Goal: Task Accomplishment & Management: Manage account settings

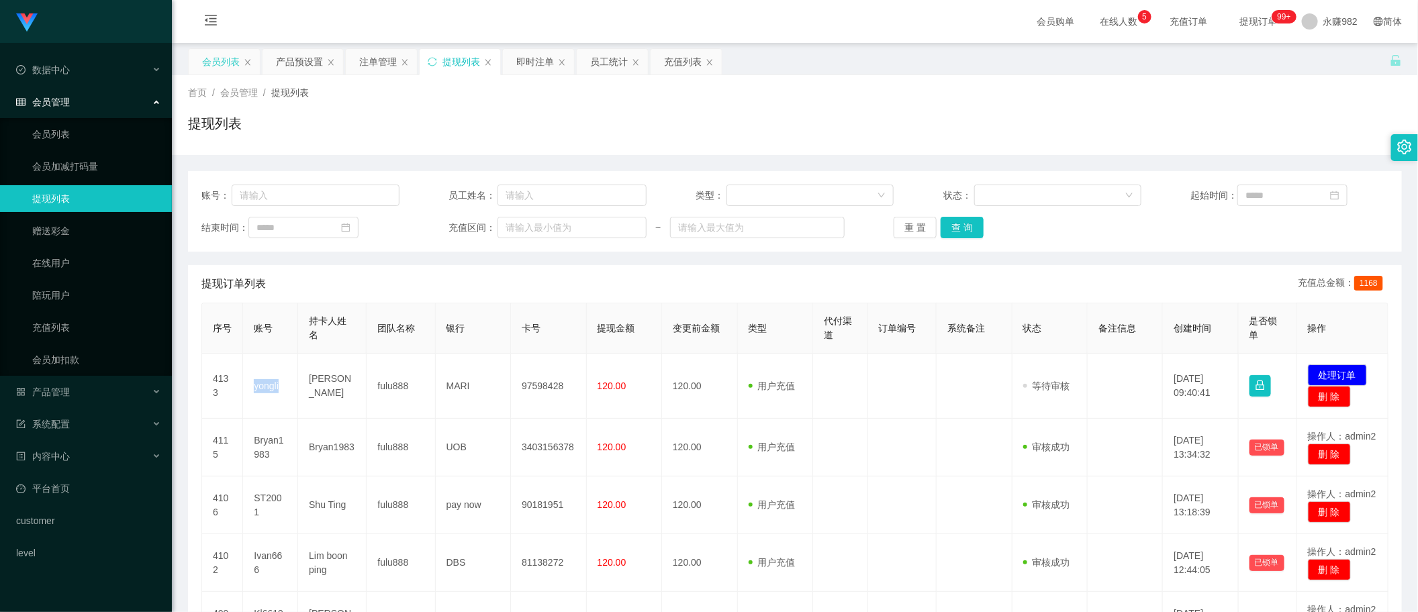
click at [207, 67] on div "会员列表" at bounding box center [221, 62] width 38 height 26
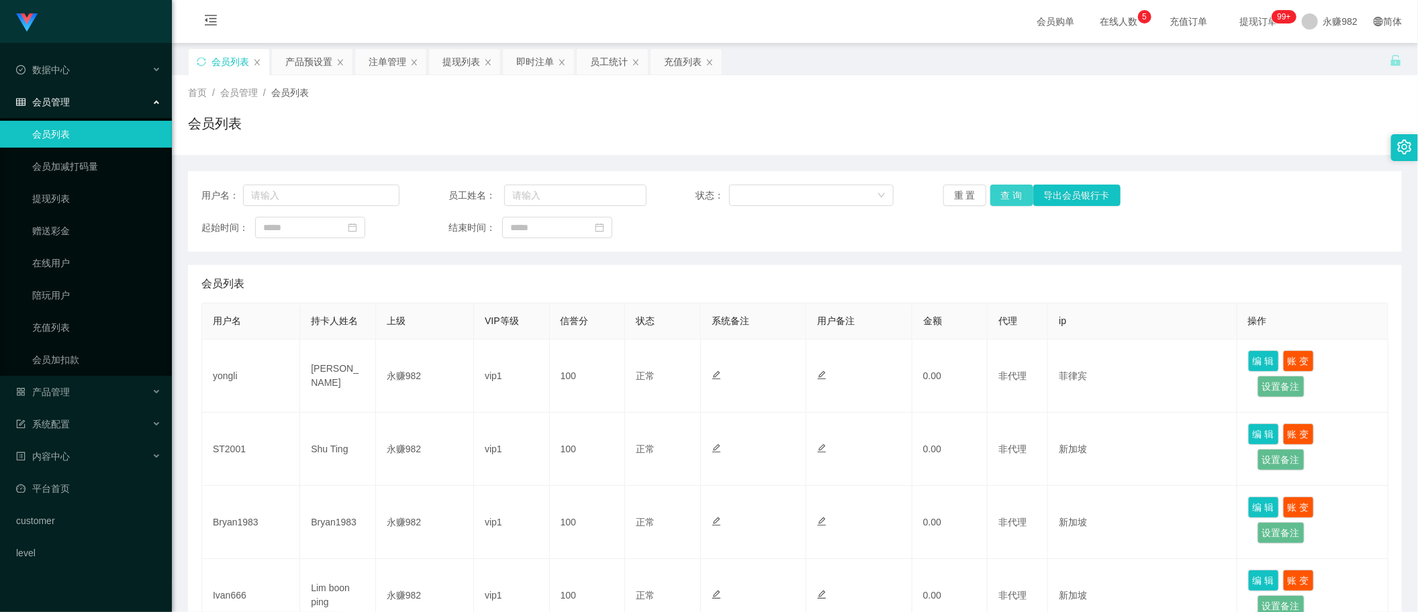
click at [997, 199] on button "查 询" at bounding box center [1011, 195] width 43 height 21
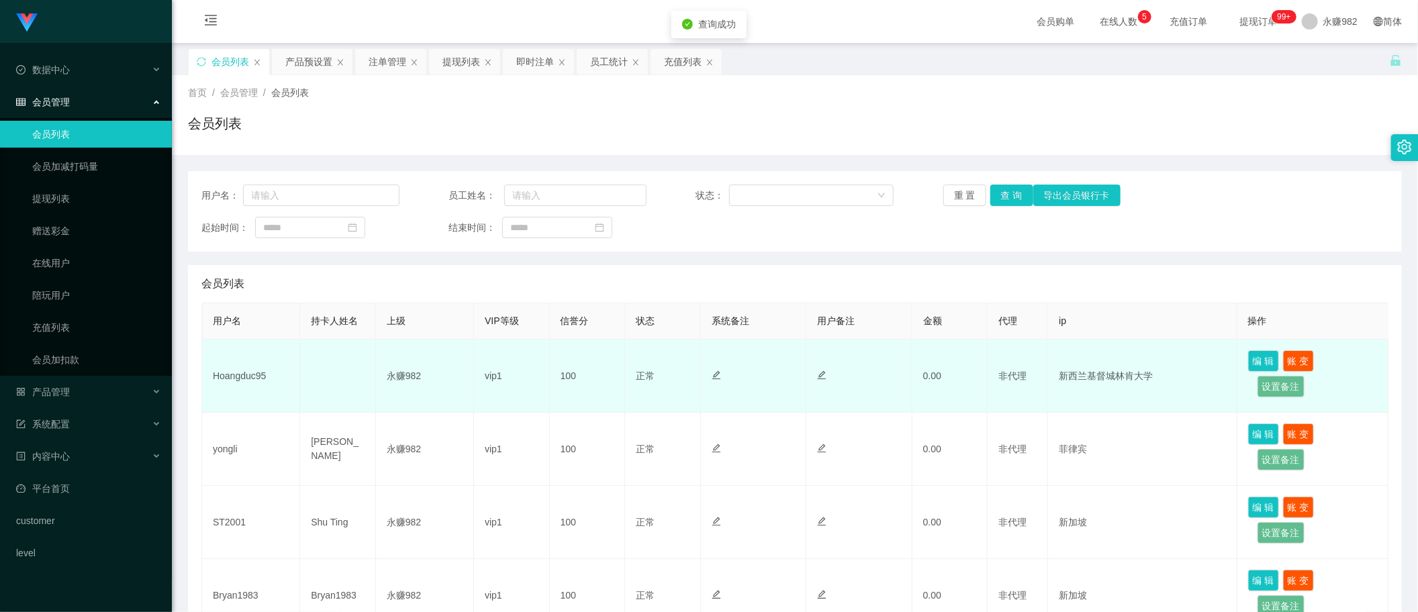
click at [258, 373] on td "Hoangduc95" at bounding box center [251, 376] width 98 height 73
copy td "Hoangduc95"
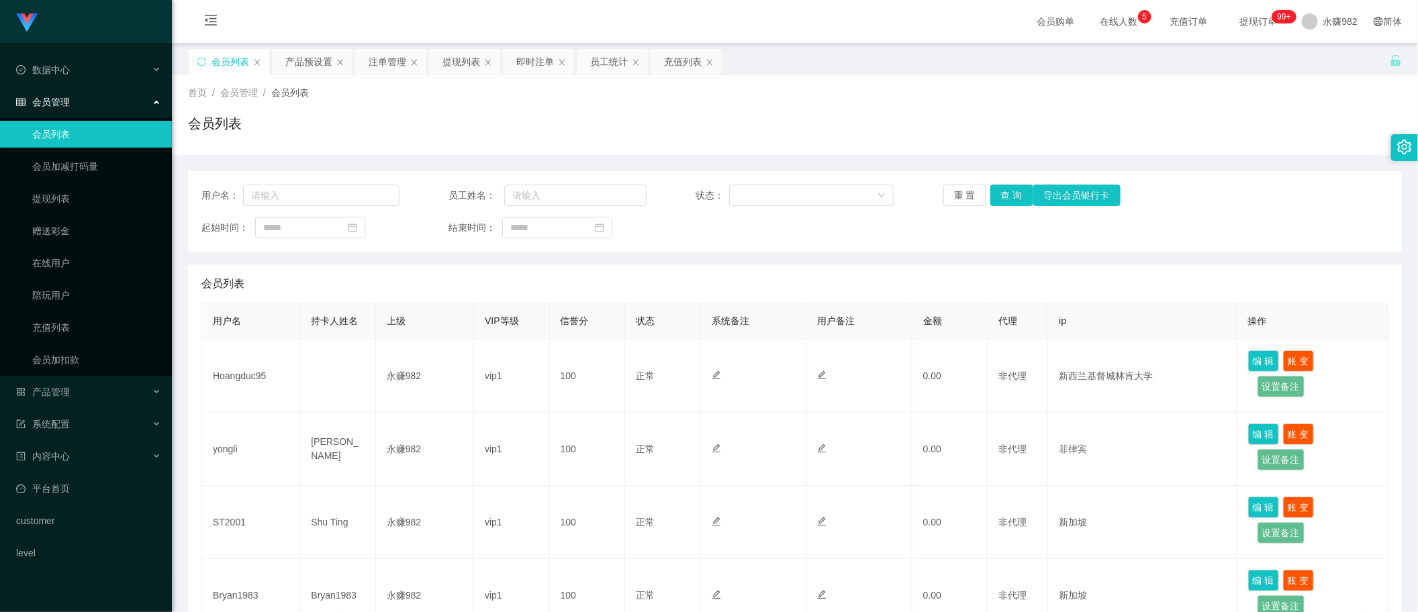
click at [723, 144] on div "会员列表" at bounding box center [795, 128] width 1214 height 31
click at [1004, 187] on button "查 询" at bounding box center [1011, 195] width 43 height 21
click at [767, 128] on div "会员列表" at bounding box center [795, 128] width 1214 height 31
click at [1005, 192] on button "查 询" at bounding box center [1011, 195] width 43 height 21
click at [1001, 188] on button "查 询" at bounding box center [1011, 195] width 43 height 21
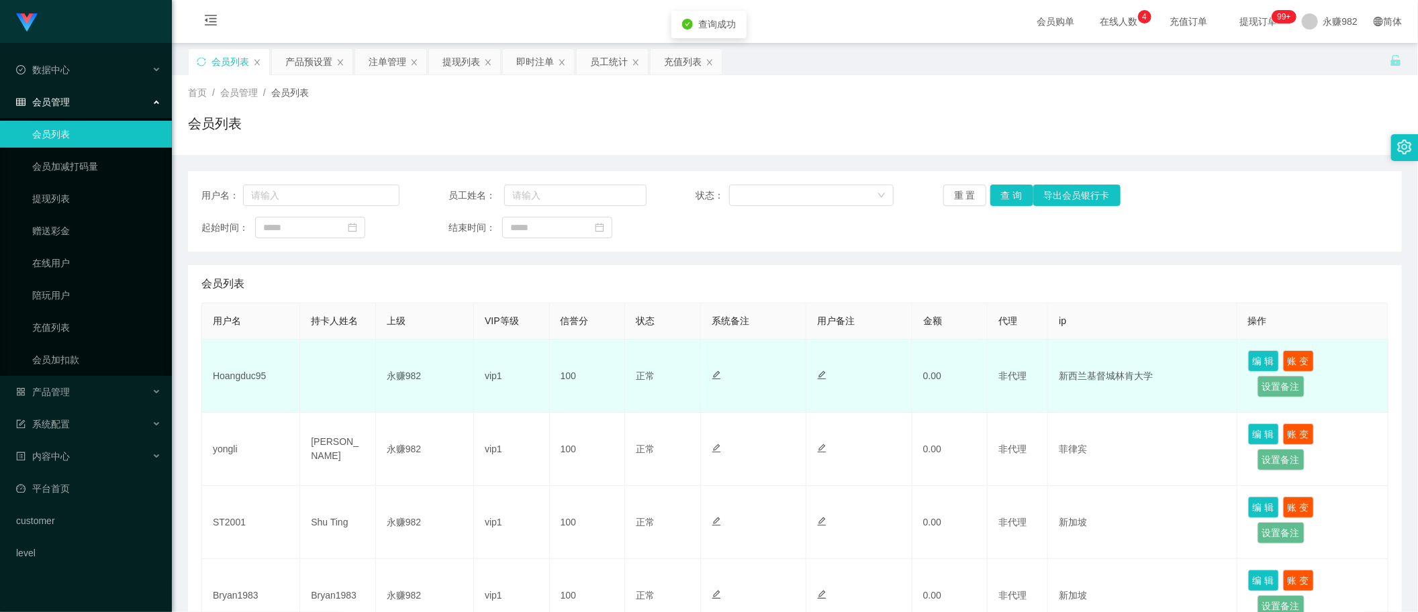
click at [253, 373] on td "Hoangduc95" at bounding box center [251, 376] width 98 height 73
copy td "Hoangduc95"
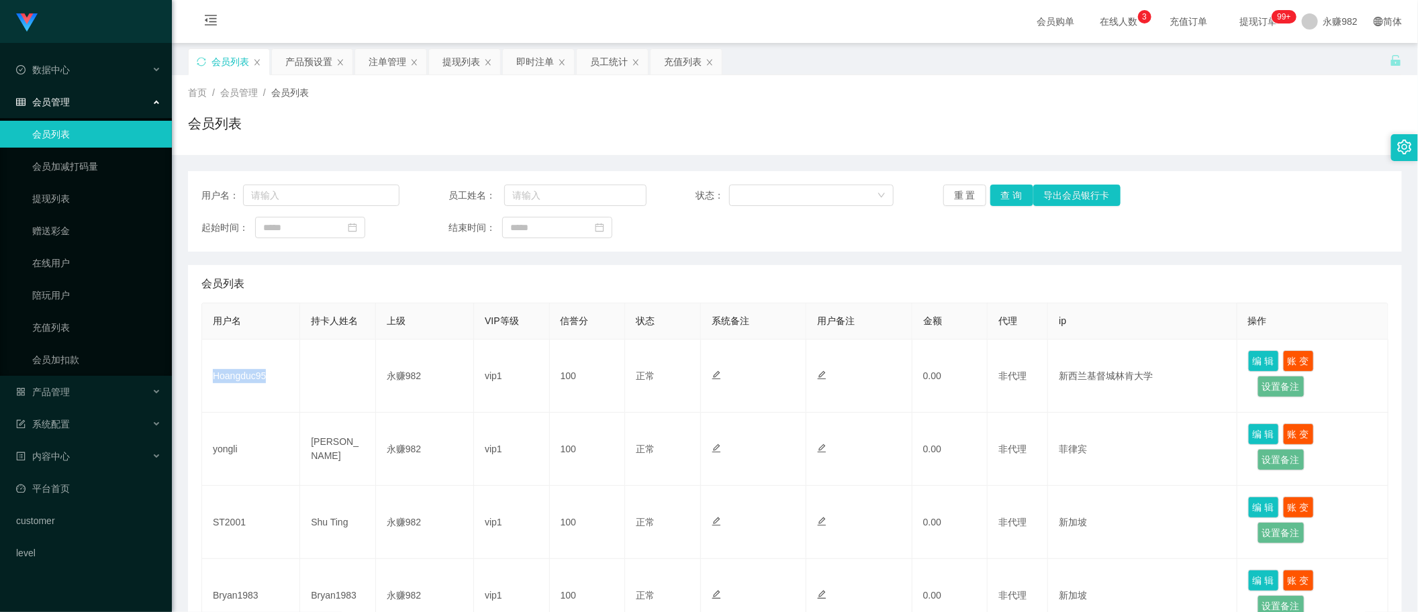
click at [1001, 203] on button "查 询" at bounding box center [1011, 195] width 43 height 21
click at [796, 265] on div "会员列表" at bounding box center [794, 284] width 1187 height 38
click at [1002, 202] on button "查 询" at bounding box center [1011, 195] width 43 height 21
click at [685, 289] on div "会员列表" at bounding box center [794, 284] width 1187 height 38
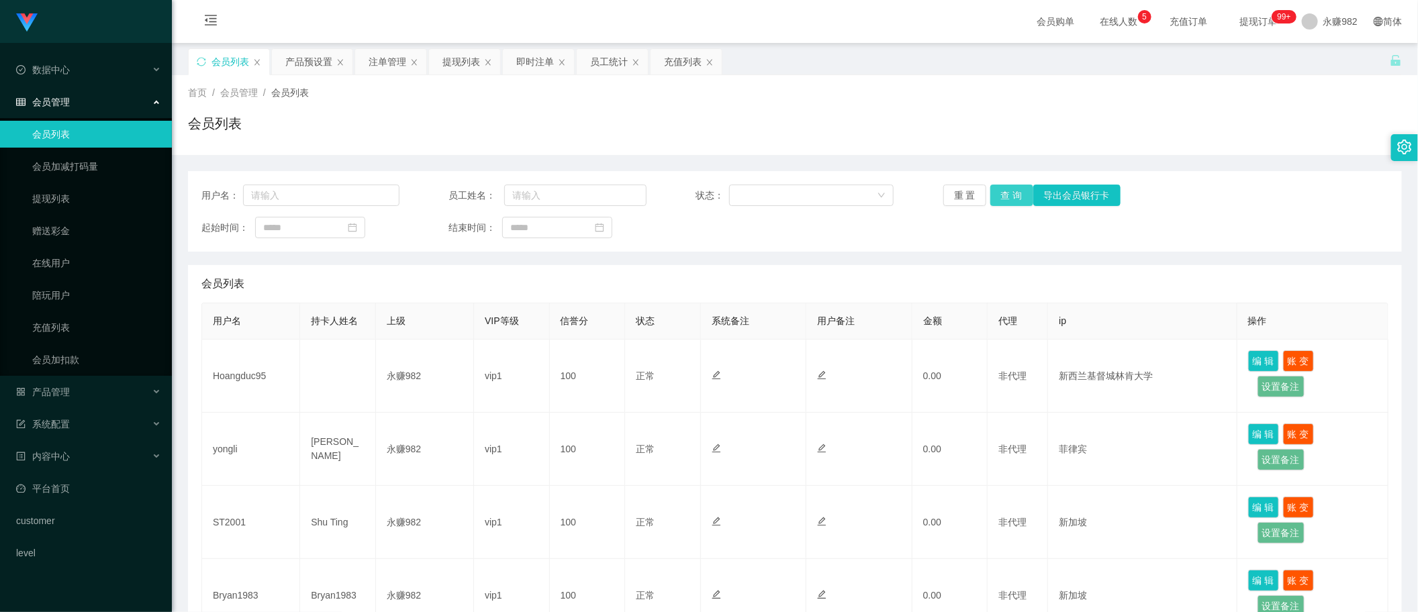
click at [1006, 196] on button "查 询" at bounding box center [1011, 195] width 43 height 21
click at [777, 112] on div "首页 / 会员管理 / 会员列表 / 会员列表" at bounding box center [795, 115] width 1214 height 58
click at [1004, 192] on button "查 询" at bounding box center [1011, 195] width 43 height 21
click at [994, 192] on button "查 询" at bounding box center [1011, 195] width 43 height 21
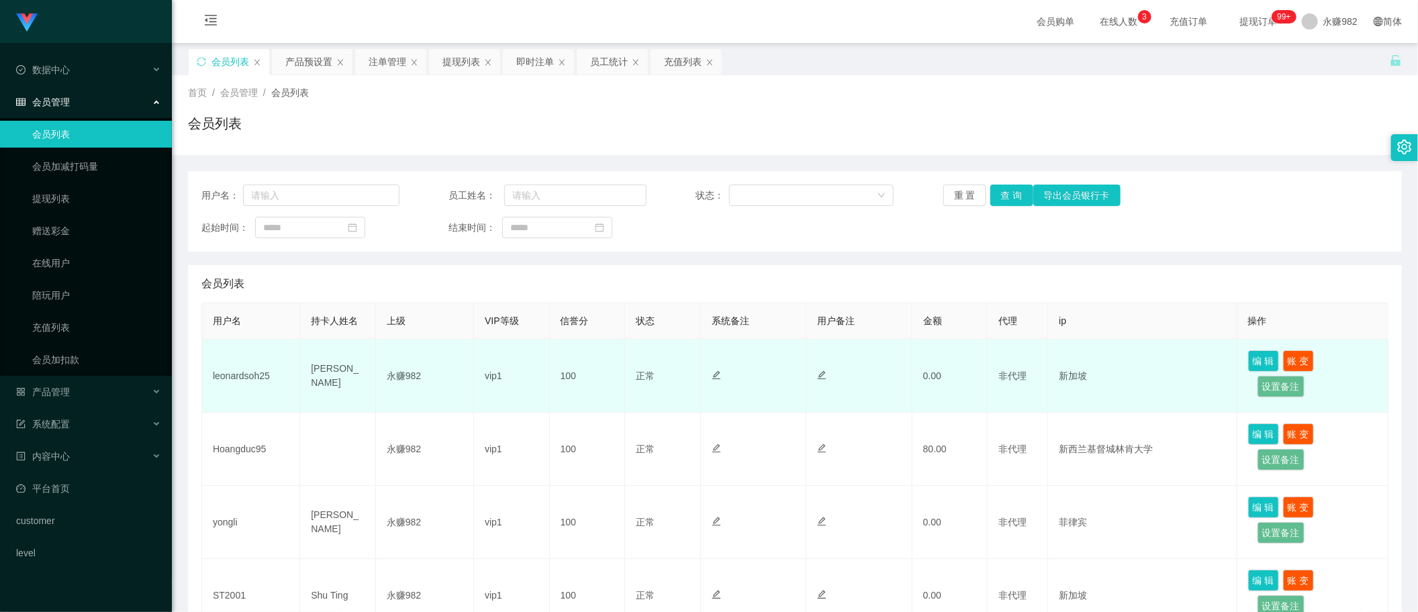
click at [224, 377] on td "leonardsoh25" at bounding box center [251, 376] width 98 height 73
copy td "leonardsoh25"
click at [1106, 404] on td "新加坡" at bounding box center [1142, 376] width 189 height 73
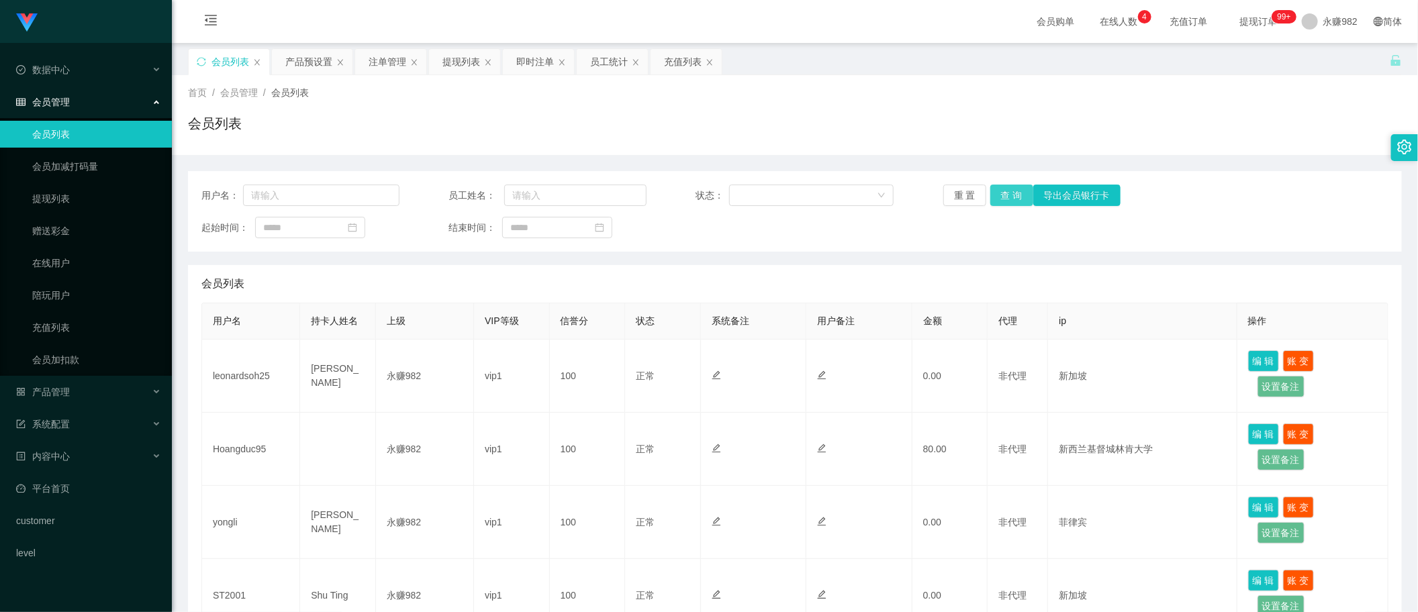
click at [990, 196] on button "查 询" at bounding box center [1011, 195] width 43 height 21
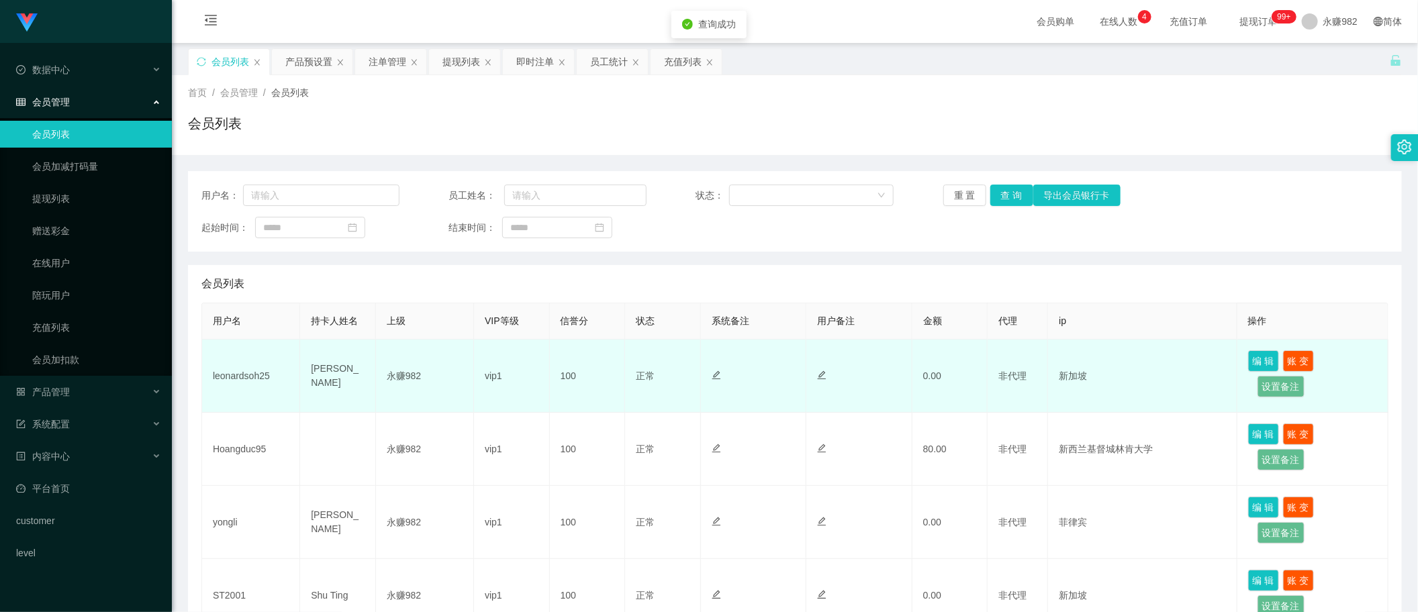
click at [228, 380] on td "leonardsoh25" at bounding box center [251, 376] width 98 height 73
copy td "leonardsoh25"
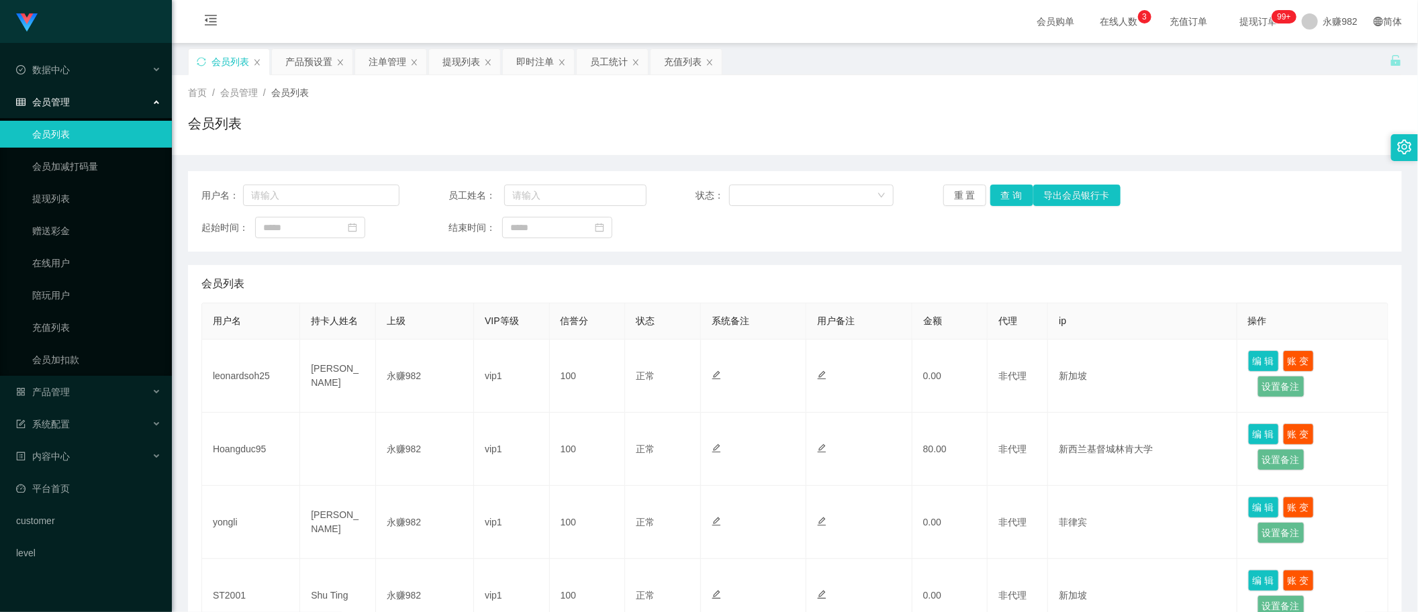
click at [1002, 198] on button "查 询" at bounding box center [1011, 195] width 43 height 21
click at [1007, 195] on button "查 询" at bounding box center [1011, 195] width 43 height 21
click at [305, 68] on div "产品预设置" at bounding box center [308, 62] width 47 height 26
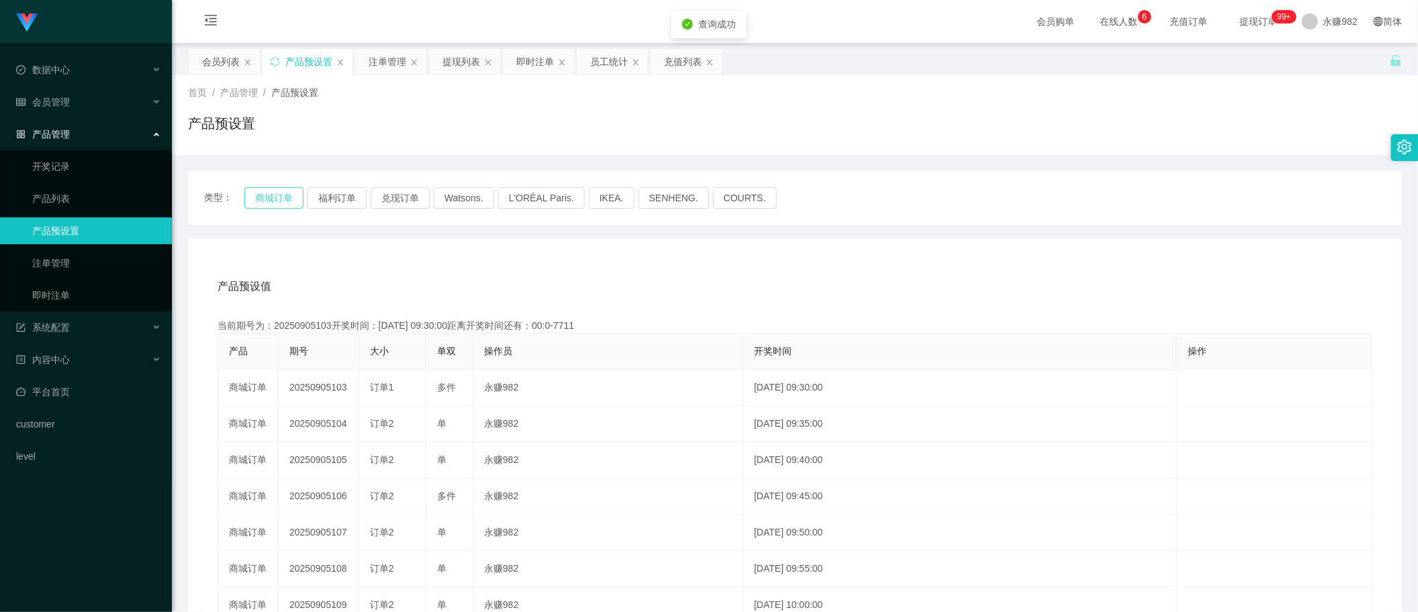
click at [283, 195] on button "商城订单" at bounding box center [273, 197] width 59 height 21
click at [273, 202] on button "商城订单" at bounding box center [273, 197] width 59 height 21
click at [381, 69] on div "注单管理" at bounding box center [388, 62] width 38 height 26
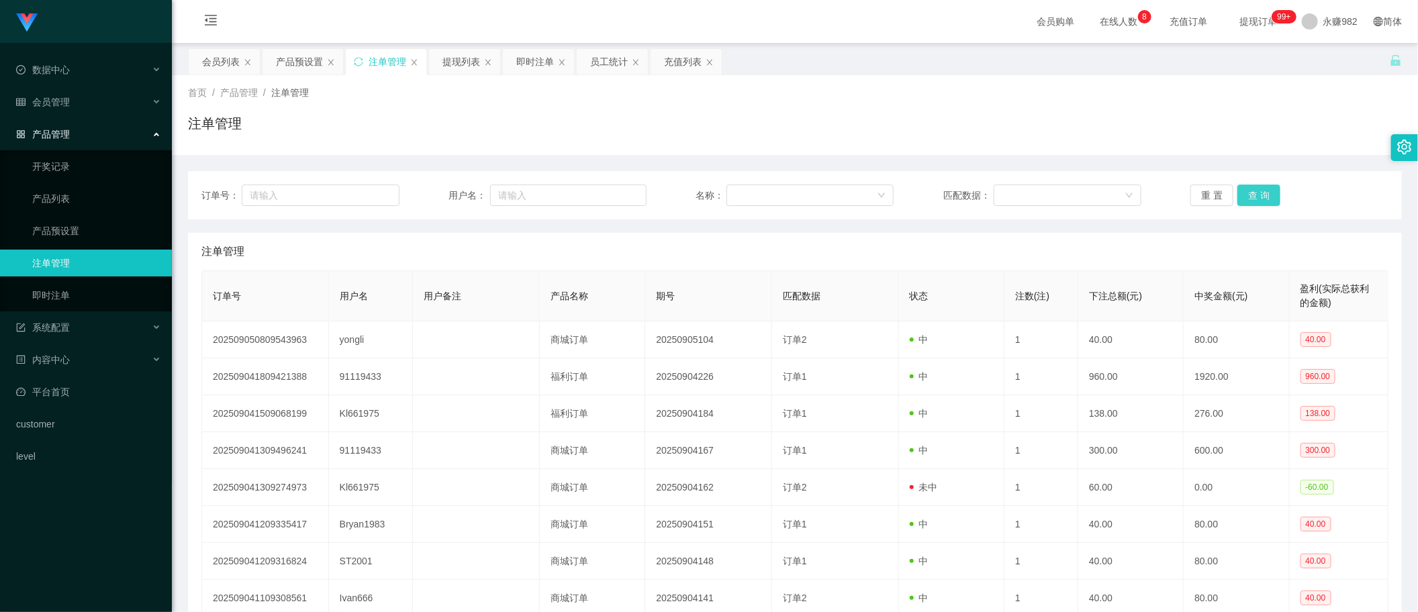
click at [1254, 195] on button "查 询" at bounding box center [1258, 195] width 43 height 21
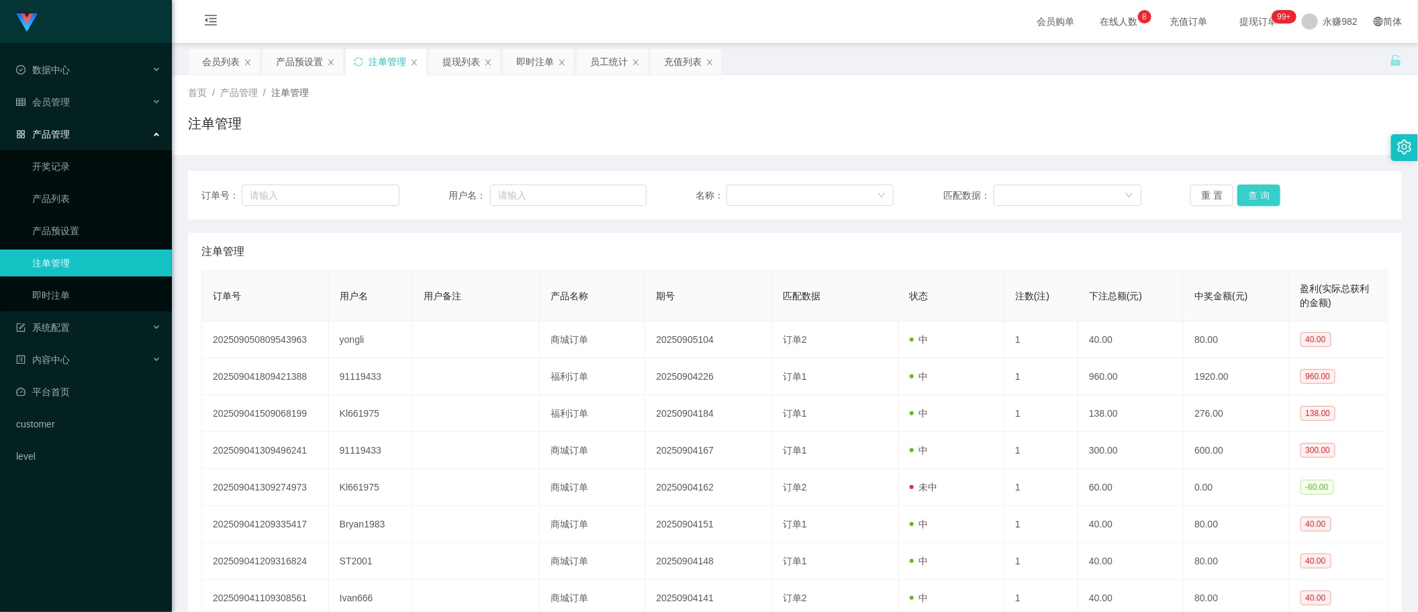
click at [1254, 195] on button "查 询" at bounding box center [1258, 195] width 43 height 21
click at [1254, 195] on div "重 置 查 询" at bounding box center [1289, 195] width 198 height 21
click at [1254, 195] on button "查 询" at bounding box center [1258, 195] width 43 height 21
click at [1254, 195] on div "重 置 查 询" at bounding box center [1289, 195] width 198 height 21
click at [1254, 195] on button "查 询" at bounding box center [1258, 195] width 43 height 21
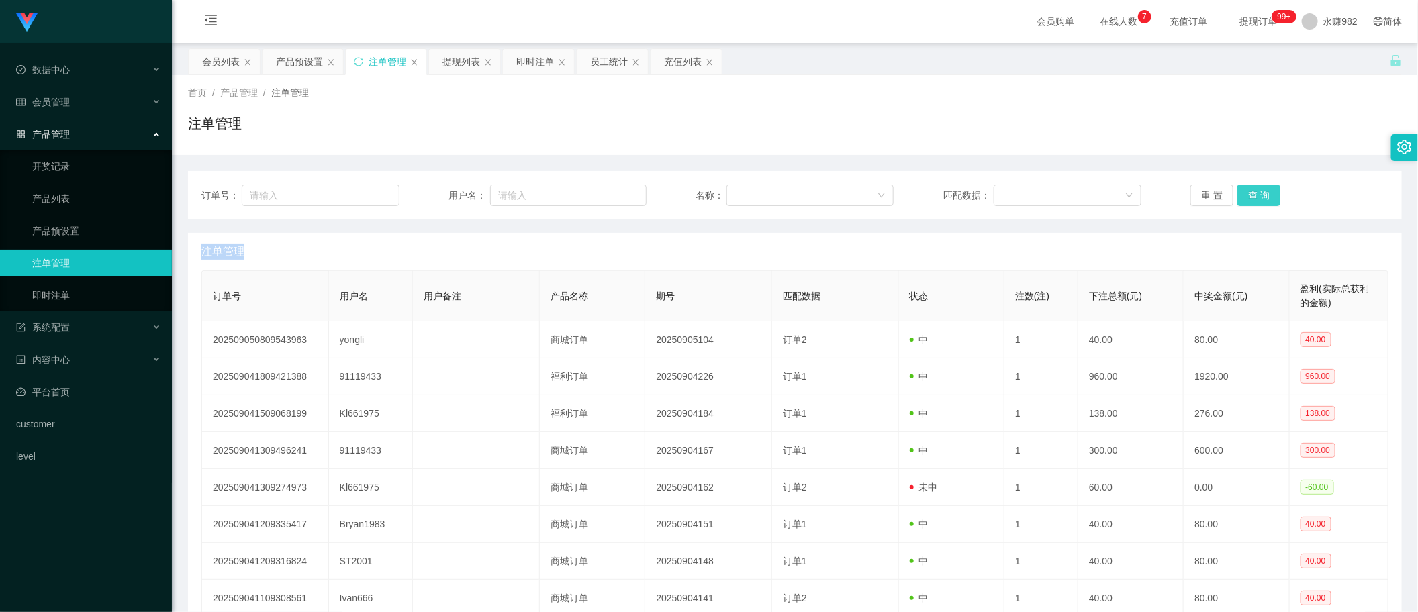
click at [1254, 195] on div "重 置 查 询" at bounding box center [1289, 195] width 198 height 21
click at [1254, 195] on button "查 询" at bounding box center [1258, 195] width 43 height 21
click at [1254, 195] on button "查 询" at bounding box center [1266, 195] width 58 height 21
click at [1254, 195] on button "查 询" at bounding box center [1258, 195] width 43 height 21
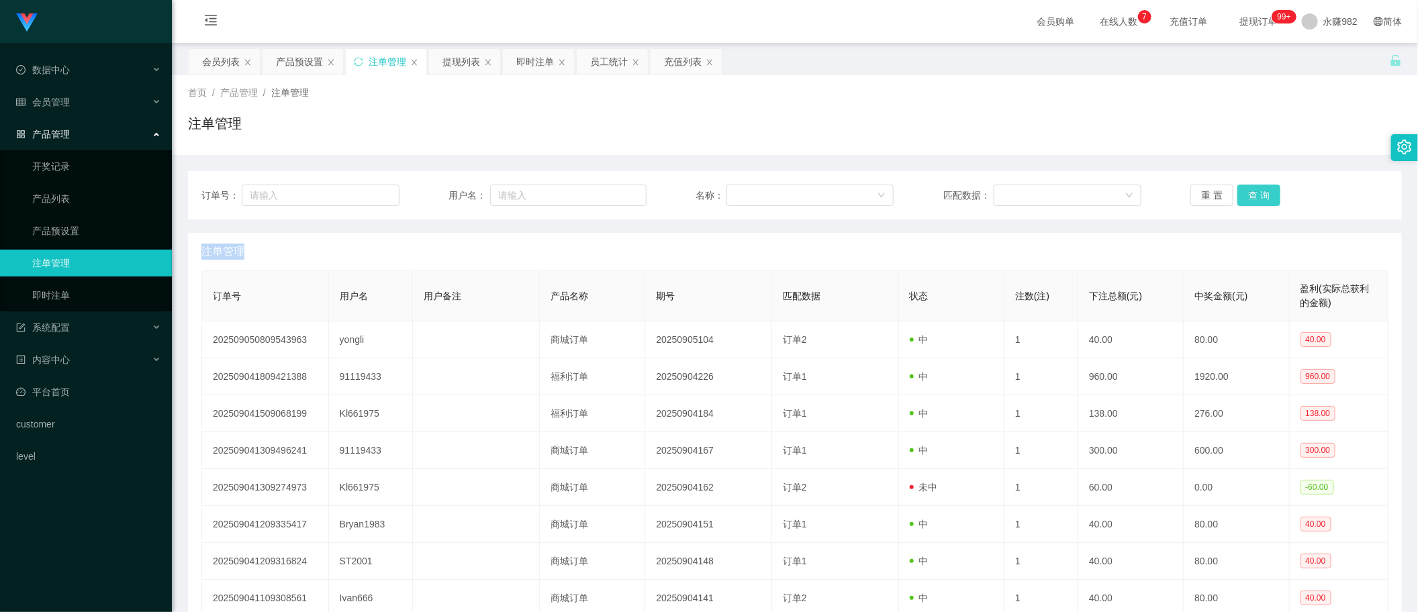
click at [1254, 195] on button "查 询" at bounding box center [1258, 195] width 43 height 21
click at [1254, 195] on div "重 置 查 询" at bounding box center [1289, 195] width 198 height 21
click at [1254, 195] on button "查 询" at bounding box center [1258, 195] width 43 height 21
click at [1254, 195] on div "重 置 查 询" at bounding box center [1289, 195] width 198 height 21
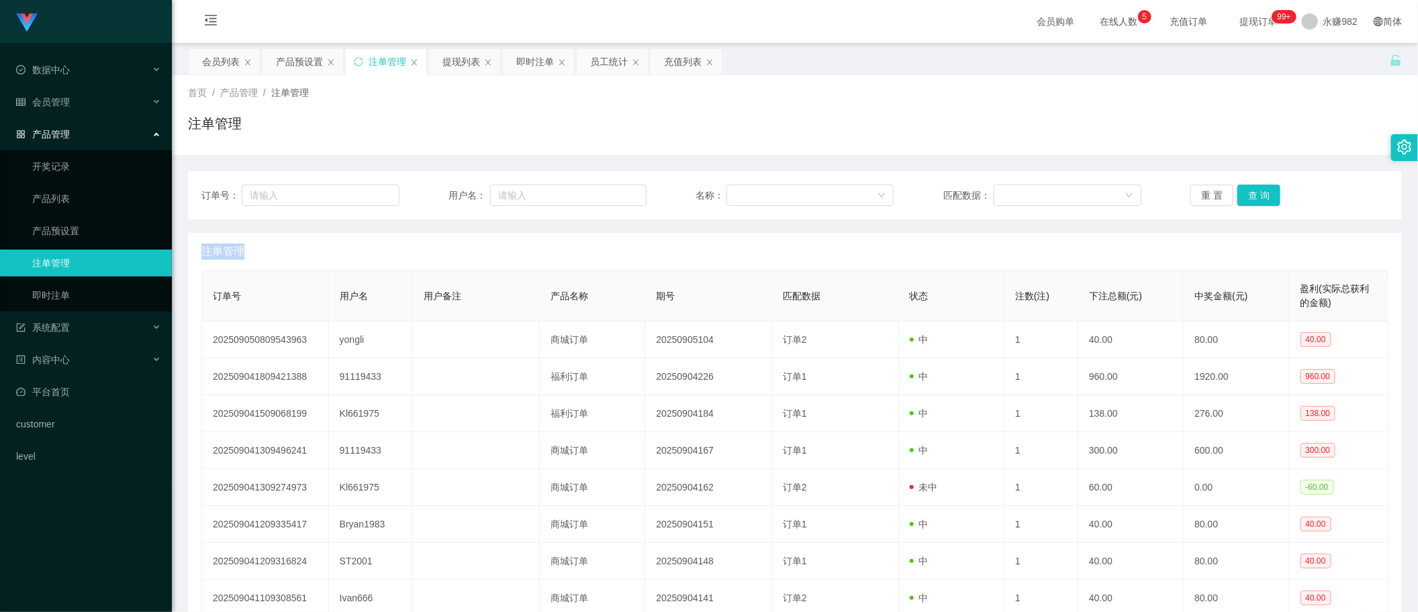
click at [712, 96] on div "首页 / 产品管理 / 注单管理 /" at bounding box center [795, 93] width 1214 height 14
click at [1260, 192] on button "查 询" at bounding box center [1258, 195] width 43 height 21
click at [1260, 192] on div "重 置 查 询" at bounding box center [1289, 195] width 198 height 21
click at [1252, 197] on button "查 询" at bounding box center [1258, 195] width 43 height 21
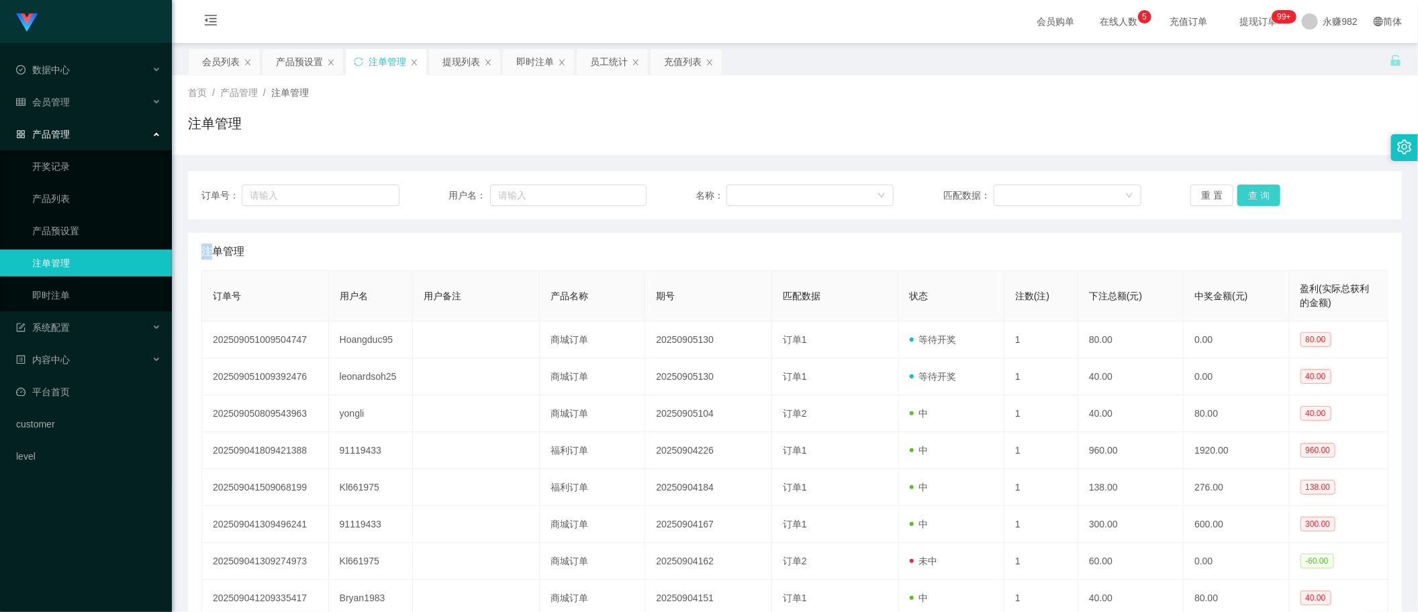
click at [1252, 197] on button "查 询" at bounding box center [1258, 195] width 43 height 21
click at [737, 153] on div "首页 / 产品管理 / 注单管理 / 注单管理" at bounding box center [795, 115] width 1246 height 80
click at [1247, 191] on button "查 询" at bounding box center [1258, 195] width 43 height 21
click at [1247, 191] on div "重 置 查 询" at bounding box center [1289, 195] width 198 height 21
click at [1247, 191] on button "查 询" at bounding box center [1258, 195] width 43 height 21
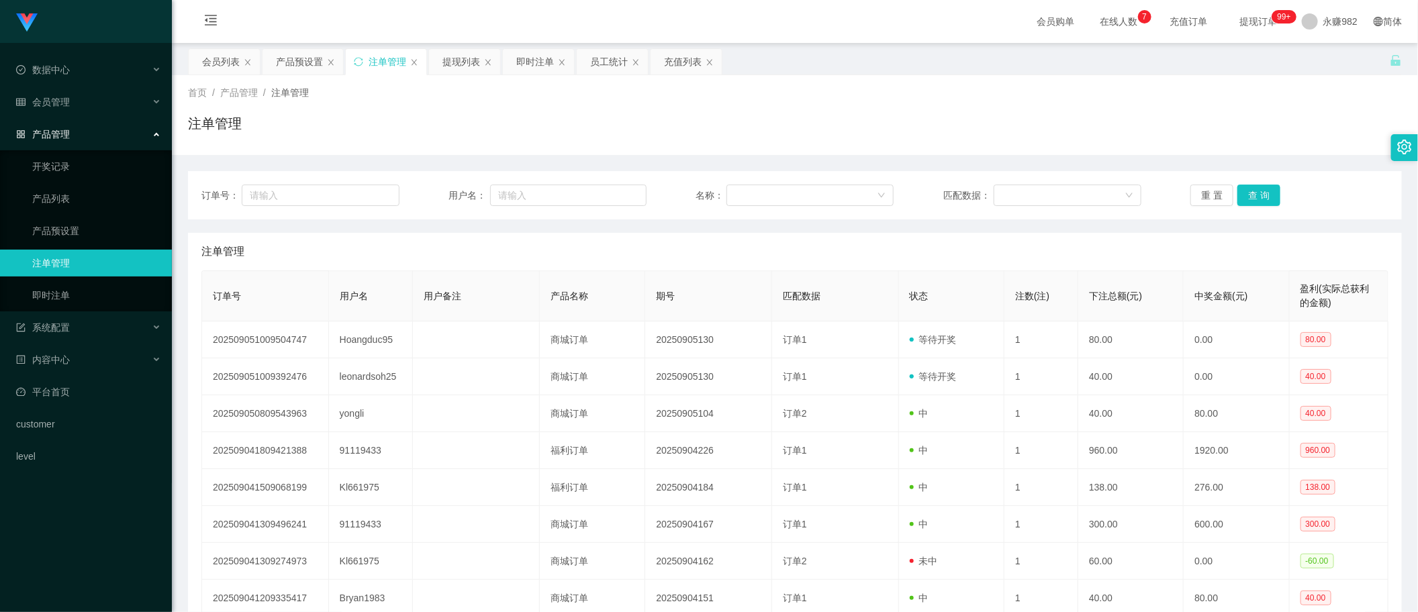
click at [867, 263] on div "注单管理" at bounding box center [794, 252] width 1187 height 38
click at [1243, 200] on button "查 询" at bounding box center [1258, 195] width 43 height 21
drag, startPoint x: 760, startPoint y: 248, endPoint x: 1120, endPoint y: 223, distance: 360.8
click at [763, 246] on div "注单管理" at bounding box center [794, 252] width 1187 height 38
click at [1264, 189] on button "查 询" at bounding box center [1258, 195] width 43 height 21
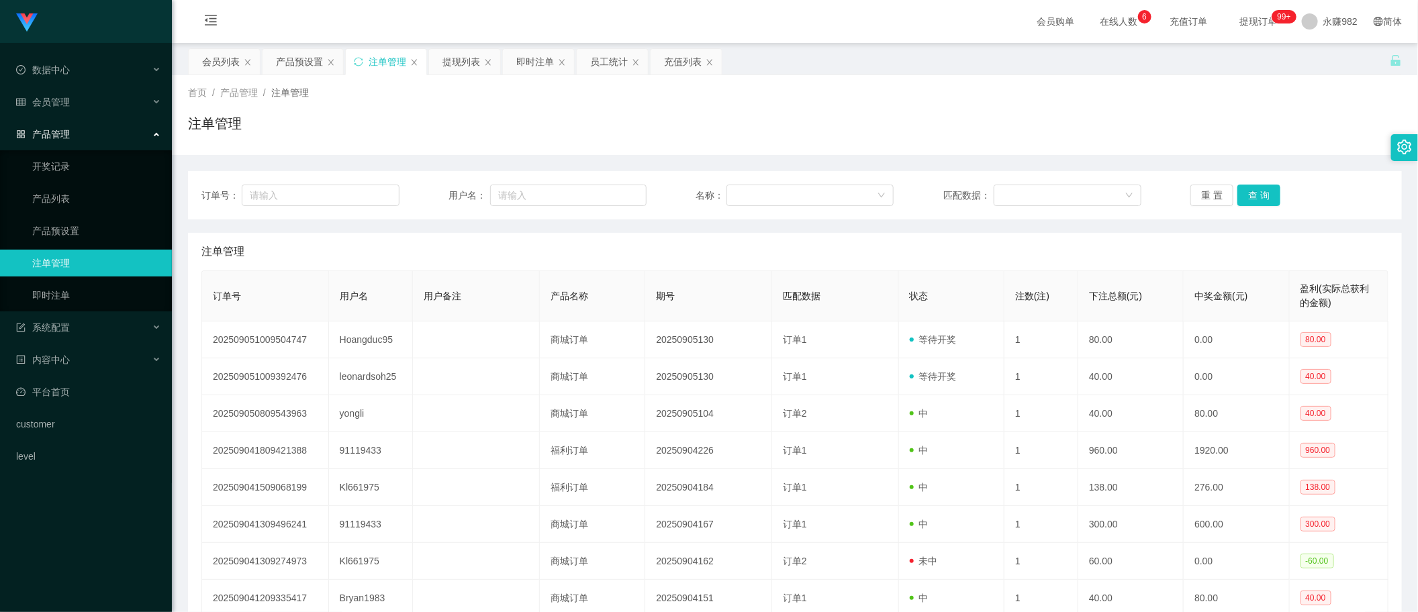
drag, startPoint x: 763, startPoint y: 243, endPoint x: 938, endPoint y: 243, distance: 174.6
click at [765, 243] on div "注单管理" at bounding box center [794, 252] width 1187 height 38
click at [1246, 191] on button "查 询" at bounding box center [1258, 195] width 43 height 21
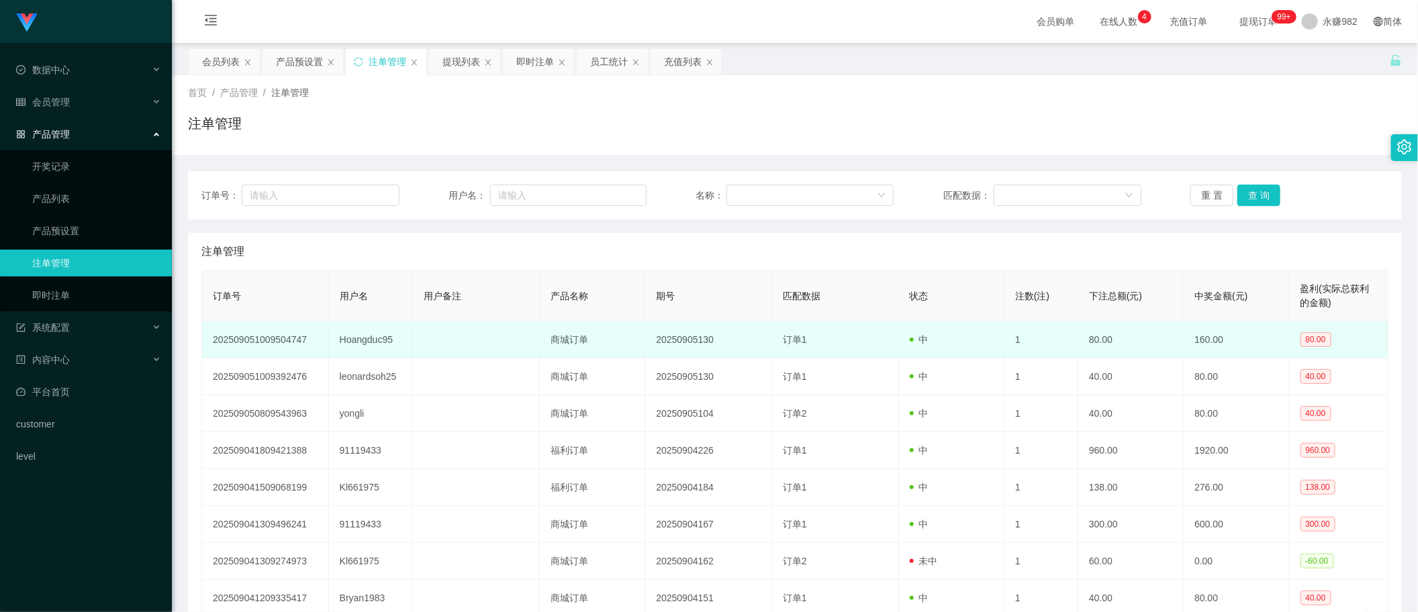
click at [373, 340] on td "Hoangduc95" at bounding box center [371, 340] width 85 height 37
copy td "Hoangduc95"
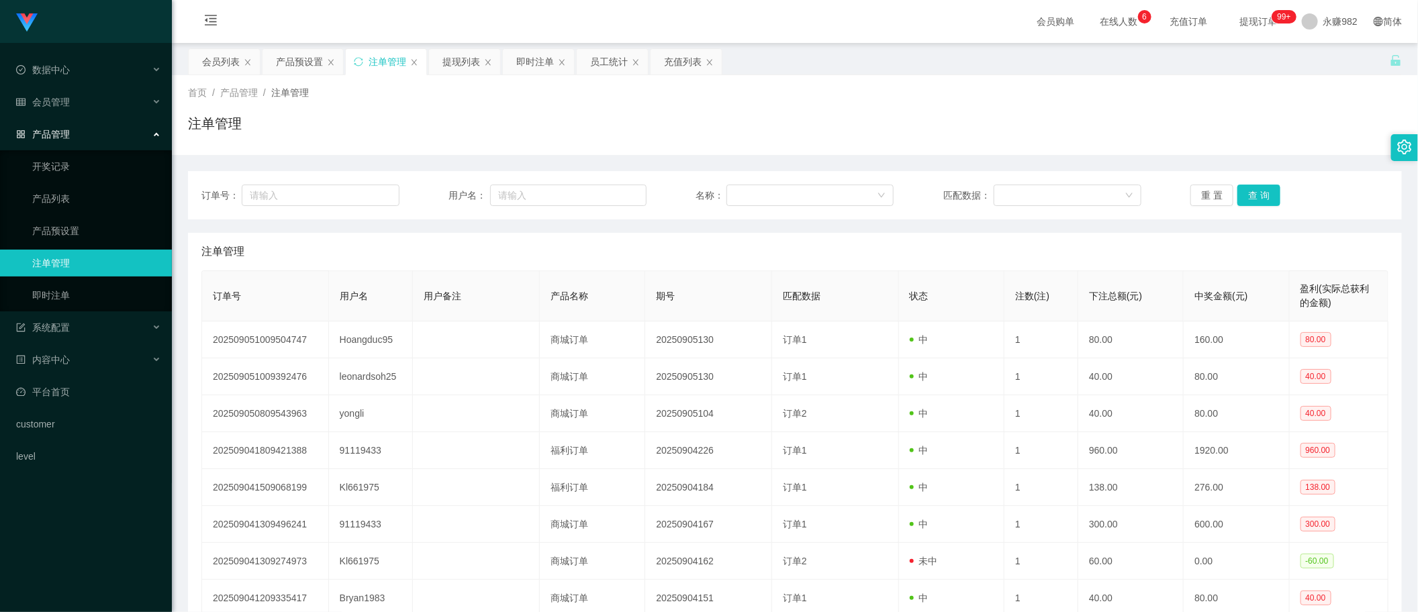
click at [875, 135] on div "注单管理" at bounding box center [795, 128] width 1214 height 31
click at [1247, 195] on button "查 询" at bounding box center [1258, 195] width 43 height 21
click at [809, 239] on div "注单管理" at bounding box center [794, 252] width 1187 height 38
click at [1245, 195] on button "查 询" at bounding box center [1258, 195] width 43 height 21
click at [1247, 203] on button "查 询" at bounding box center [1258, 195] width 43 height 21
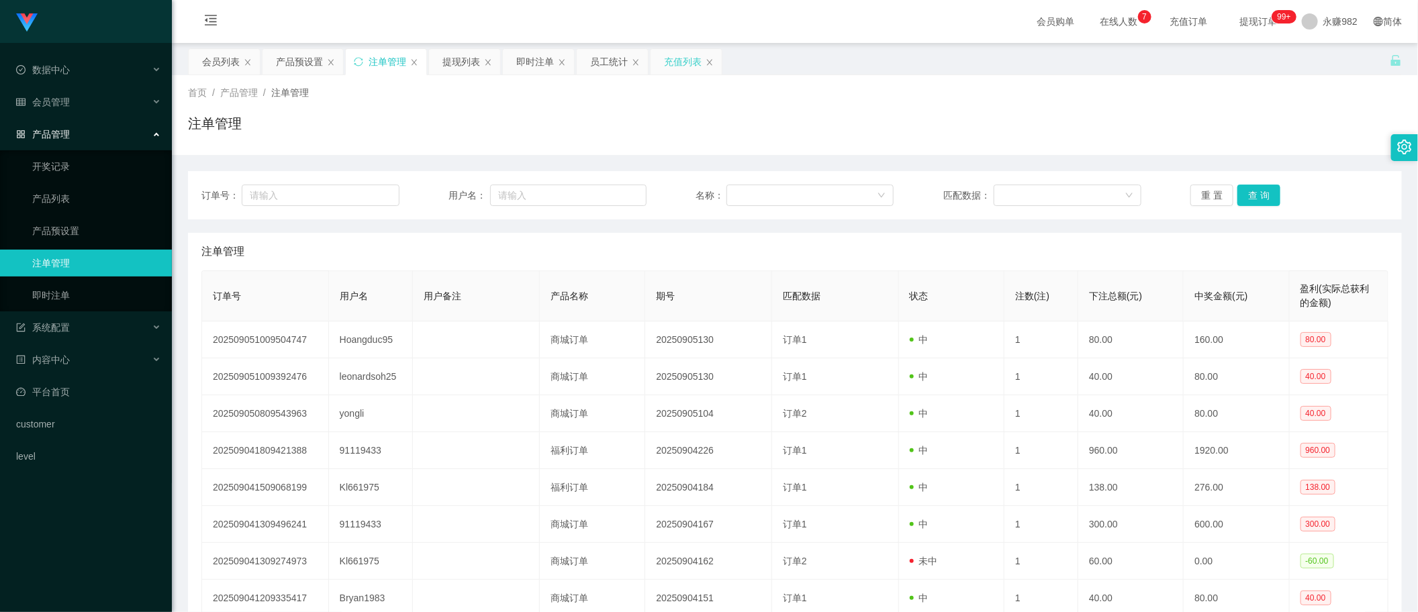
click at [690, 64] on div "充值列表" at bounding box center [683, 62] width 38 height 26
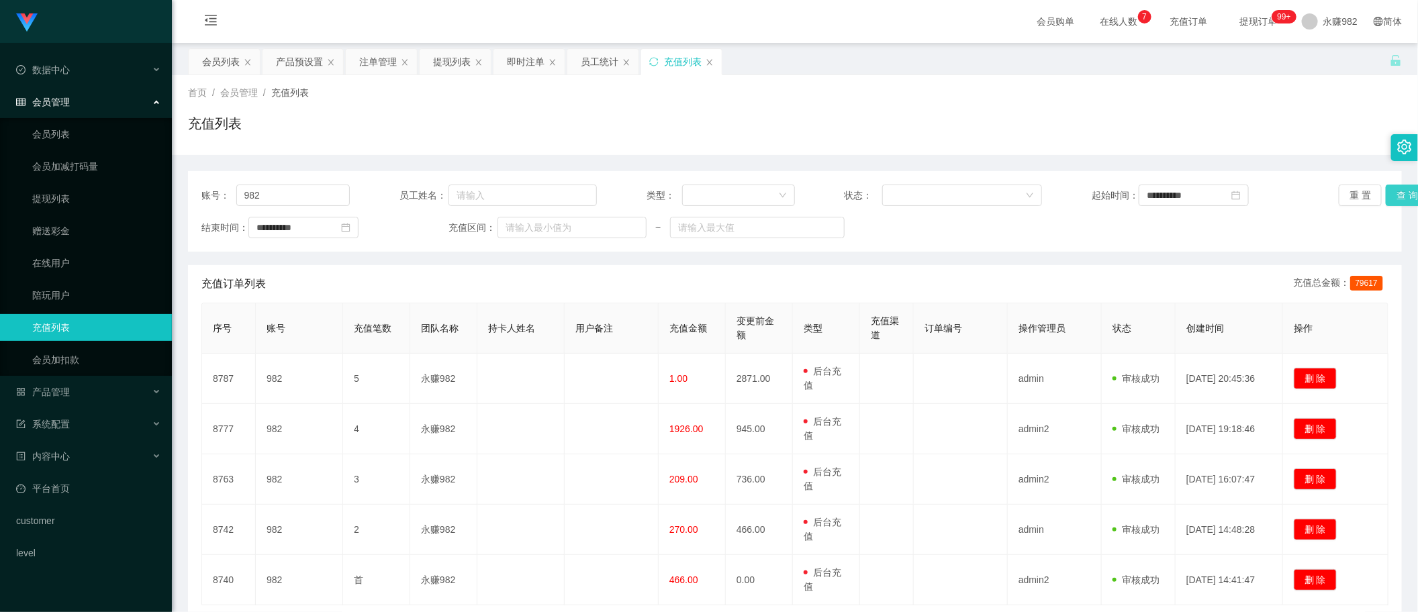
click at [1390, 198] on button "查 询" at bounding box center [1407, 195] width 43 height 21
click at [459, 64] on div "提现列表" at bounding box center [452, 62] width 38 height 26
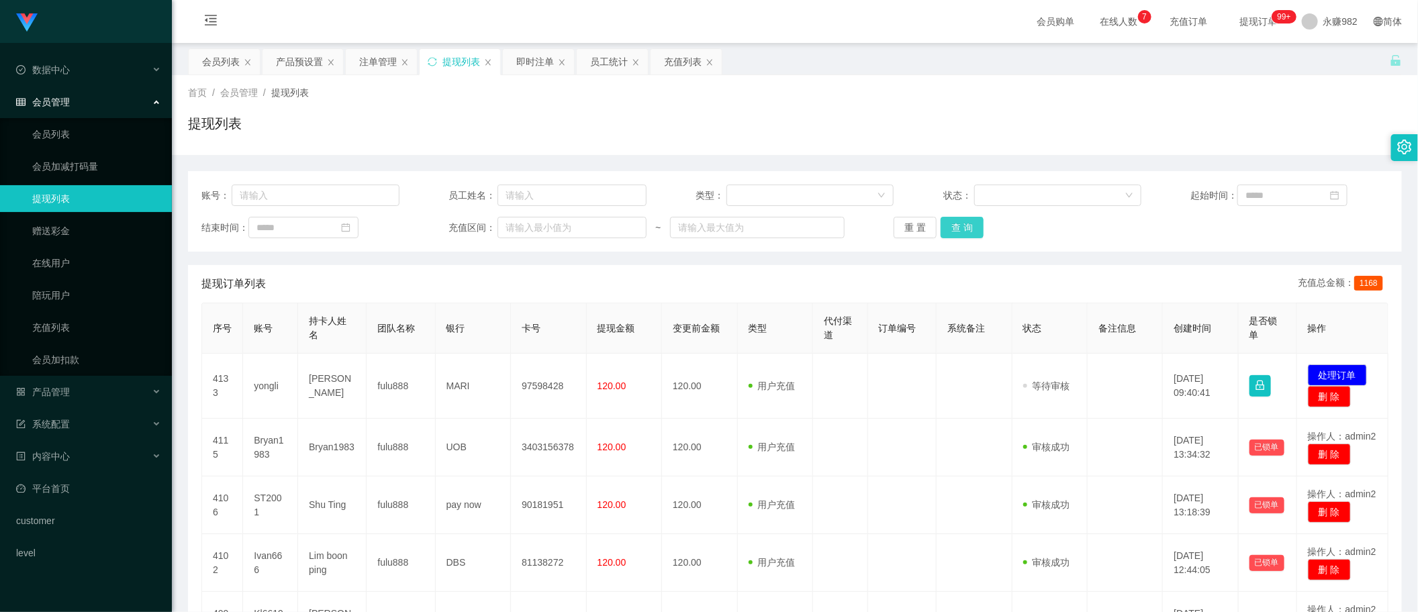
click at [967, 230] on button "查 询" at bounding box center [962, 227] width 43 height 21
click at [755, 152] on div "首页 / 会员管理 / 提现列表 / 提现列表" at bounding box center [795, 115] width 1246 height 80
click at [960, 229] on button "查 询" at bounding box center [962, 227] width 43 height 21
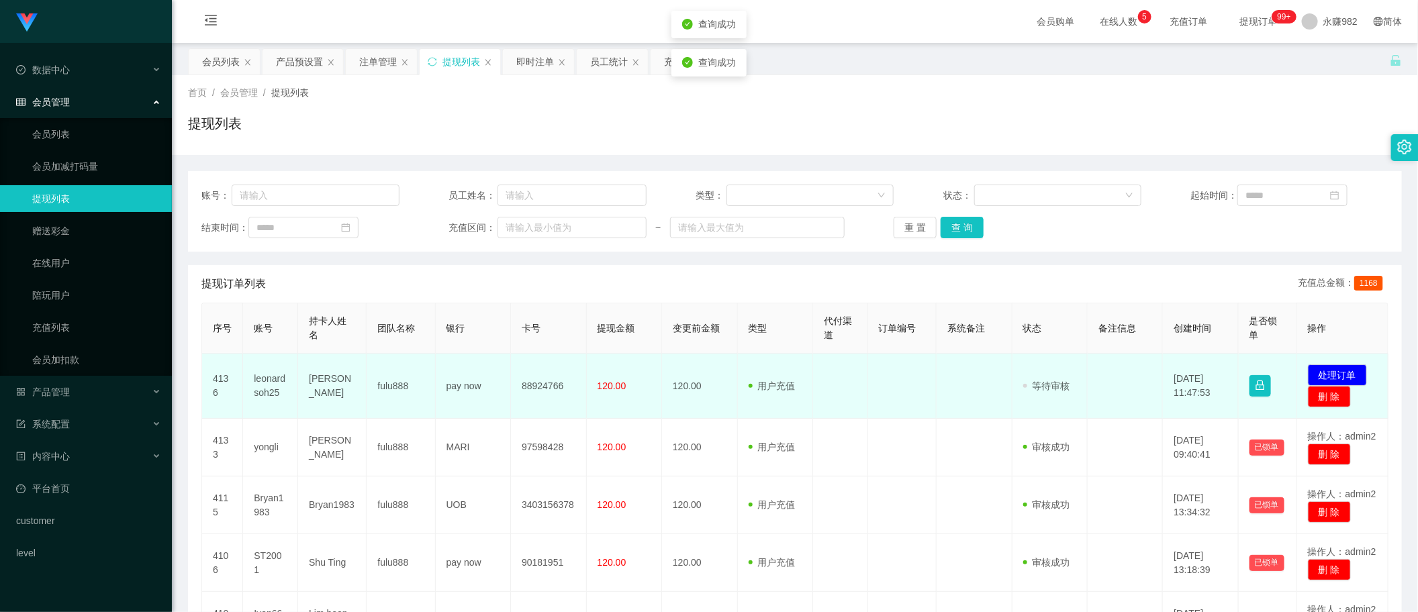
click at [263, 387] on td "leonardsoh25" at bounding box center [270, 386] width 55 height 65
click at [840, 397] on td at bounding box center [840, 386] width 55 height 65
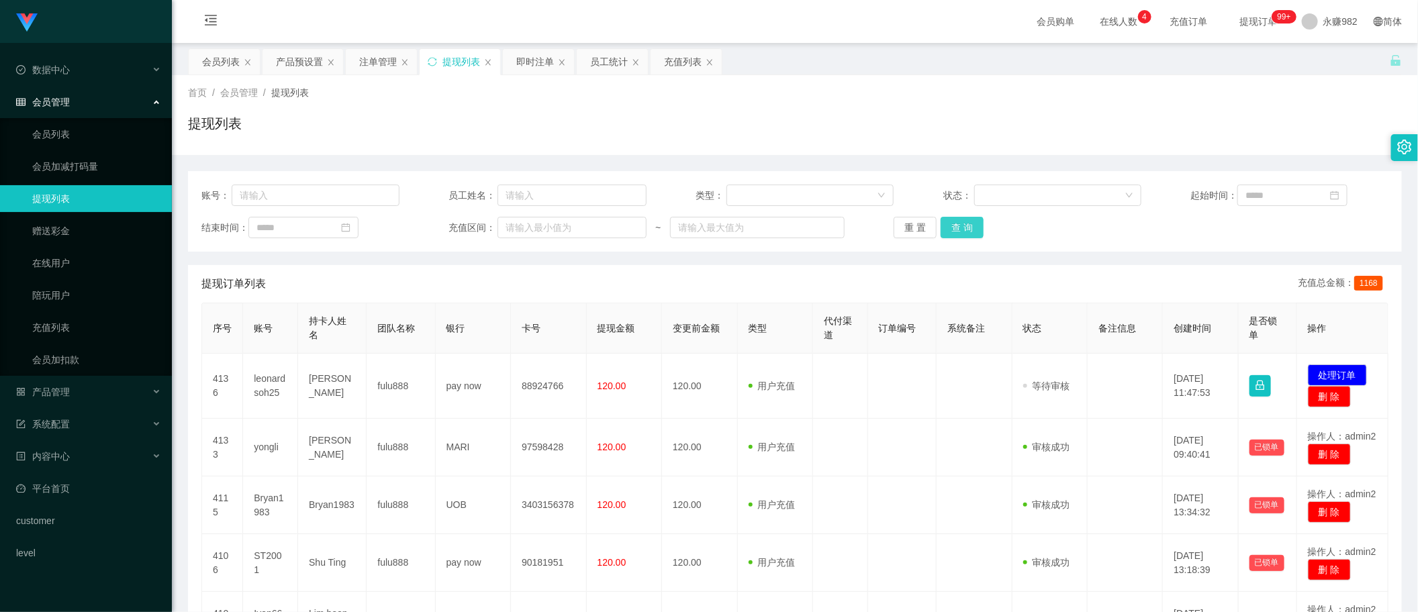
click at [954, 232] on button "查 询" at bounding box center [962, 227] width 43 height 21
click at [961, 227] on button "查 询" at bounding box center [962, 227] width 43 height 21
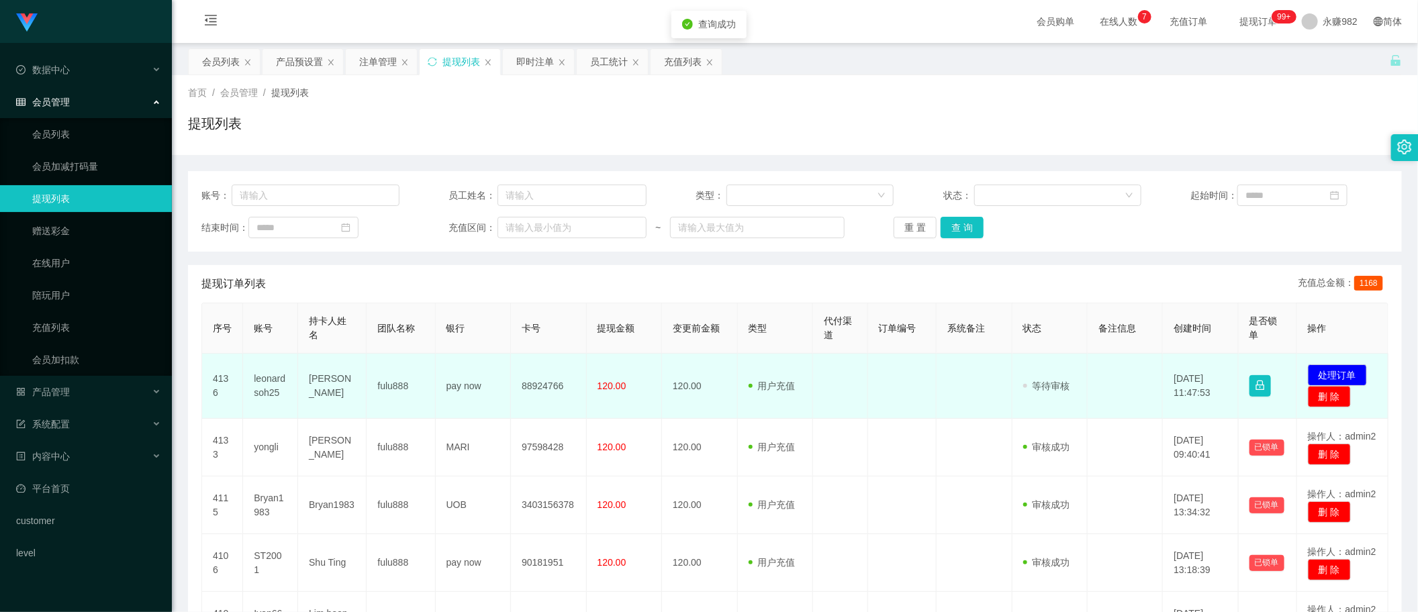
click at [267, 384] on td "leonardsoh25" at bounding box center [270, 386] width 55 height 65
copy td "leonardsoh25"
click at [322, 387] on td "[PERSON_NAME]" at bounding box center [332, 386] width 68 height 65
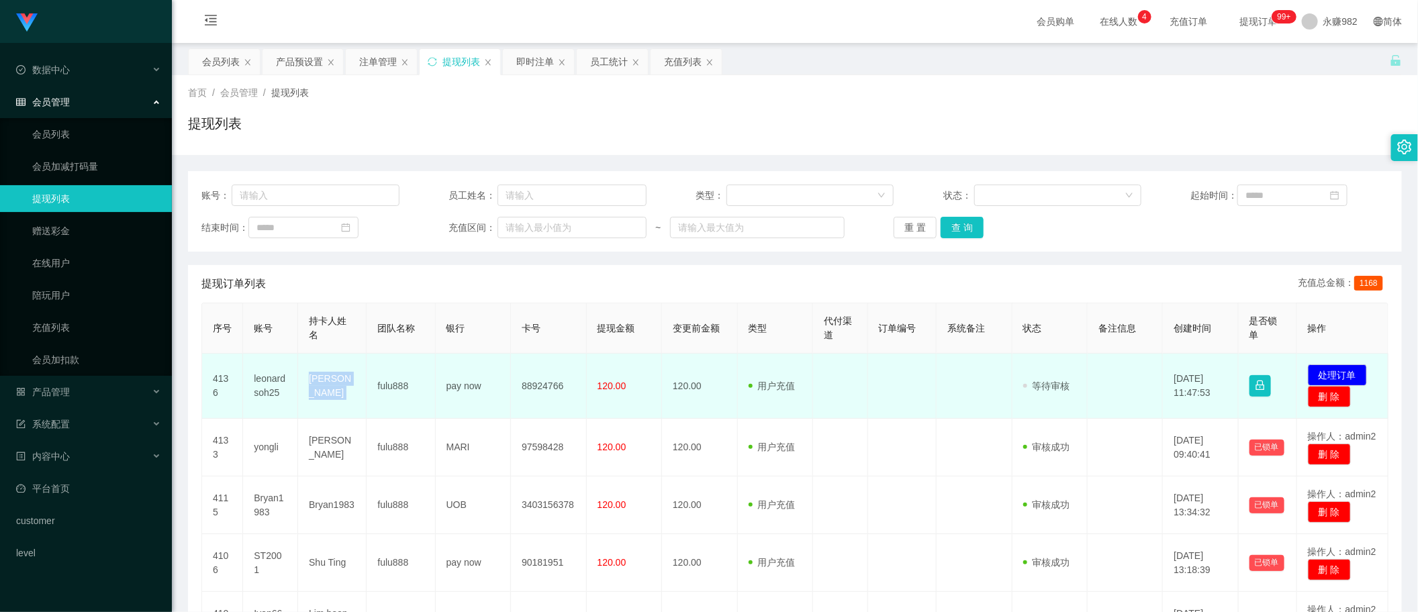
click at [322, 387] on td "[PERSON_NAME]" at bounding box center [332, 386] width 68 height 65
copy td "[PERSON_NAME]"
click at [548, 383] on td "88924766" at bounding box center [548, 386] width 75 height 65
copy td "88924766"
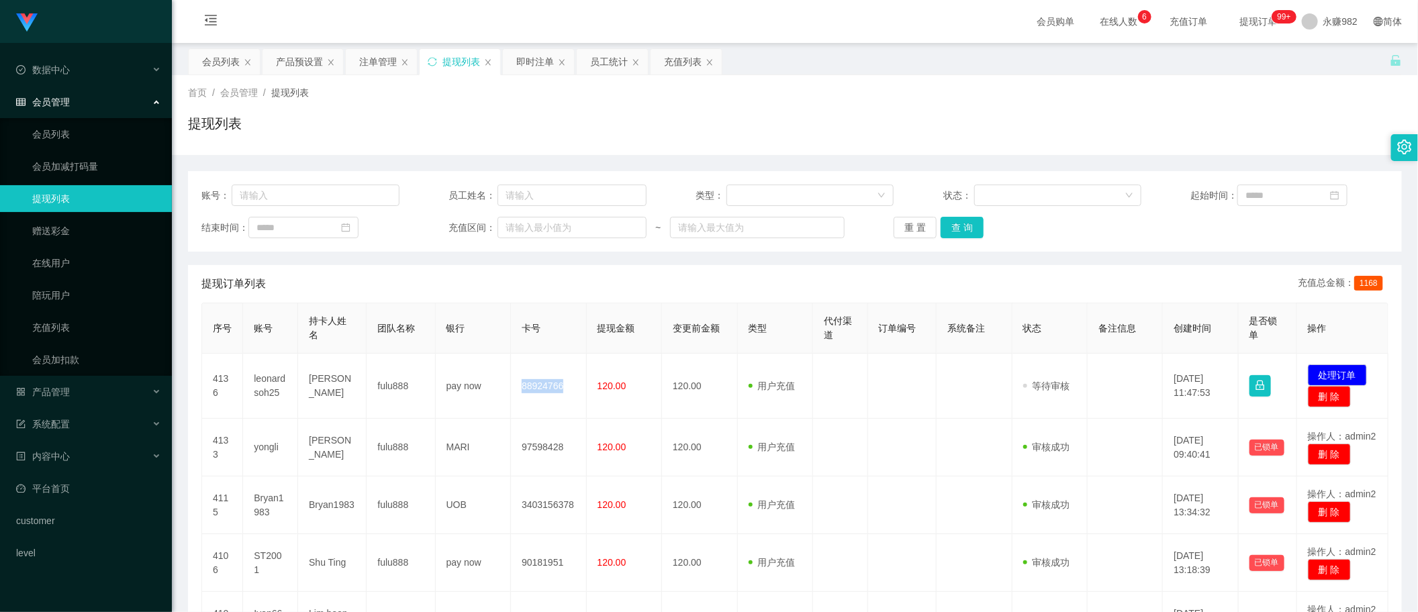
drag, startPoint x: 1195, startPoint y: 82, endPoint x: 1247, endPoint y: 115, distance: 62.2
click at [1195, 82] on div "首页 / 会员管理 / 提现列表 / 提现列表" at bounding box center [795, 115] width 1246 height 80
click at [963, 232] on button "查 询" at bounding box center [962, 227] width 43 height 21
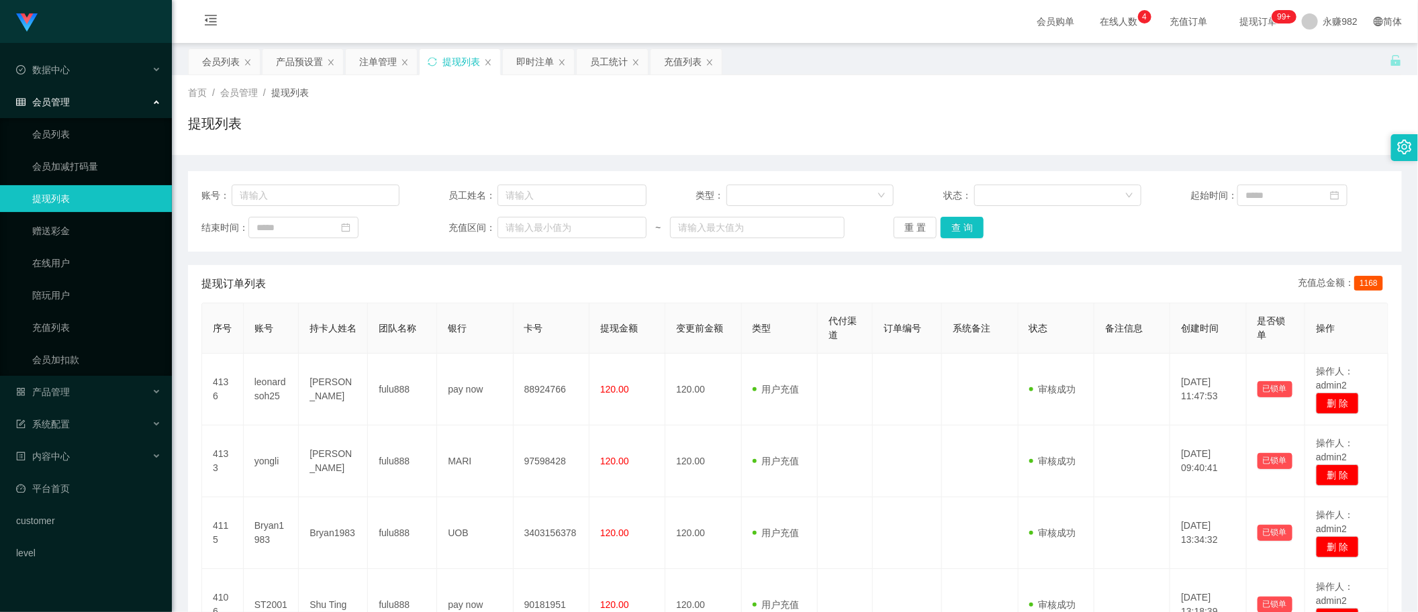
click at [680, 132] on div "提现列表" at bounding box center [795, 128] width 1214 height 31
click at [972, 224] on button "查 询" at bounding box center [962, 227] width 43 height 21
click at [800, 114] on div "提现列表" at bounding box center [795, 128] width 1214 height 31
click at [955, 234] on button "查 询" at bounding box center [962, 227] width 43 height 21
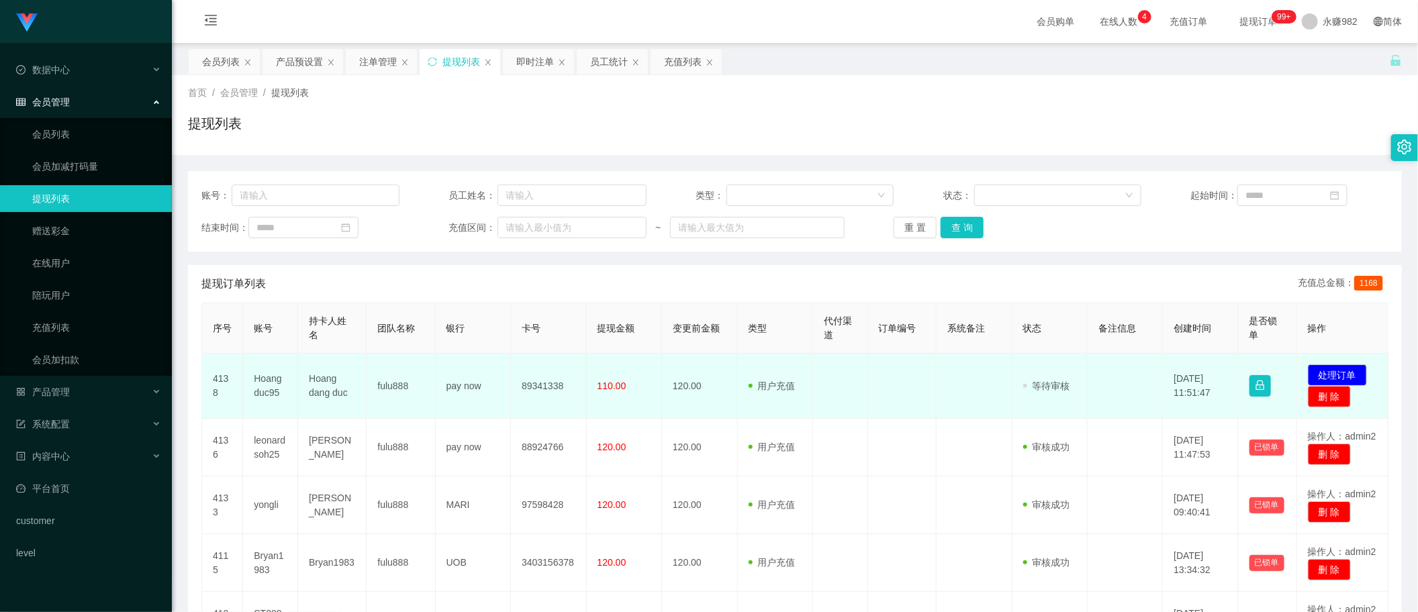
click at [282, 384] on td "Hoangduc95" at bounding box center [270, 386] width 55 height 65
click at [273, 384] on td "Hoangduc95" at bounding box center [270, 386] width 55 height 65
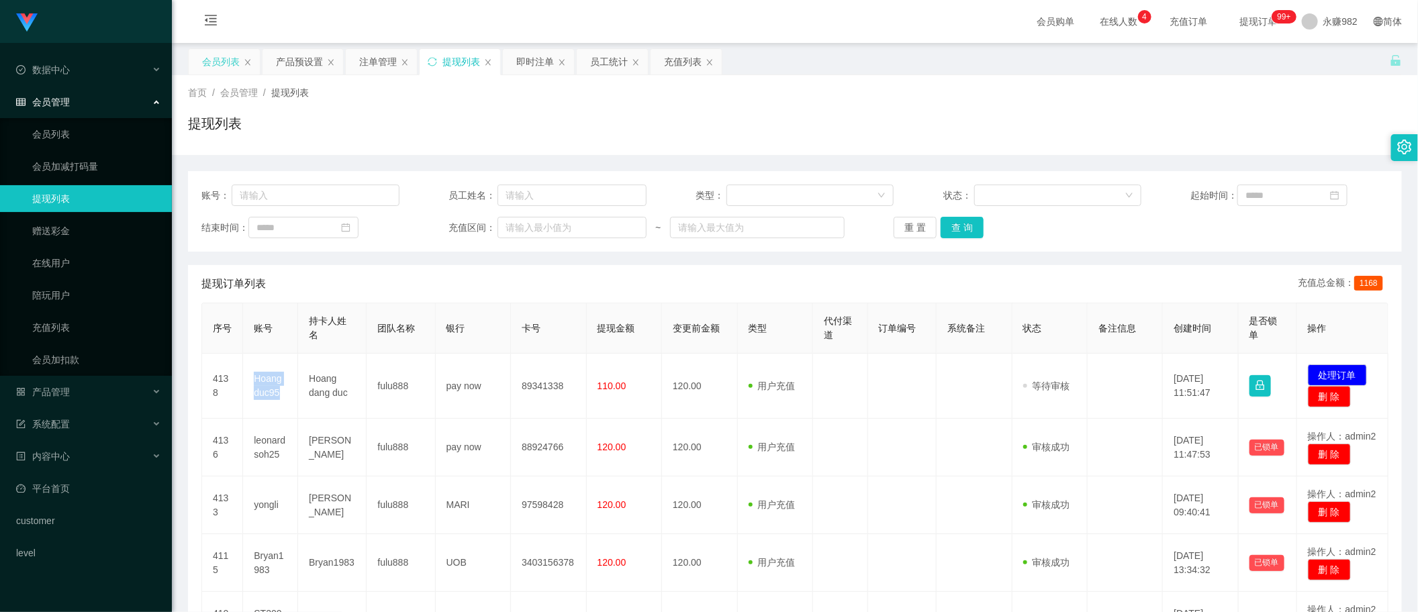
click at [219, 62] on div "会员列表" at bounding box center [221, 62] width 38 height 26
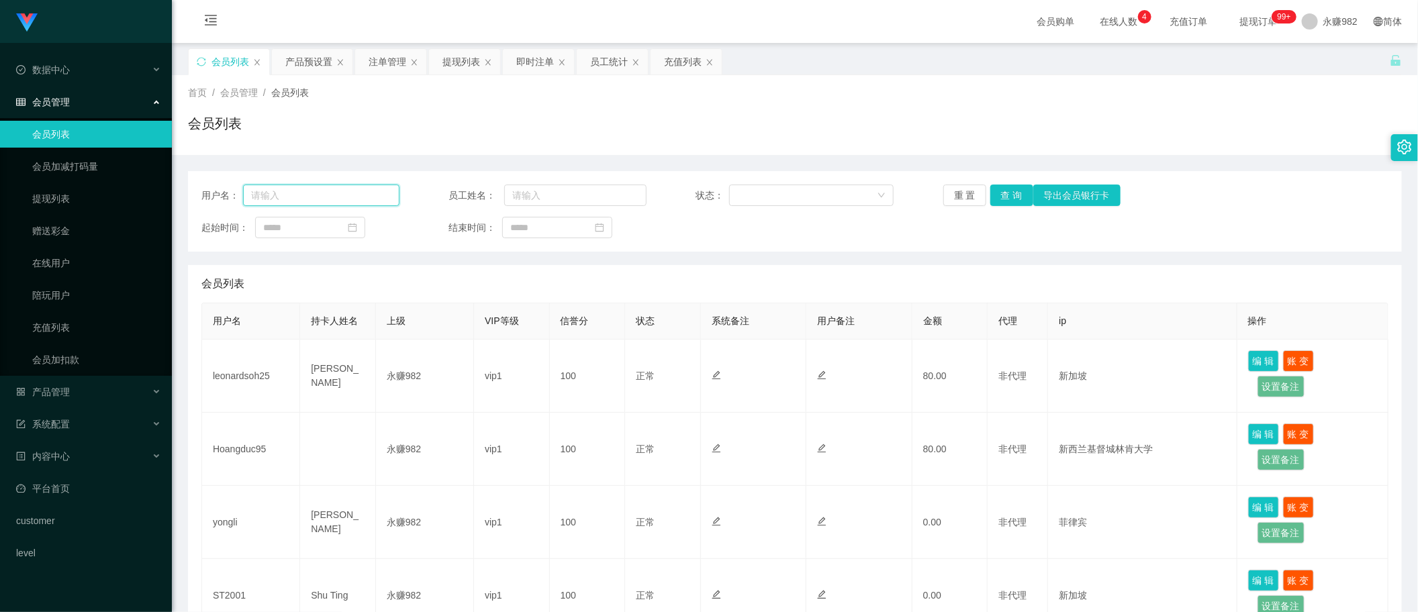
click at [328, 203] on input "text" at bounding box center [321, 195] width 156 height 21
paste input "Hoangduc95"
type input "Hoangduc95"
click at [1012, 201] on button "查 询" at bounding box center [1011, 195] width 43 height 21
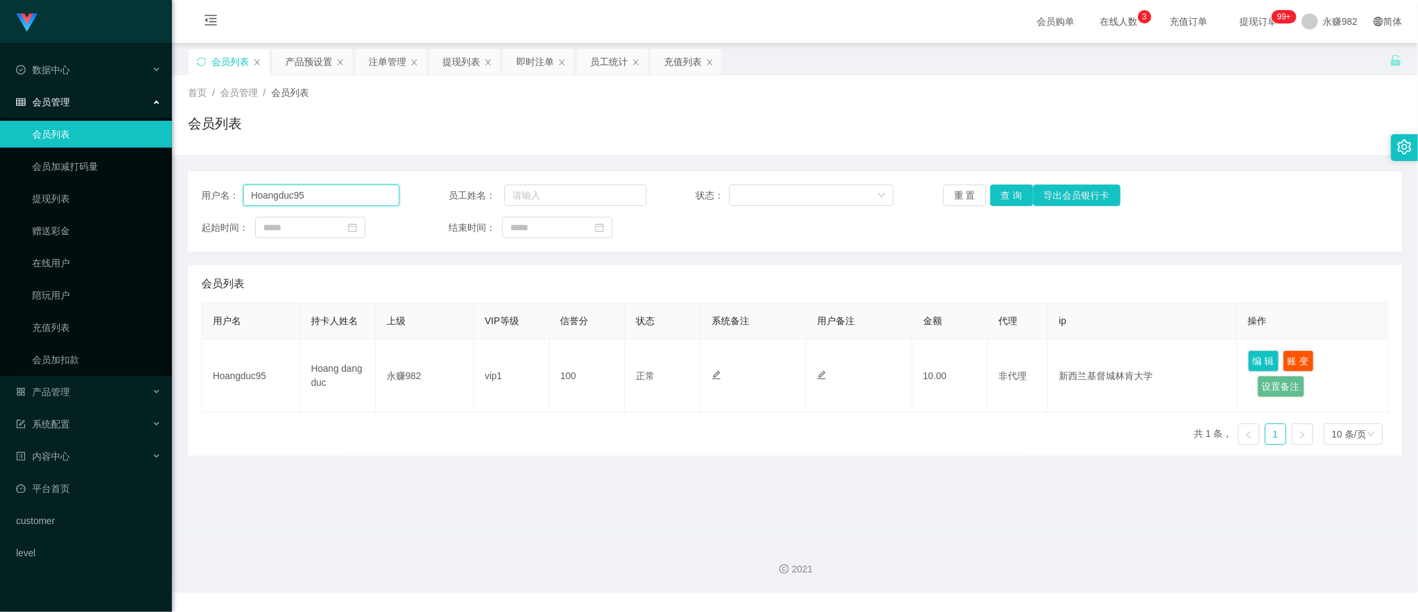
click at [358, 199] on input "Hoangduc95" at bounding box center [321, 195] width 156 height 21
click at [457, 68] on div "提现列表" at bounding box center [461, 62] width 38 height 26
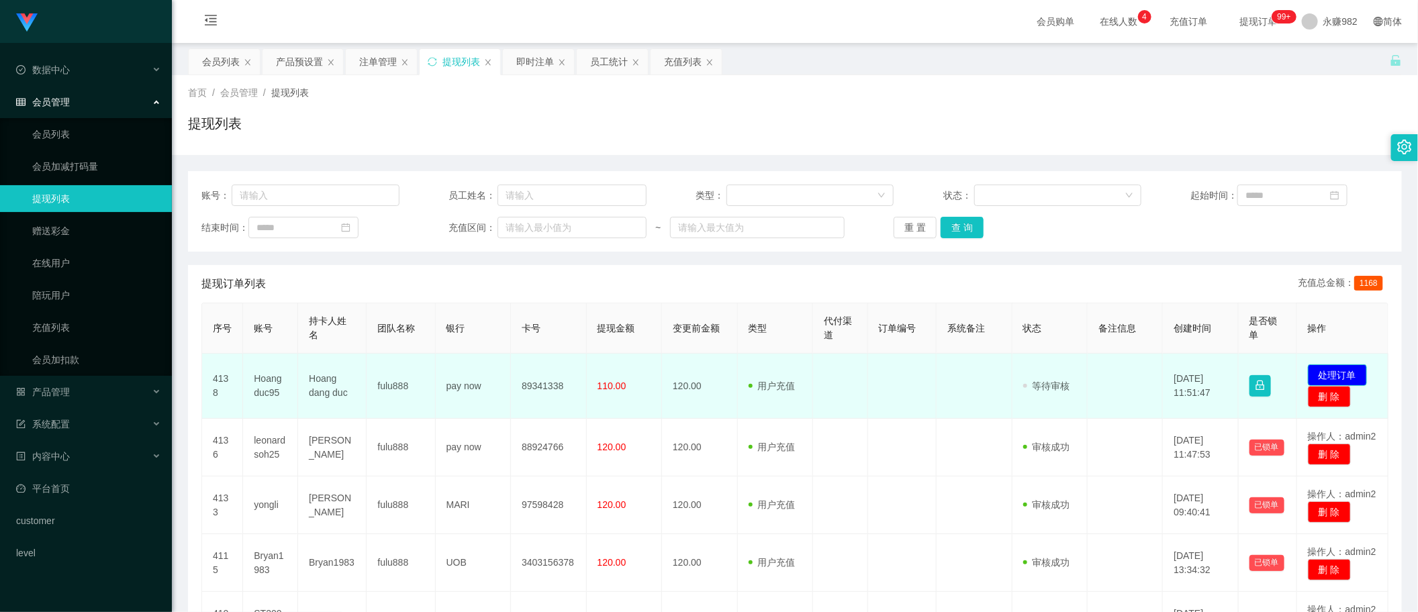
click at [1317, 377] on button "处理订单" at bounding box center [1337, 375] width 59 height 21
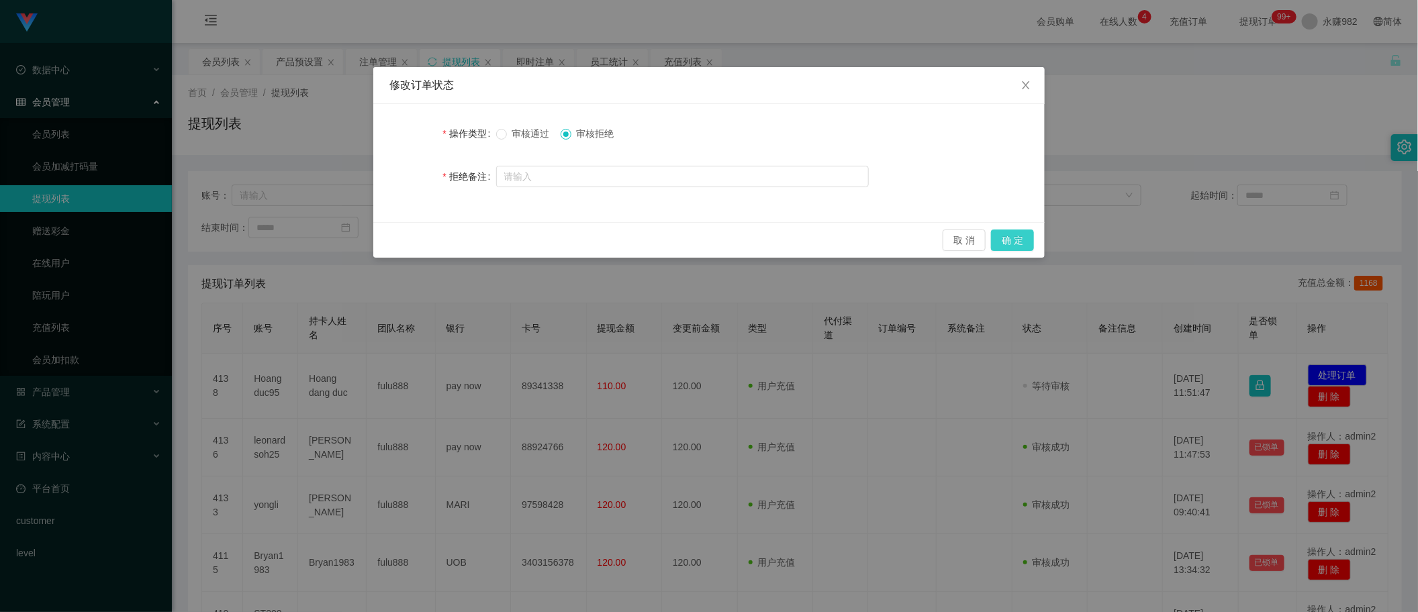
click at [1012, 240] on button "确 定" at bounding box center [1012, 240] width 43 height 21
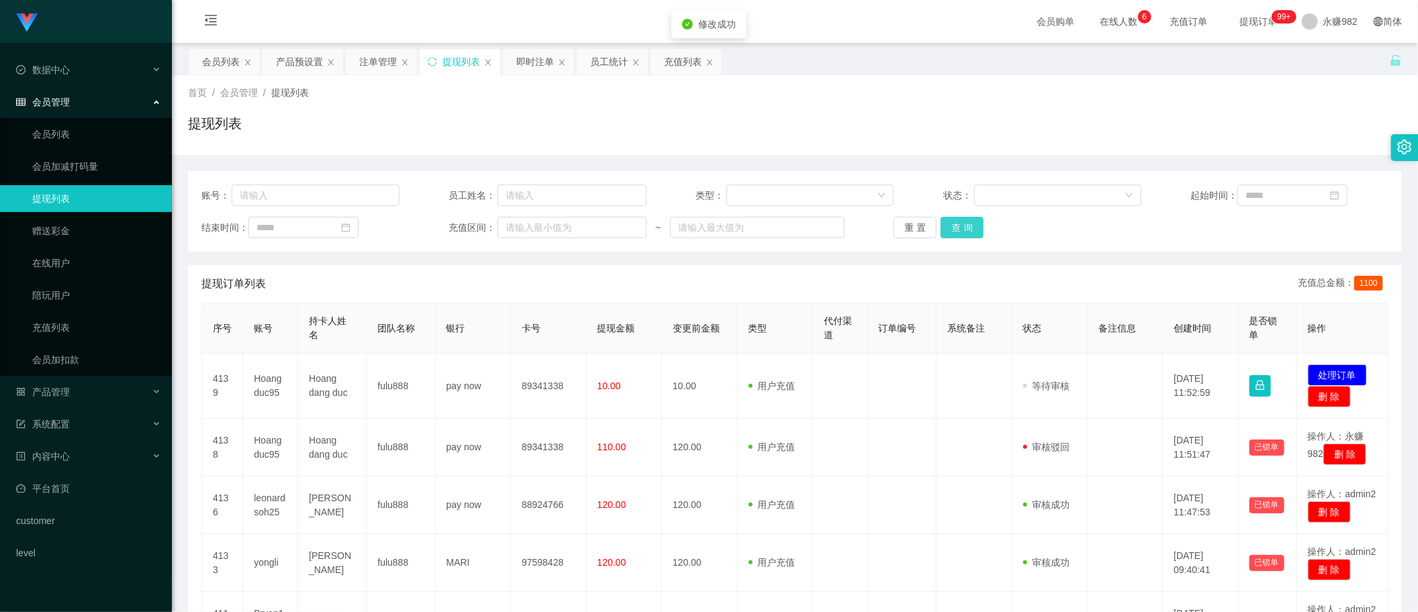
click at [949, 232] on button "查 询" at bounding box center [962, 227] width 43 height 21
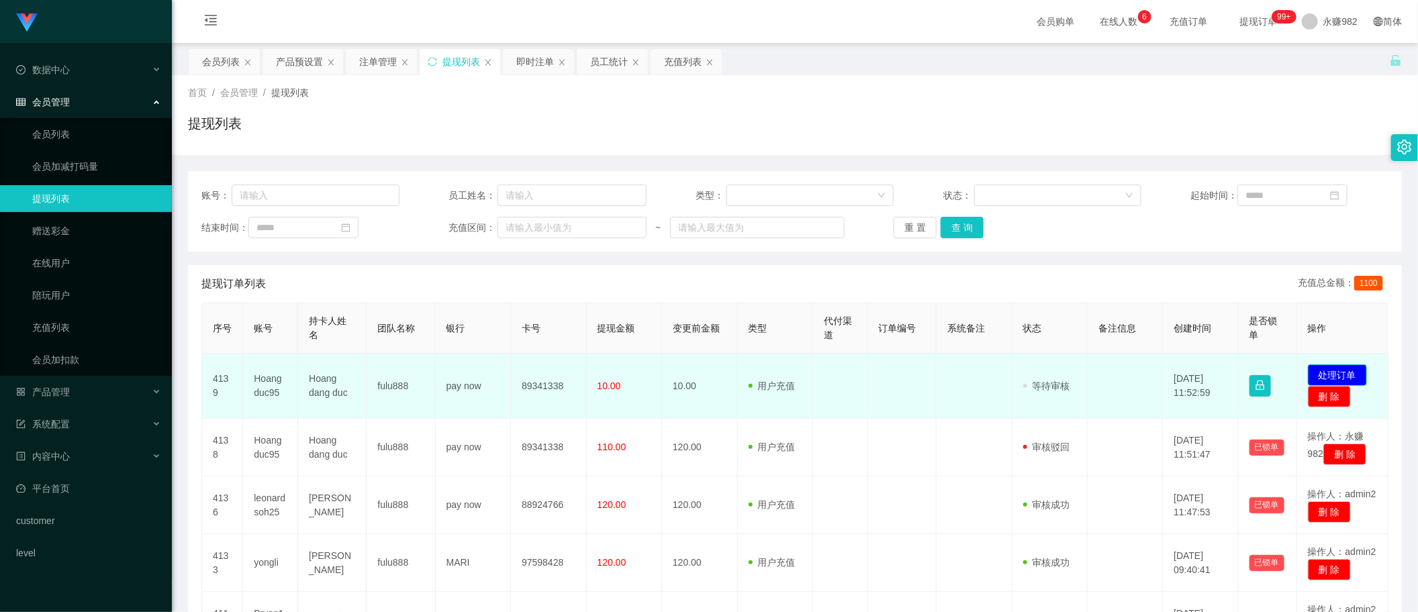
click at [1323, 373] on button "处理订单" at bounding box center [1337, 375] width 59 height 21
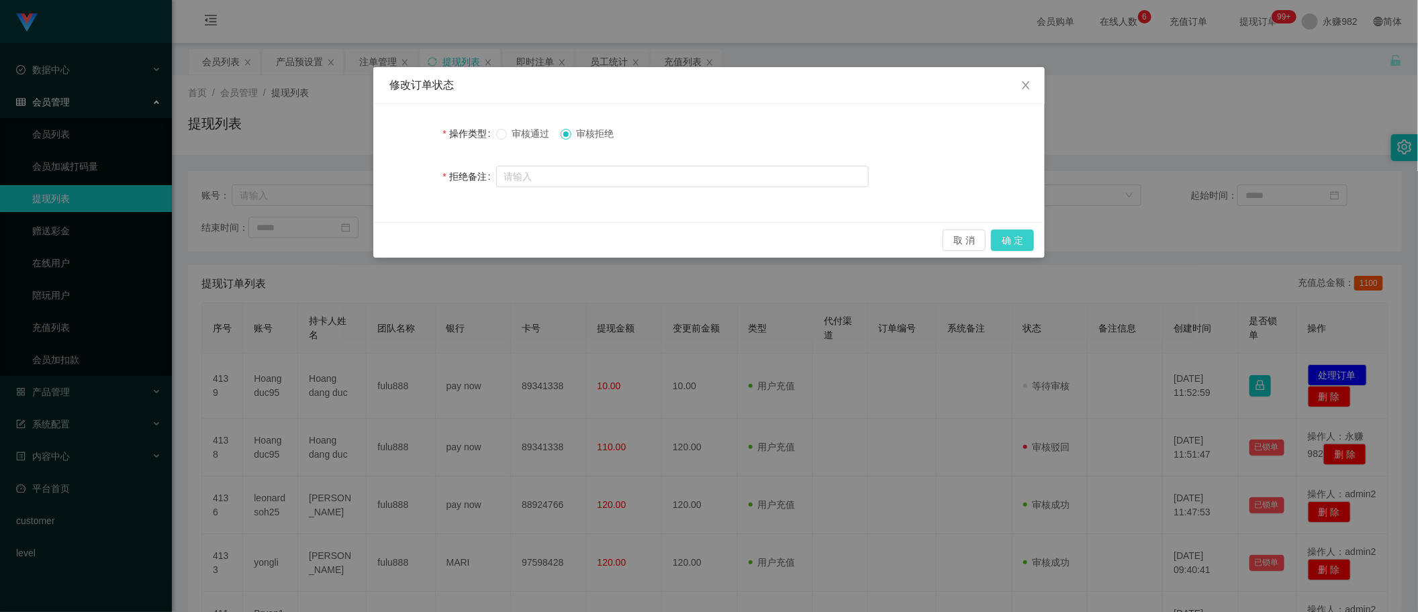
click at [1021, 234] on button "确 定" at bounding box center [1012, 240] width 43 height 21
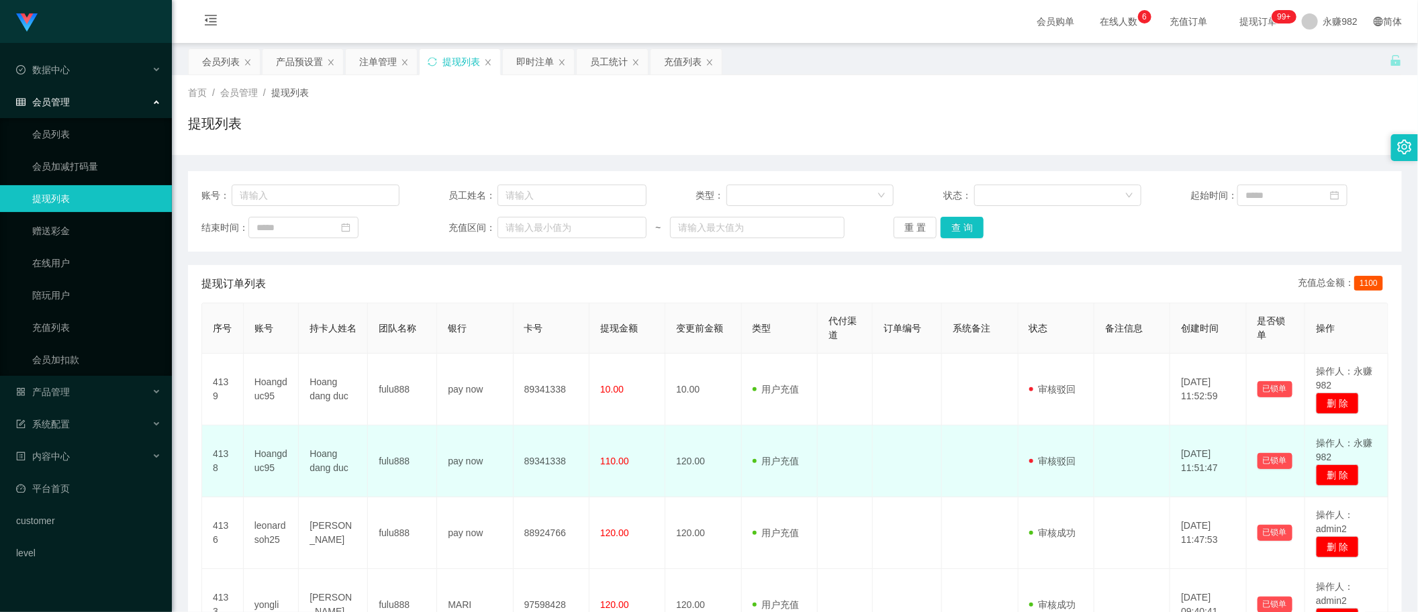
click at [1043, 450] on td "审核驳回 审核成功 等待审核" at bounding box center [1057, 462] width 76 height 72
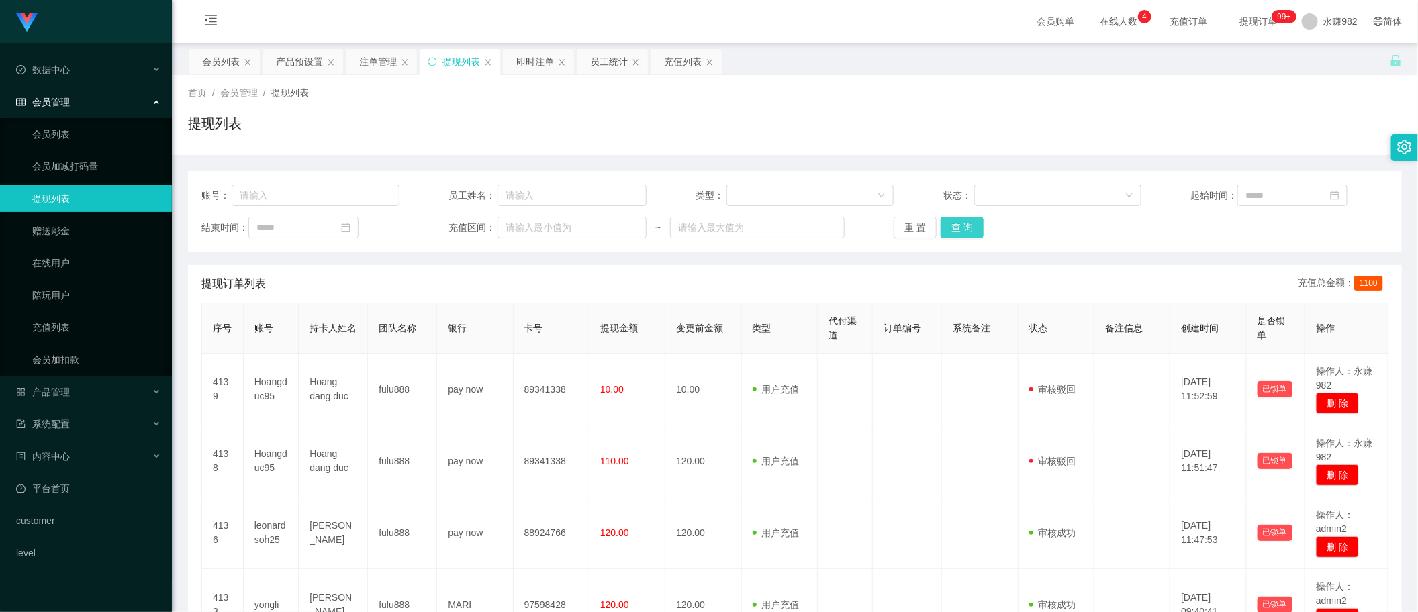
click at [965, 230] on button "查 询" at bounding box center [962, 227] width 43 height 21
click at [675, 267] on div "提现订单列表 充值总金额： 1100" at bounding box center [794, 284] width 1187 height 38
click at [950, 217] on button "查 询" at bounding box center [962, 227] width 43 height 21
click at [974, 234] on button "查 询" at bounding box center [962, 227] width 43 height 21
click at [974, 233] on button "查 询" at bounding box center [962, 227] width 43 height 21
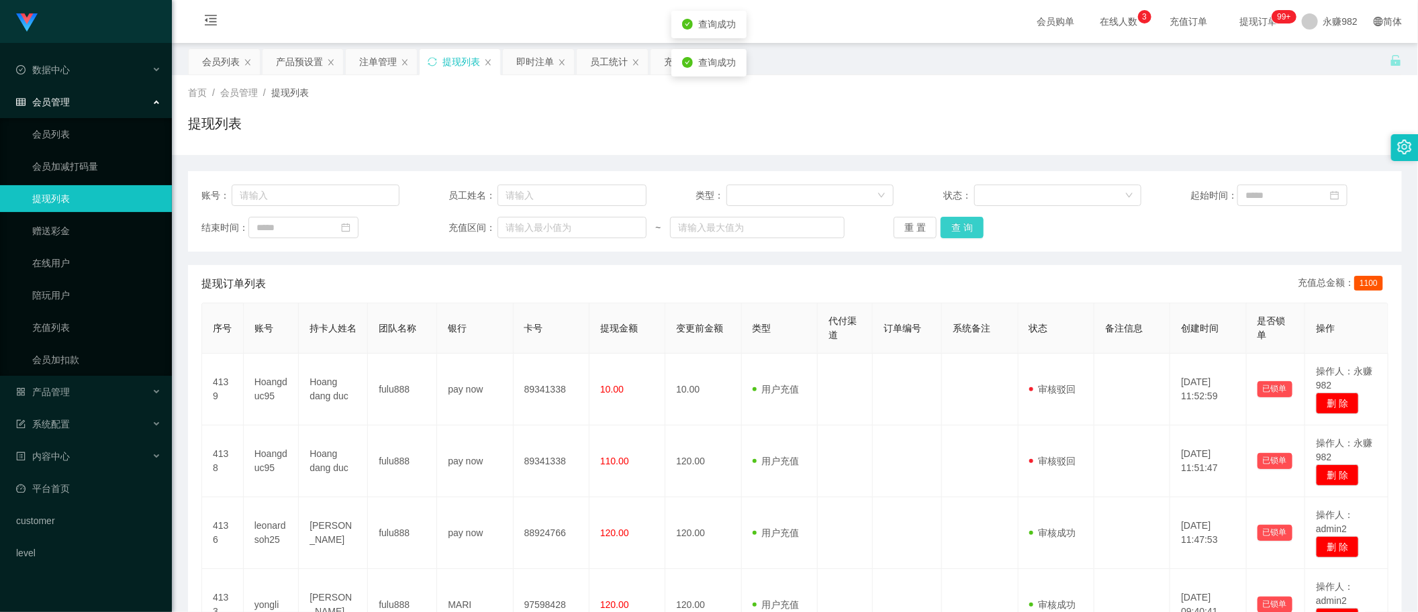
click at [974, 233] on button "查 询" at bounding box center [962, 227] width 43 height 21
click at [972, 233] on button "查 询" at bounding box center [962, 227] width 43 height 21
click at [961, 224] on button "查 询" at bounding box center [962, 227] width 43 height 21
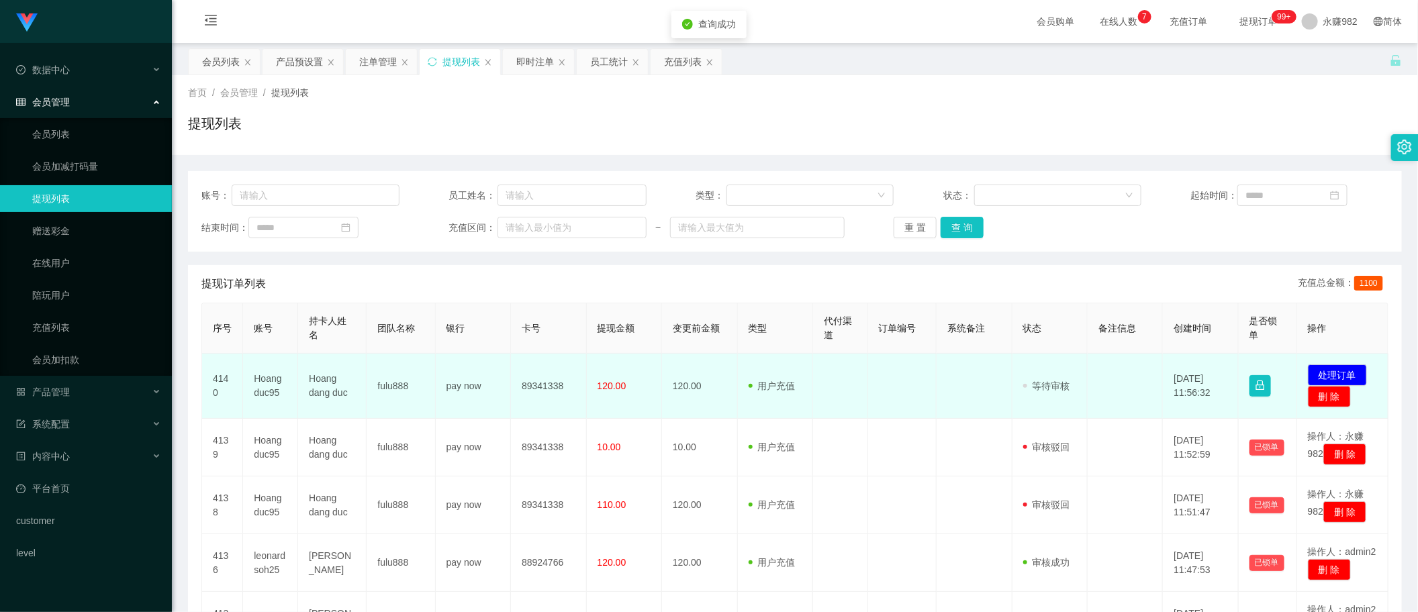
click at [534, 394] on td "89341338" at bounding box center [548, 386] width 75 height 65
click at [537, 385] on td "89341338" at bounding box center [548, 386] width 75 height 65
copy td "89341338"
click at [687, 363] on td "120.00" at bounding box center [699, 386] width 75 height 65
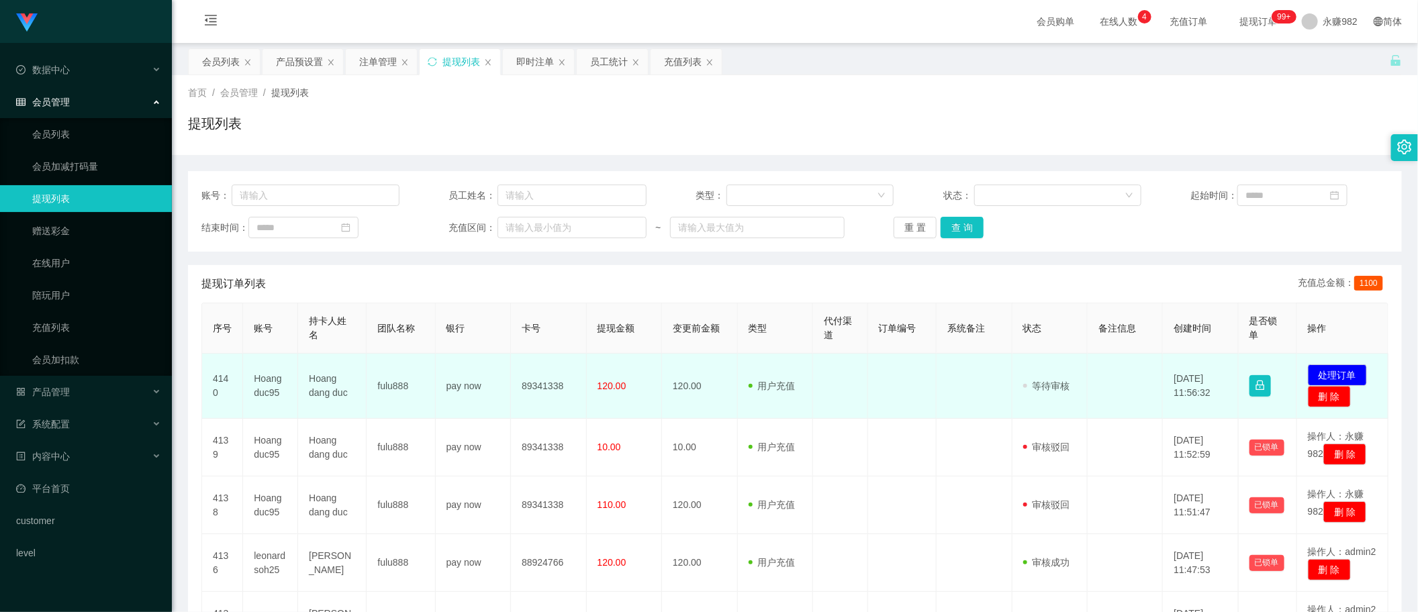
click at [806, 373] on td "用户充值 人工扣款" at bounding box center [775, 386] width 75 height 65
click at [538, 386] on td "89341338" at bounding box center [548, 386] width 75 height 65
copy td "89341338"
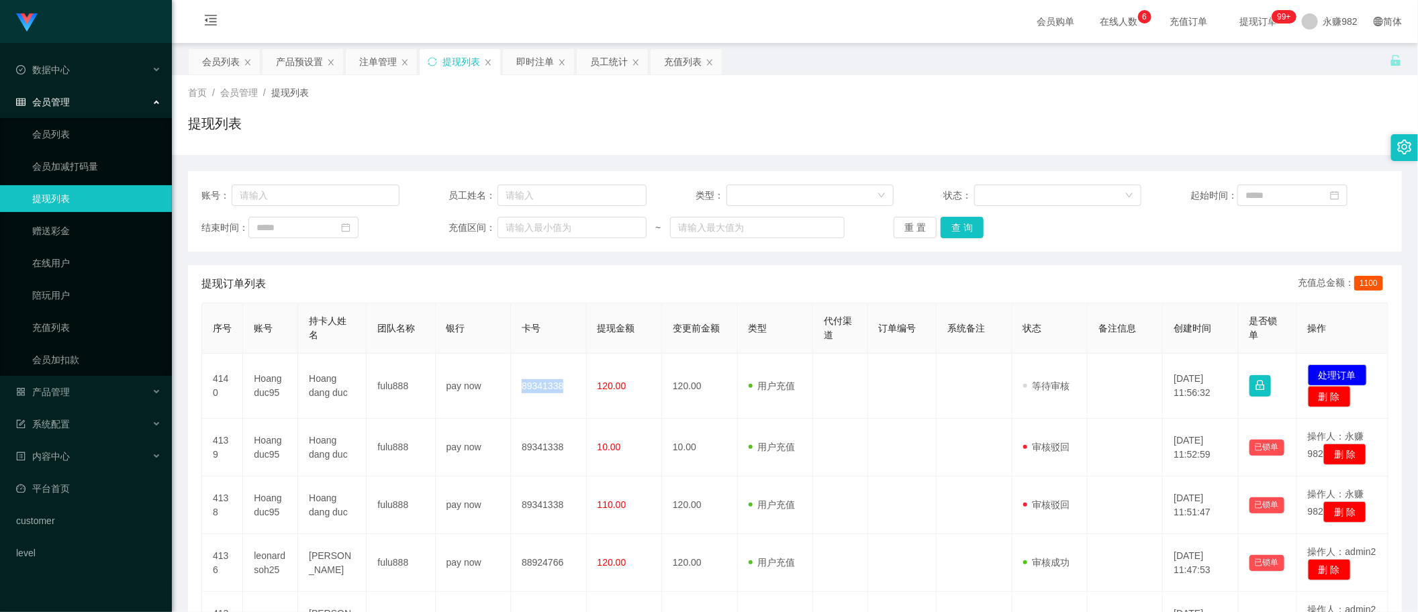
click at [1100, 227] on div "结束时间： 充值区间： ~ 重 置 查 询" at bounding box center [794, 227] width 1187 height 21
click at [949, 220] on button "查 询" at bounding box center [962, 227] width 43 height 21
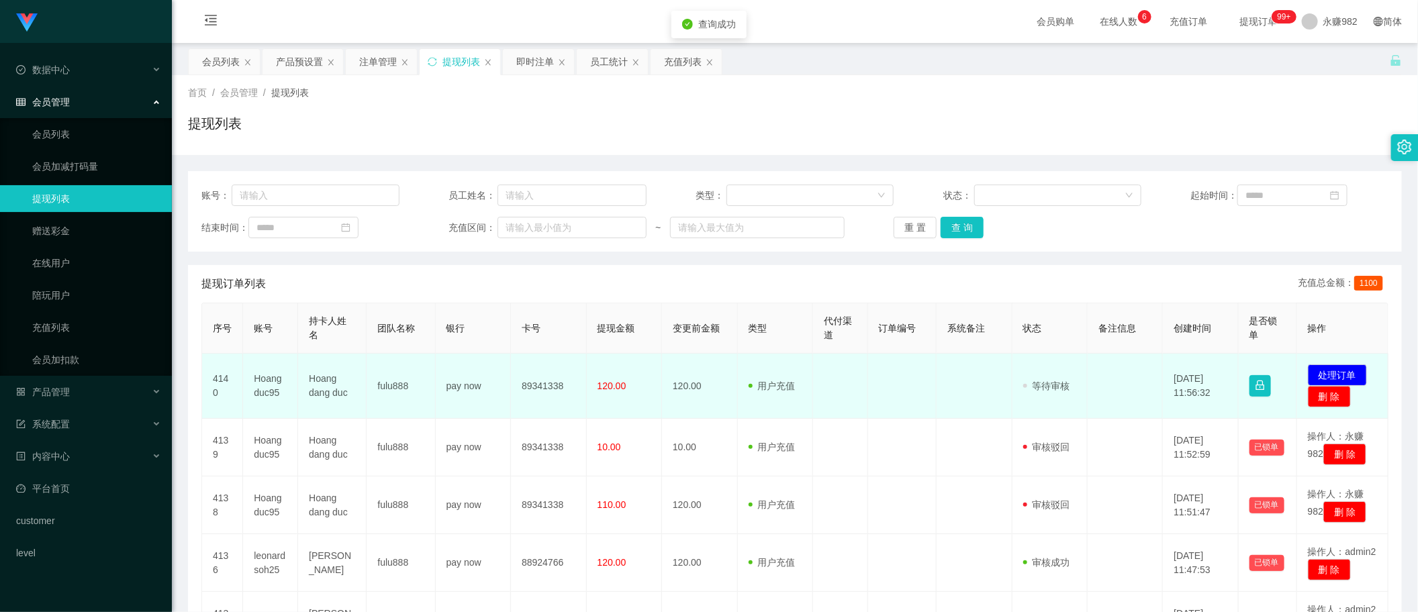
click at [328, 393] on td "Hoang dang duc" at bounding box center [332, 386] width 68 height 65
click at [738, 371] on td "用户充值 人工扣款" at bounding box center [775, 386] width 75 height 65
click at [265, 383] on td "Hoangduc95" at bounding box center [270, 386] width 55 height 65
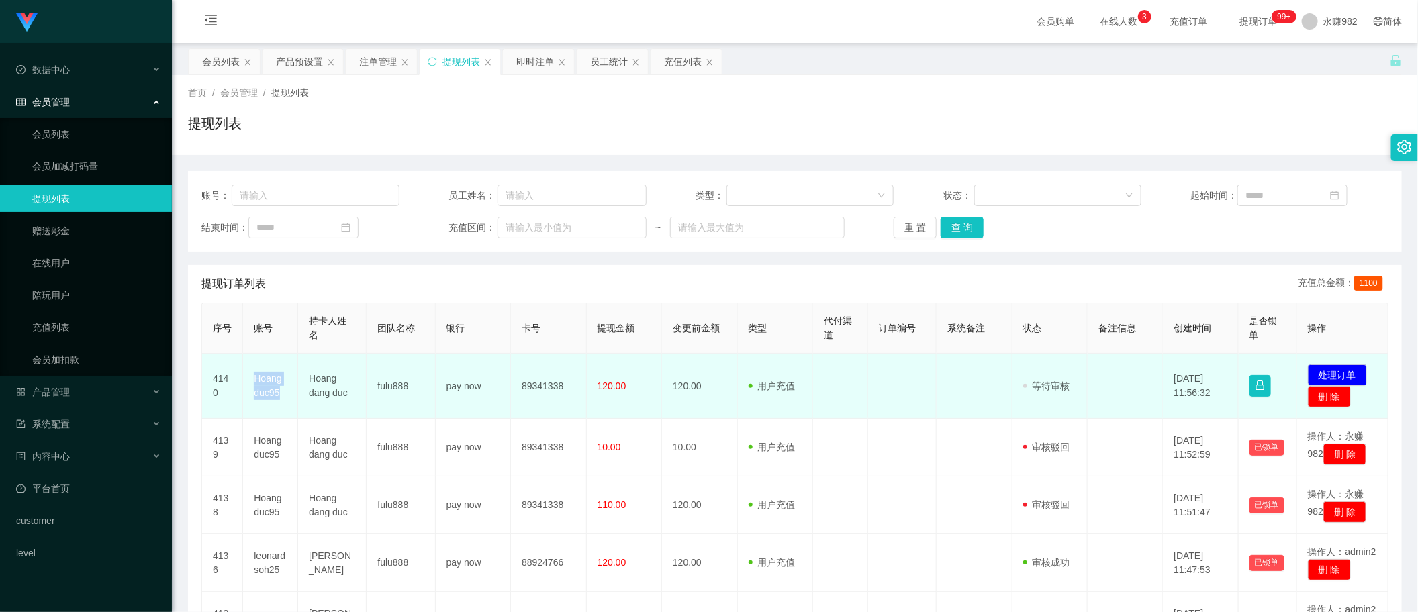
click at [265, 383] on td "Hoangduc95" at bounding box center [270, 386] width 55 height 65
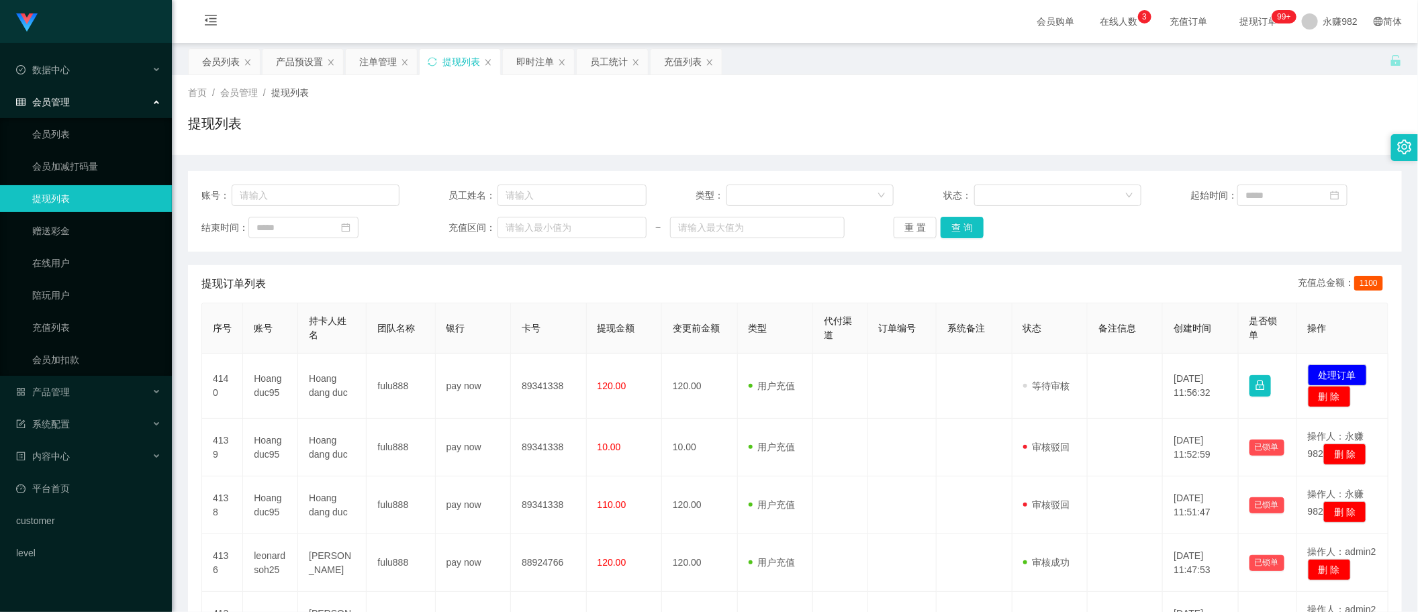
click at [757, 138] on div "提现列表" at bounding box center [795, 128] width 1214 height 31
click at [958, 236] on button "查 询" at bounding box center [962, 227] width 43 height 21
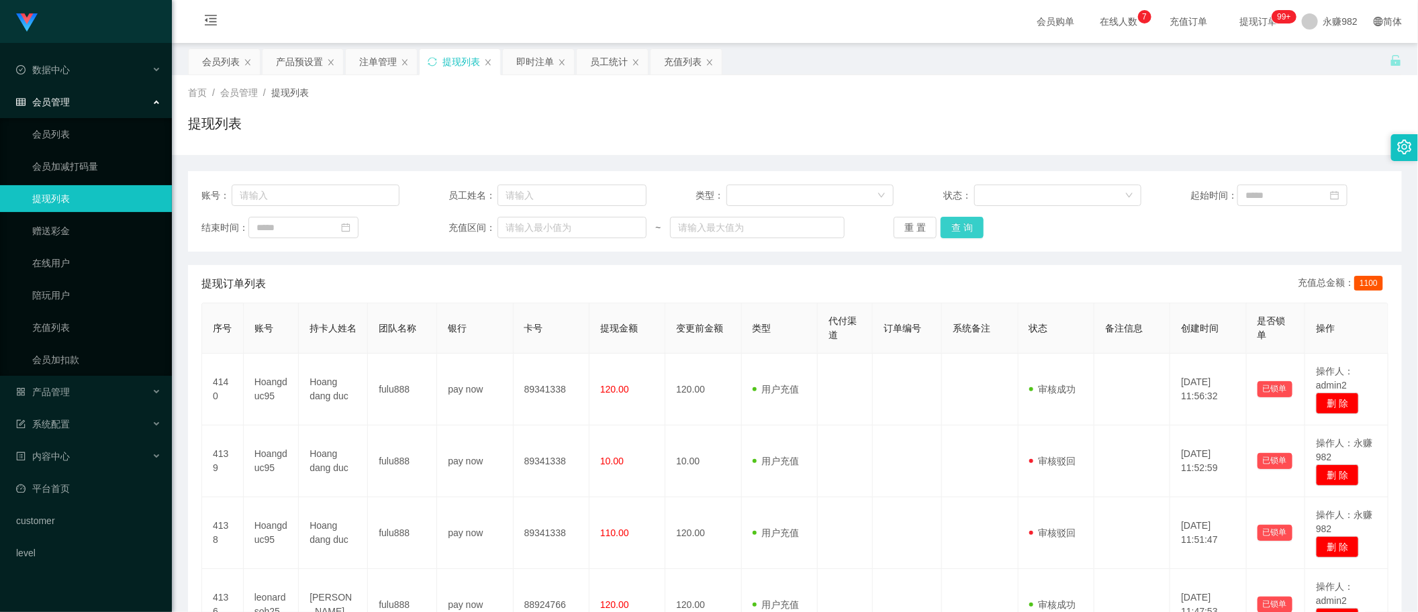
click at [965, 227] on button "查 询" at bounding box center [962, 227] width 43 height 21
click at [972, 234] on button "查 询" at bounding box center [962, 227] width 43 height 21
drag, startPoint x: 540, startPoint y: 273, endPoint x: 558, endPoint y: 273, distance: 17.5
click at [540, 273] on div "提现订单列表 充值总金额： 1100" at bounding box center [794, 284] width 1187 height 38
click at [955, 217] on button "查 询" at bounding box center [962, 227] width 43 height 21
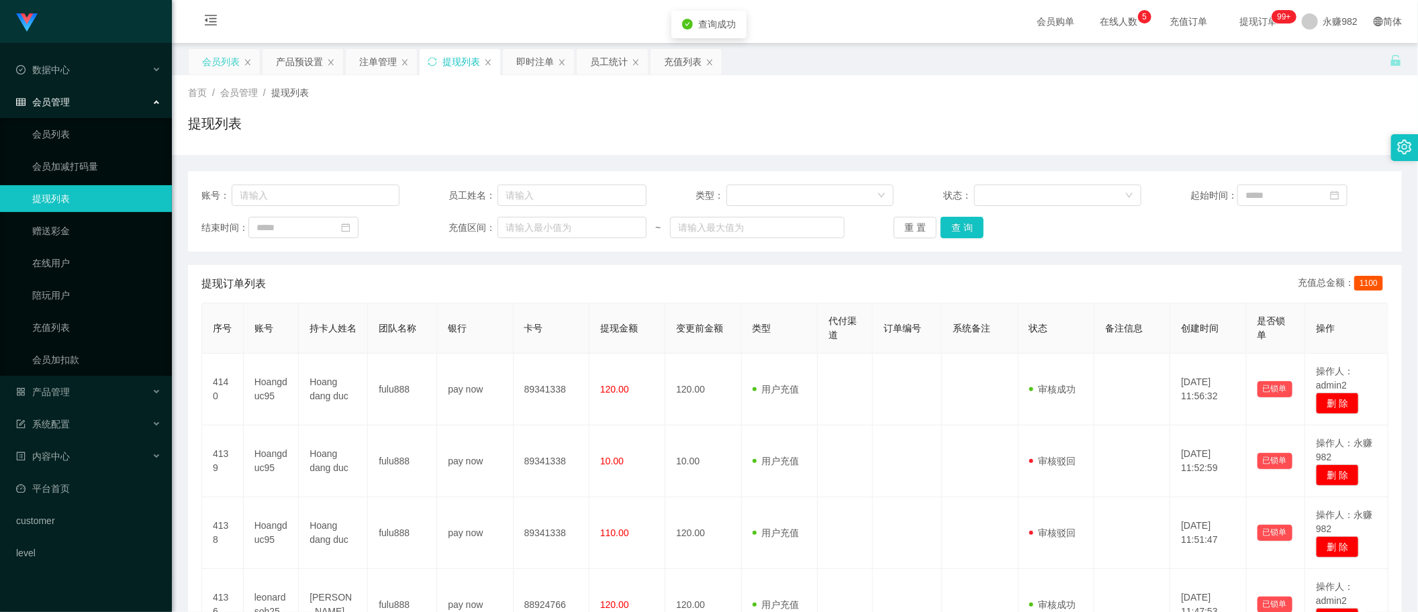
click at [222, 54] on div "会员列表" at bounding box center [221, 62] width 38 height 26
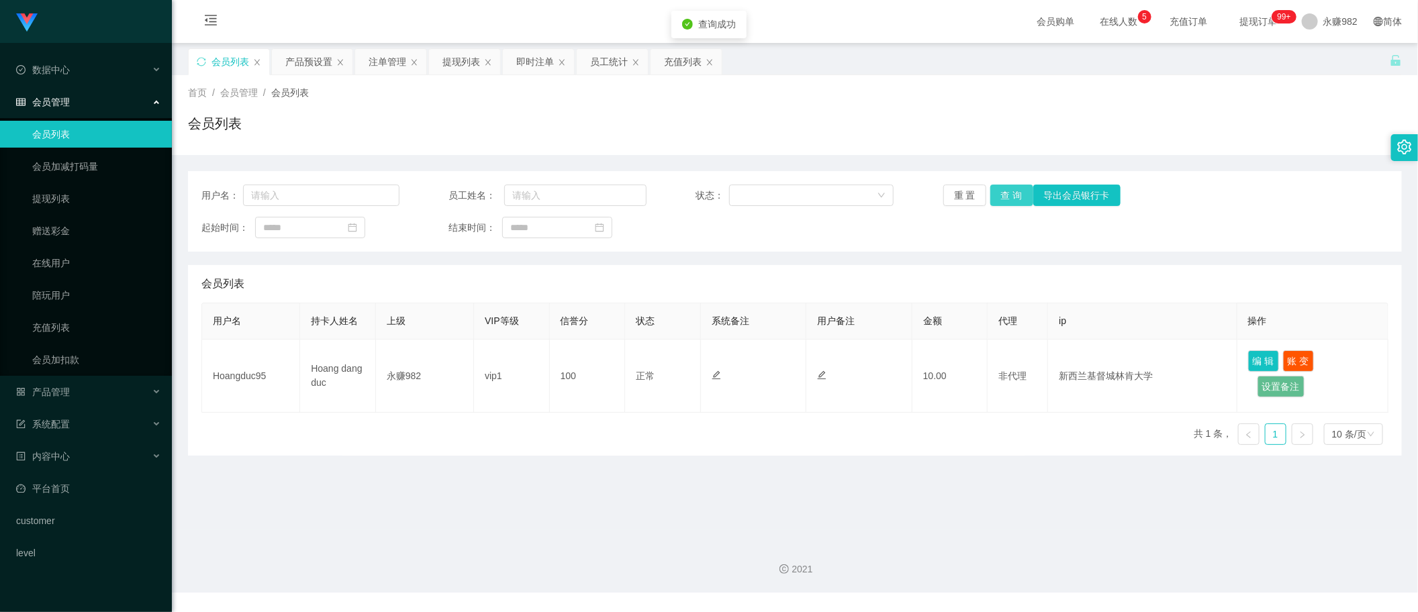
click at [998, 193] on button "查 询" at bounding box center [1011, 195] width 43 height 21
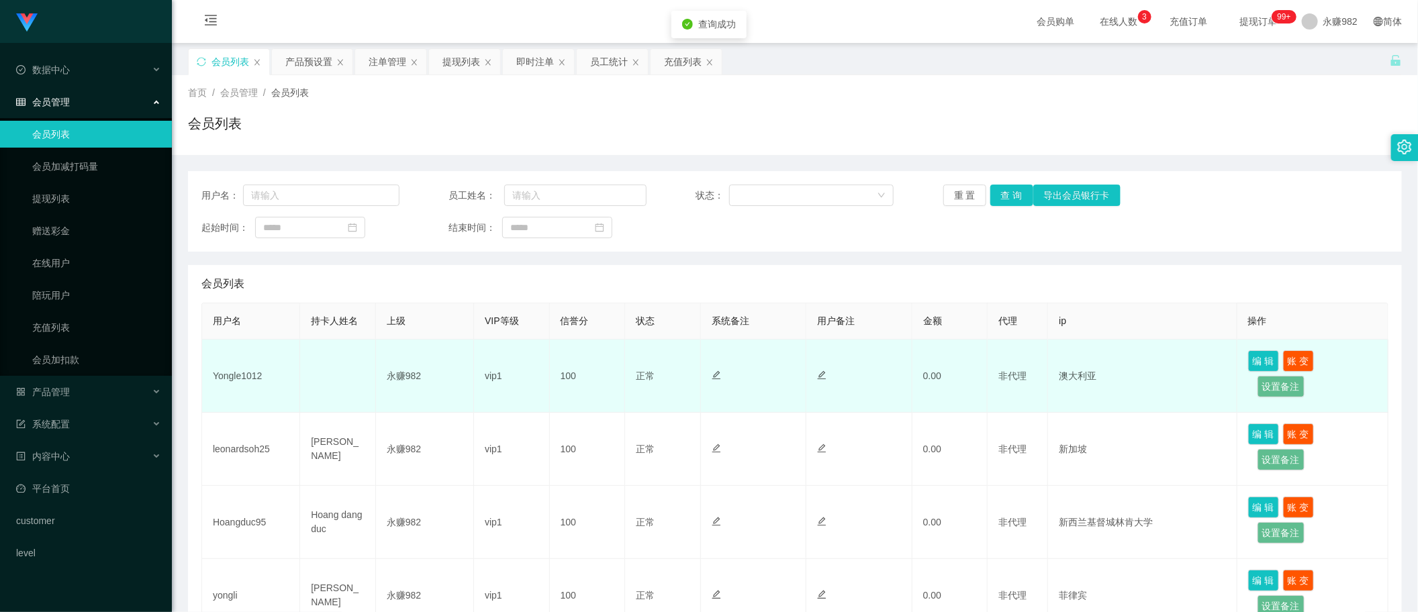
click at [246, 373] on td "Yongle1012" at bounding box center [251, 376] width 98 height 73
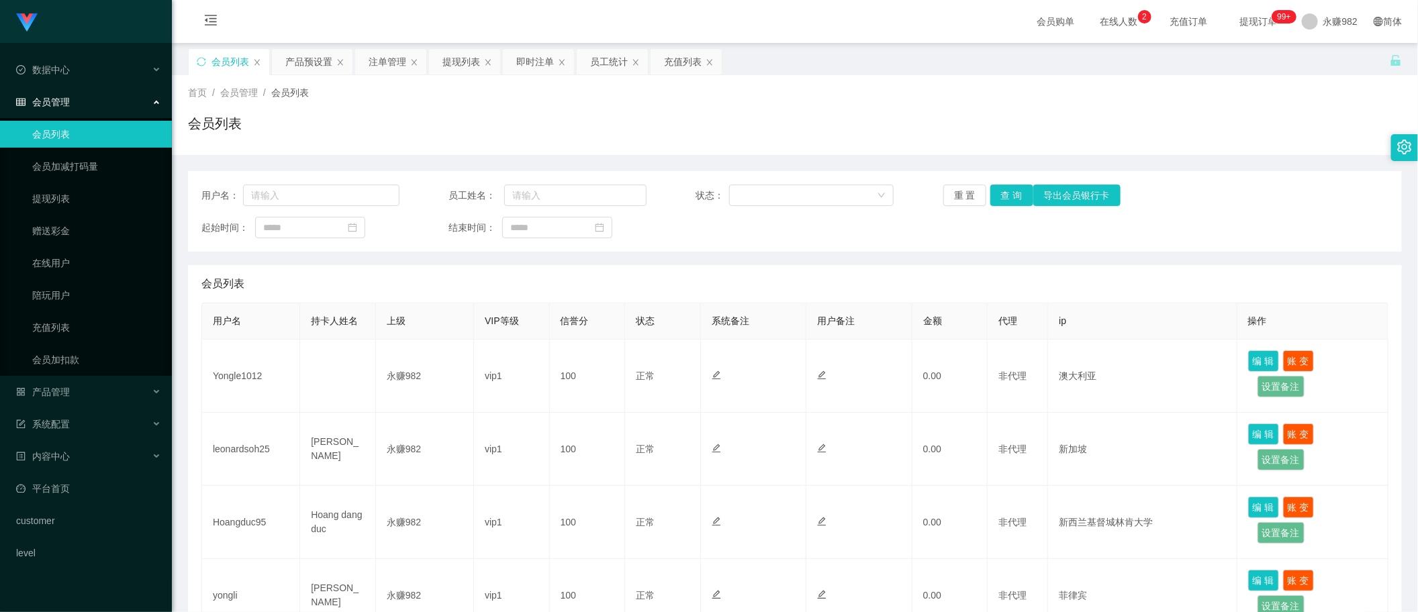
click at [837, 273] on div "会员列表" at bounding box center [794, 284] width 1187 height 38
click at [1005, 195] on button "查 询" at bounding box center [1011, 195] width 43 height 21
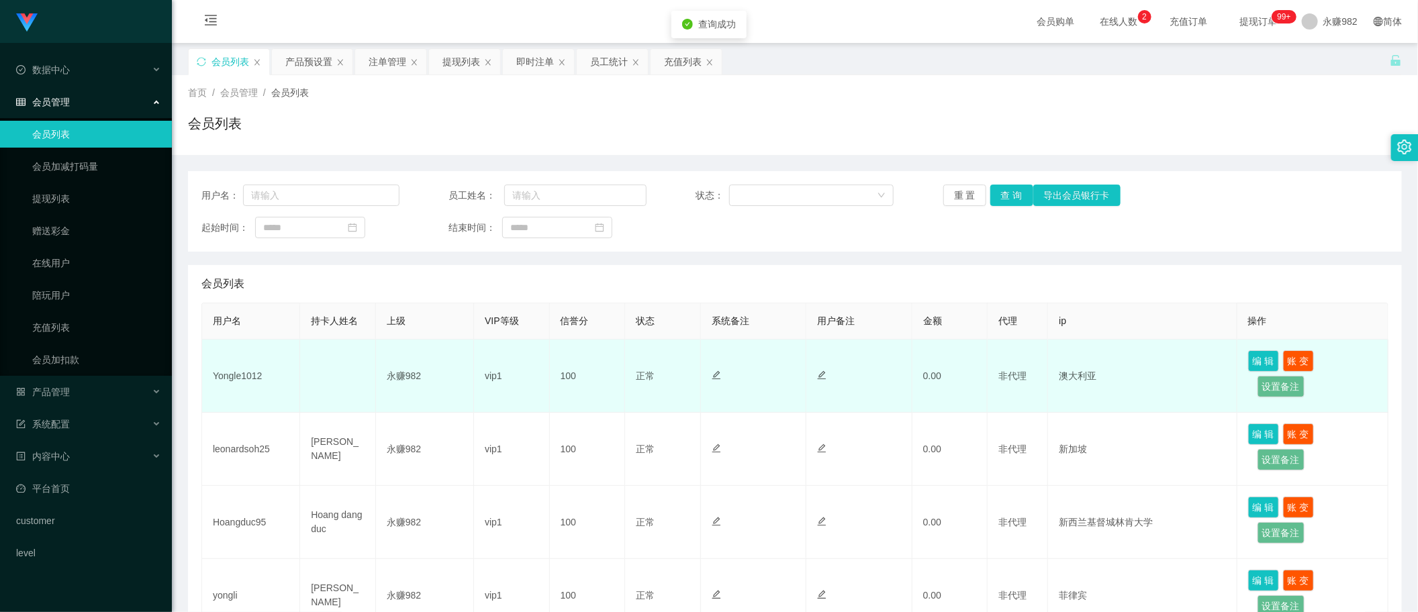
click at [247, 376] on td "Yongle1012" at bounding box center [251, 376] width 98 height 73
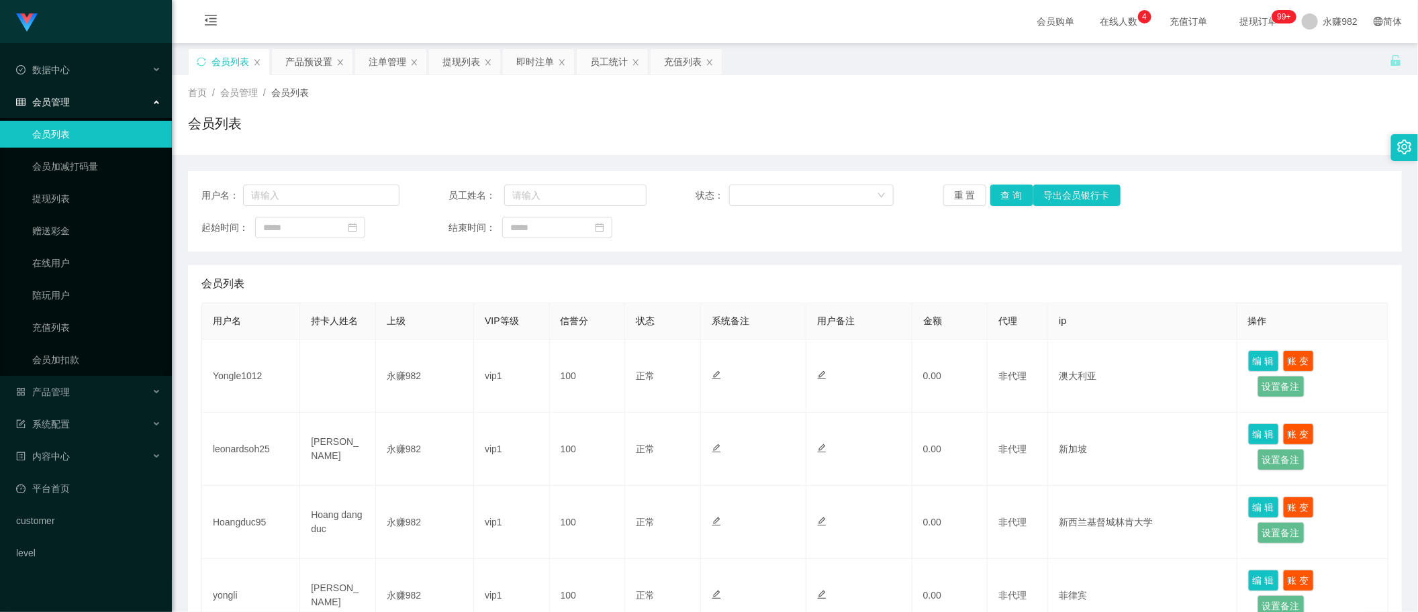
click at [732, 283] on div "会员列表" at bounding box center [794, 284] width 1187 height 38
click at [1004, 199] on button "查 询" at bounding box center [1011, 195] width 43 height 21
click at [667, 269] on div "会员列表" at bounding box center [794, 284] width 1187 height 38
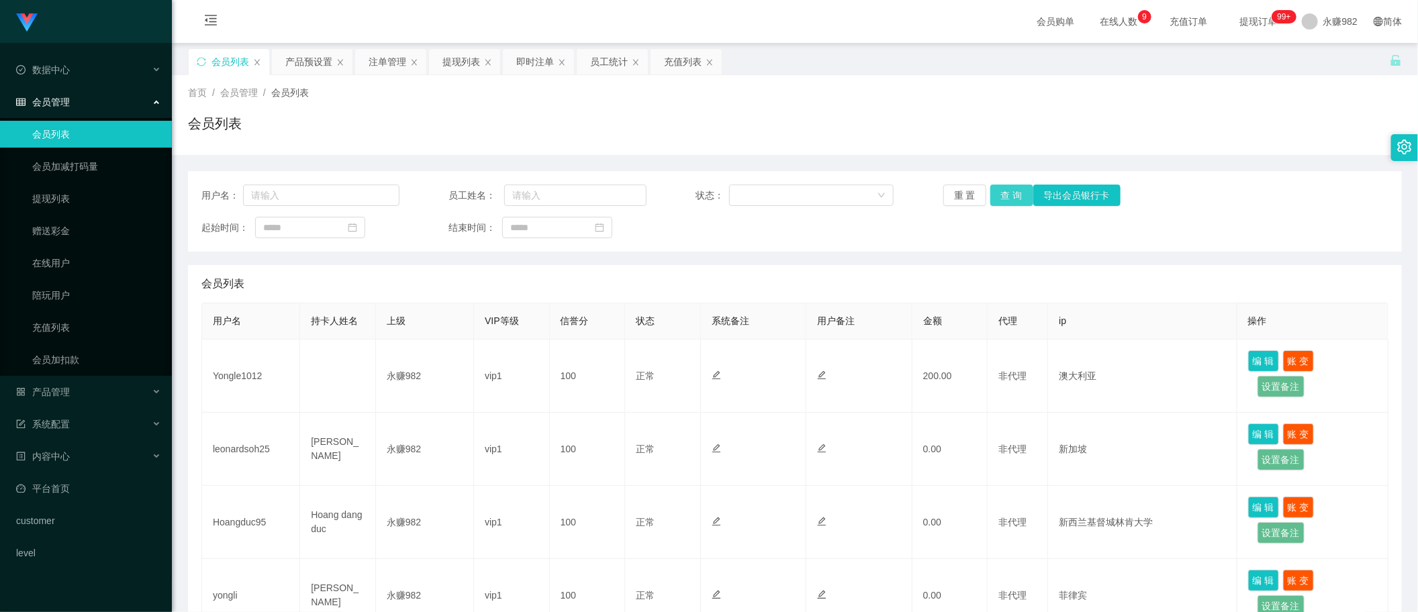
click at [1007, 185] on button "查 询" at bounding box center [1011, 195] width 43 height 21
click at [1007, 187] on button "查 询" at bounding box center [1011, 195] width 43 height 21
click at [1012, 203] on button "查 询" at bounding box center [1011, 195] width 43 height 21
click at [301, 52] on div "产品预设置" at bounding box center [308, 62] width 47 height 26
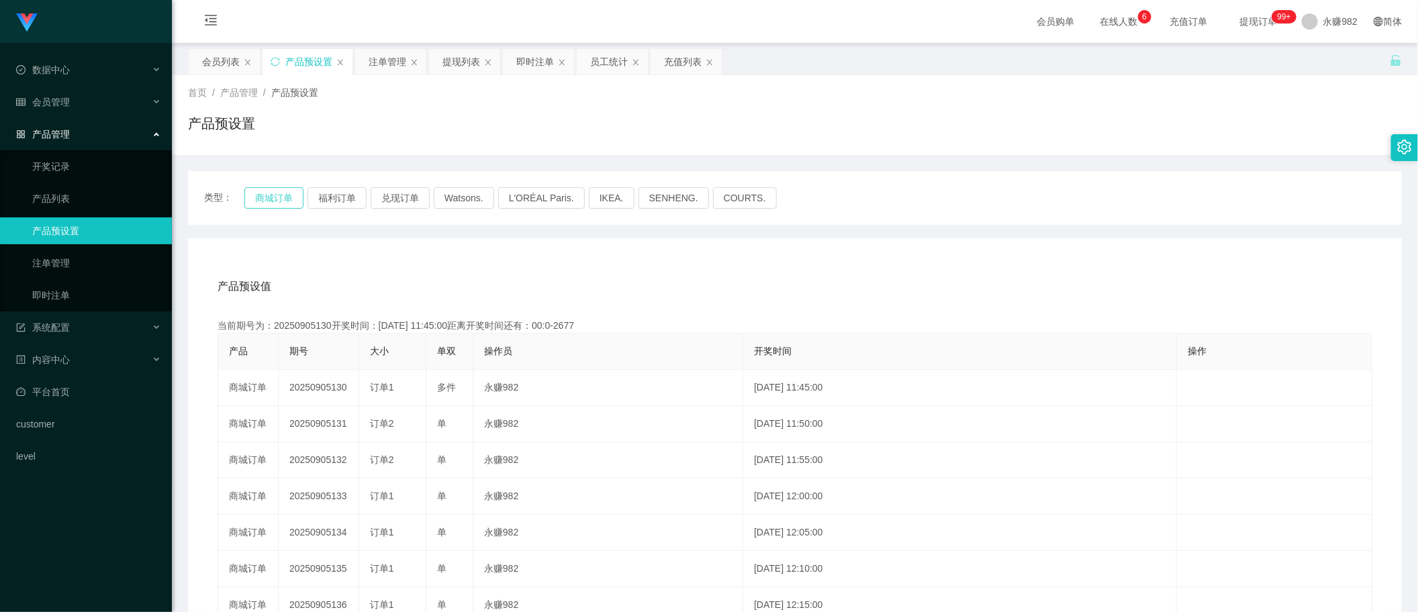
click at [260, 200] on button "商城订单" at bounding box center [273, 197] width 59 height 21
click at [774, 277] on div "产品预设值 添加期号" at bounding box center [795, 287] width 1155 height 38
click at [283, 190] on button "商城订单" at bounding box center [273, 197] width 59 height 21
click at [816, 250] on div "产品预设值 添加期号 当前期号为：20250905140开奖时间：[DATE] 12:35:00距离开奖时间还有：03:56 产品 期号 大小 单双 操作员 …" at bounding box center [795, 514] width 1214 height 553
click at [377, 59] on div "注单管理" at bounding box center [388, 62] width 38 height 26
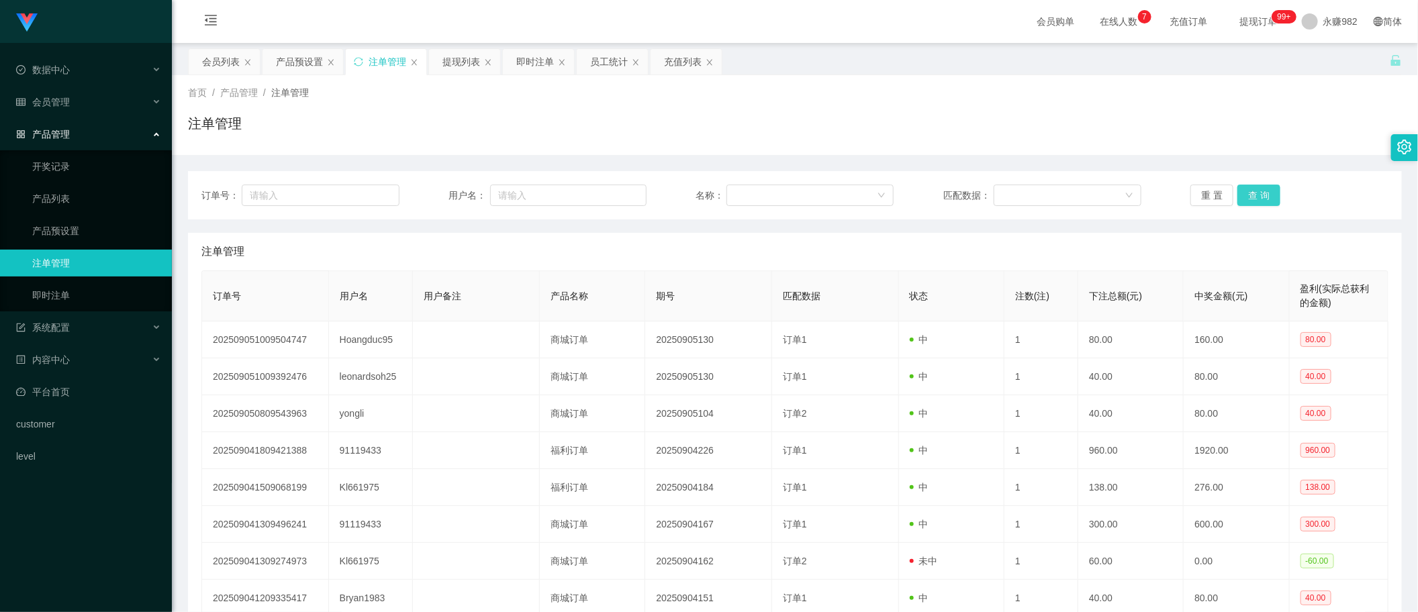
click at [1247, 191] on button "查 询" at bounding box center [1258, 195] width 43 height 21
click at [517, 247] on div "注单管理" at bounding box center [794, 252] width 1187 height 38
click at [1260, 193] on button "查 询" at bounding box center [1258, 195] width 43 height 21
drag, startPoint x: 787, startPoint y: 131, endPoint x: 932, endPoint y: 65, distance: 159.2
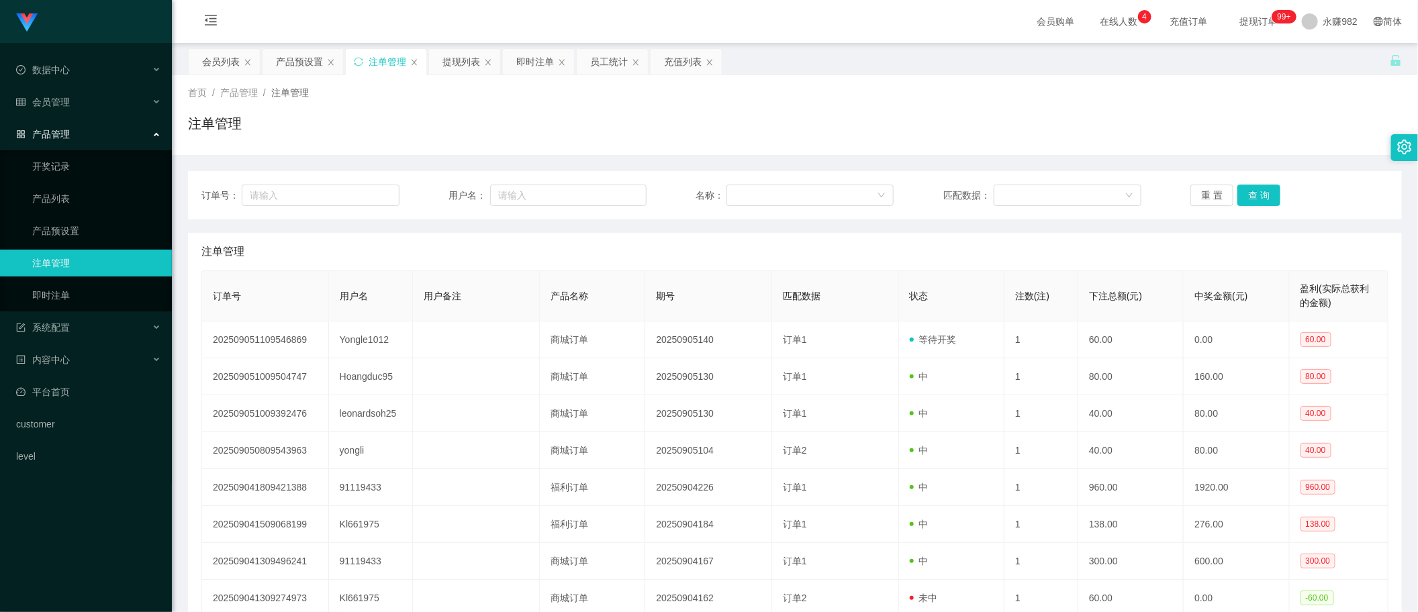
click at [787, 131] on div "注单管理" at bounding box center [795, 128] width 1214 height 31
click at [1256, 198] on button "查 询" at bounding box center [1258, 195] width 43 height 21
click at [822, 262] on div "注单管理" at bounding box center [794, 252] width 1187 height 38
click at [1260, 191] on button "查 询" at bounding box center [1258, 195] width 43 height 21
drag, startPoint x: 776, startPoint y: 238, endPoint x: 816, endPoint y: 238, distance: 39.6
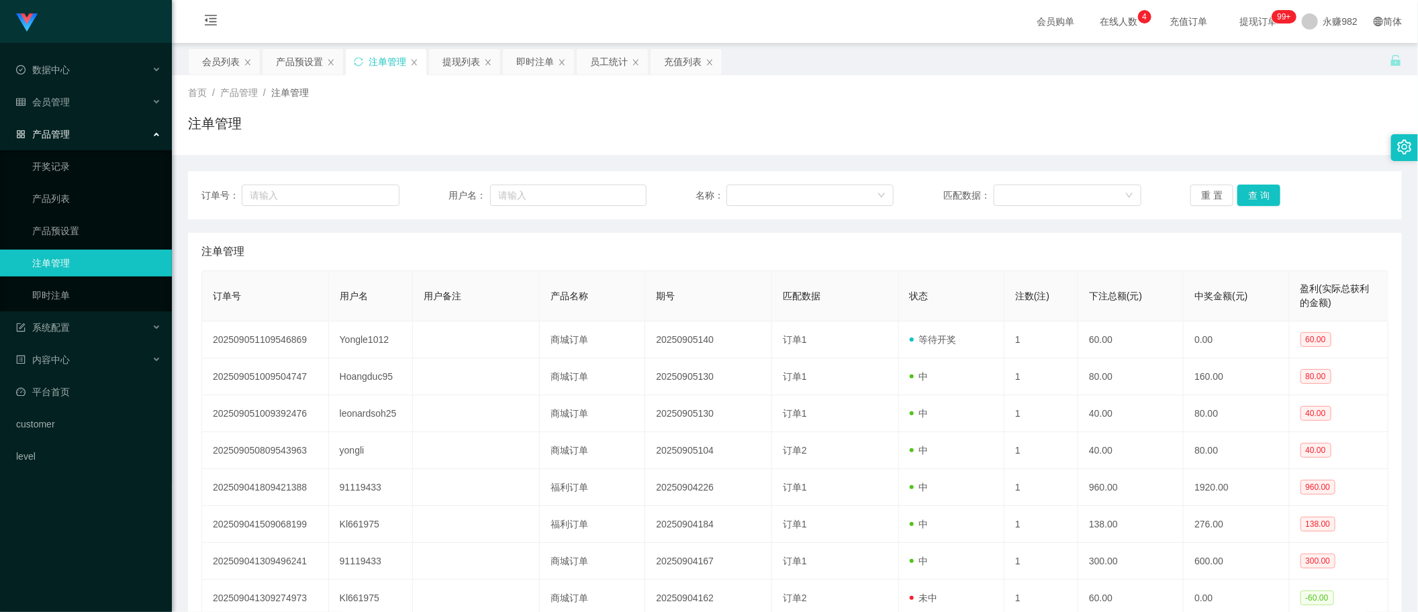
click at [776, 238] on div "注单管理" at bounding box center [794, 252] width 1187 height 38
click at [1259, 193] on button "查 询" at bounding box center [1258, 195] width 43 height 21
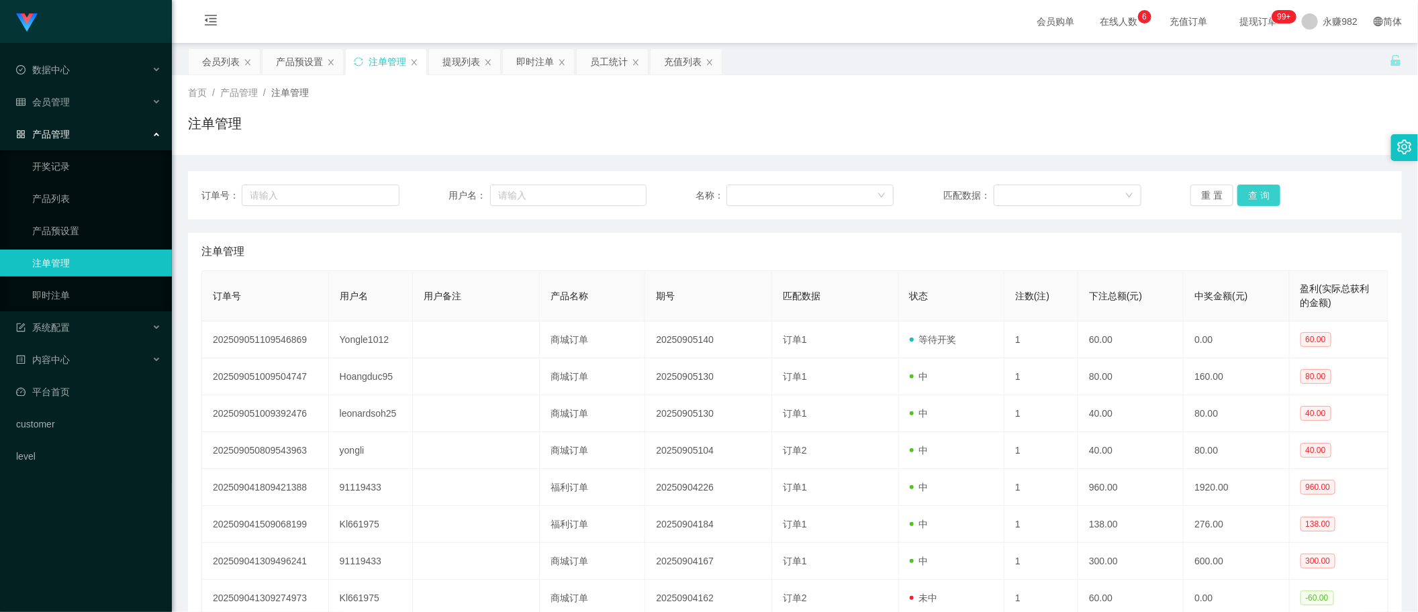
click at [1259, 193] on button "查 询" at bounding box center [1258, 195] width 43 height 21
click at [1259, 205] on button "查 询" at bounding box center [1258, 195] width 43 height 21
click at [1259, 203] on button "查 询" at bounding box center [1258, 195] width 43 height 21
click at [1262, 189] on button "查 询" at bounding box center [1258, 195] width 43 height 21
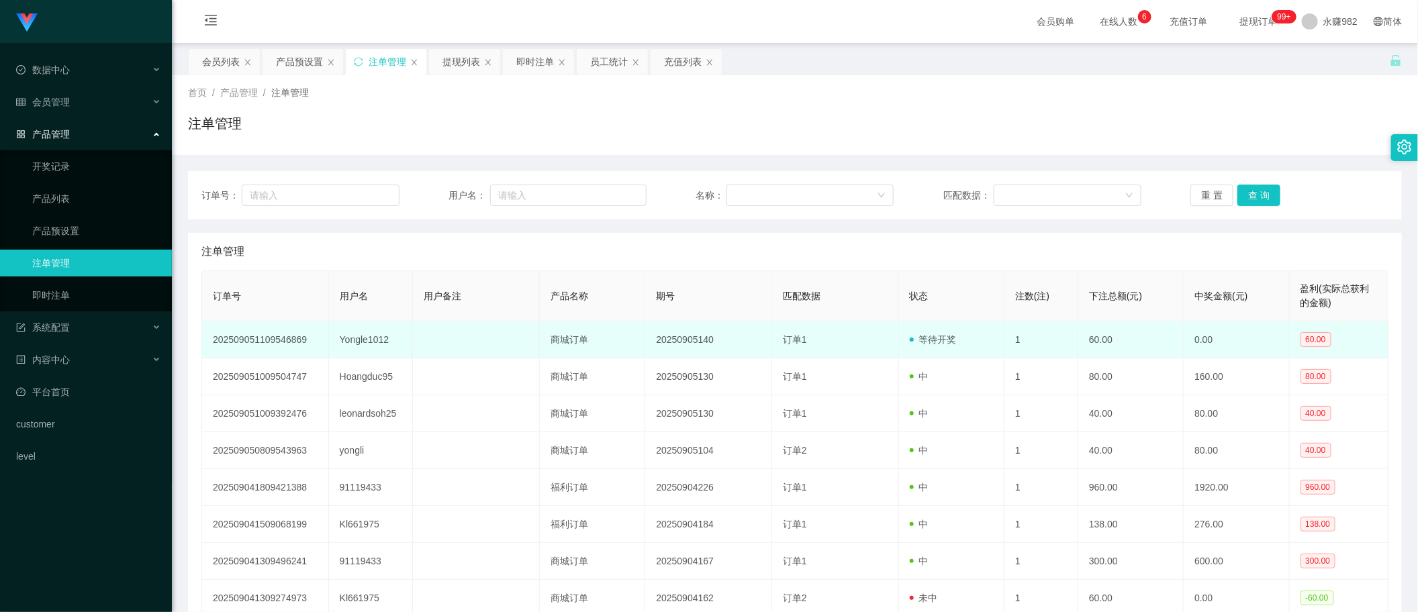
click at [773, 343] on td "订单1" at bounding box center [835, 340] width 127 height 37
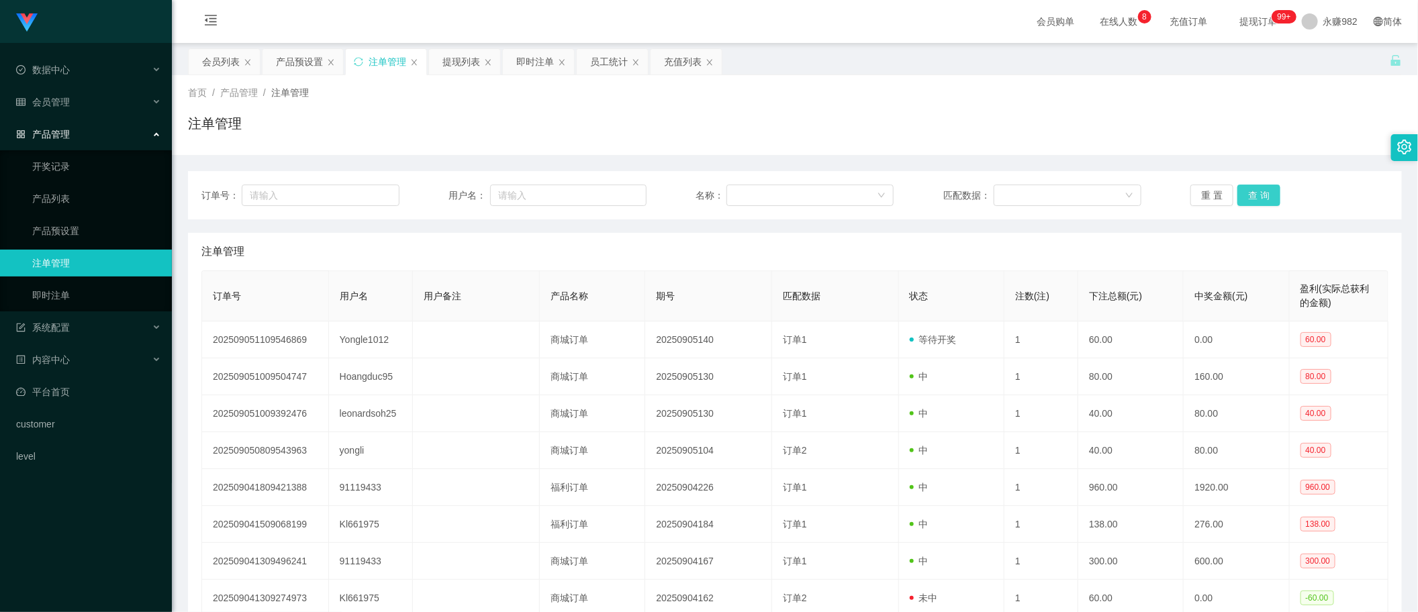
click at [1274, 195] on button "查 询" at bounding box center [1258, 195] width 43 height 21
click at [455, 72] on div "提现列表" at bounding box center [461, 62] width 38 height 26
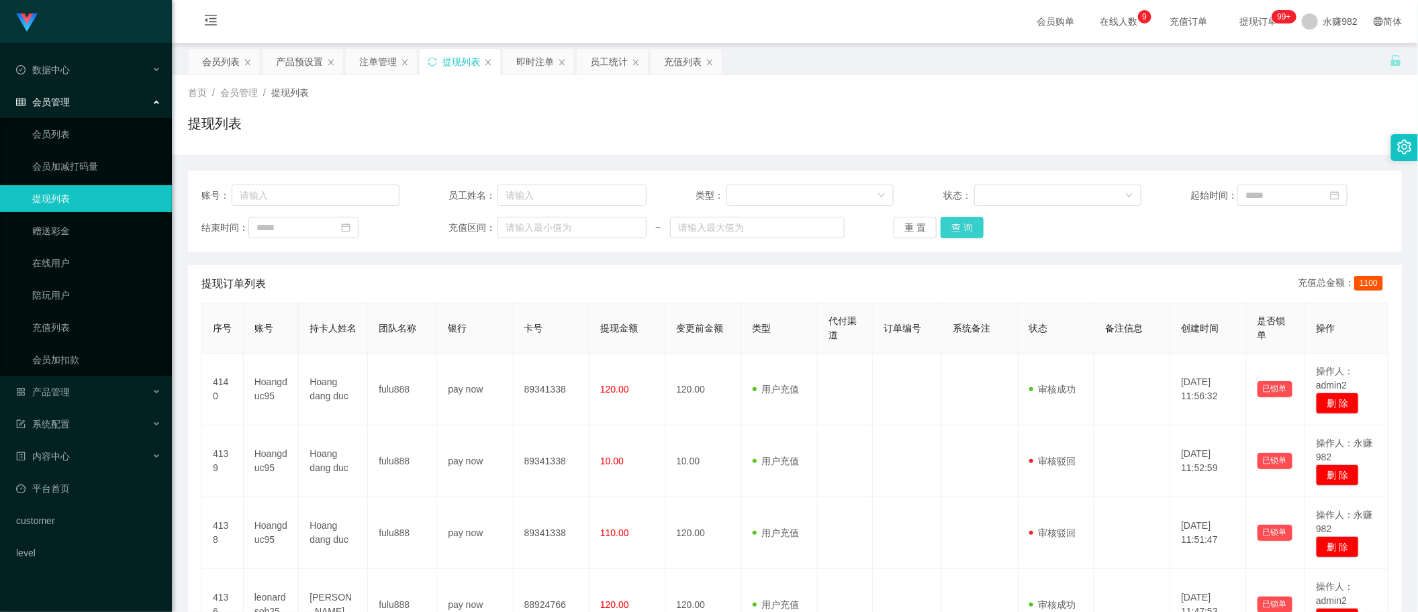
click at [952, 226] on button "查 询" at bounding box center [962, 227] width 43 height 21
drag, startPoint x: 730, startPoint y: 293, endPoint x: 844, endPoint y: 289, distance: 113.6
click at [730, 293] on div "提现订单列表 充值总金额： 1100" at bounding box center [794, 284] width 1187 height 38
click at [954, 230] on button "查 询" at bounding box center [962, 227] width 43 height 21
click at [847, 316] on span "代付渠道" at bounding box center [842, 328] width 28 height 25
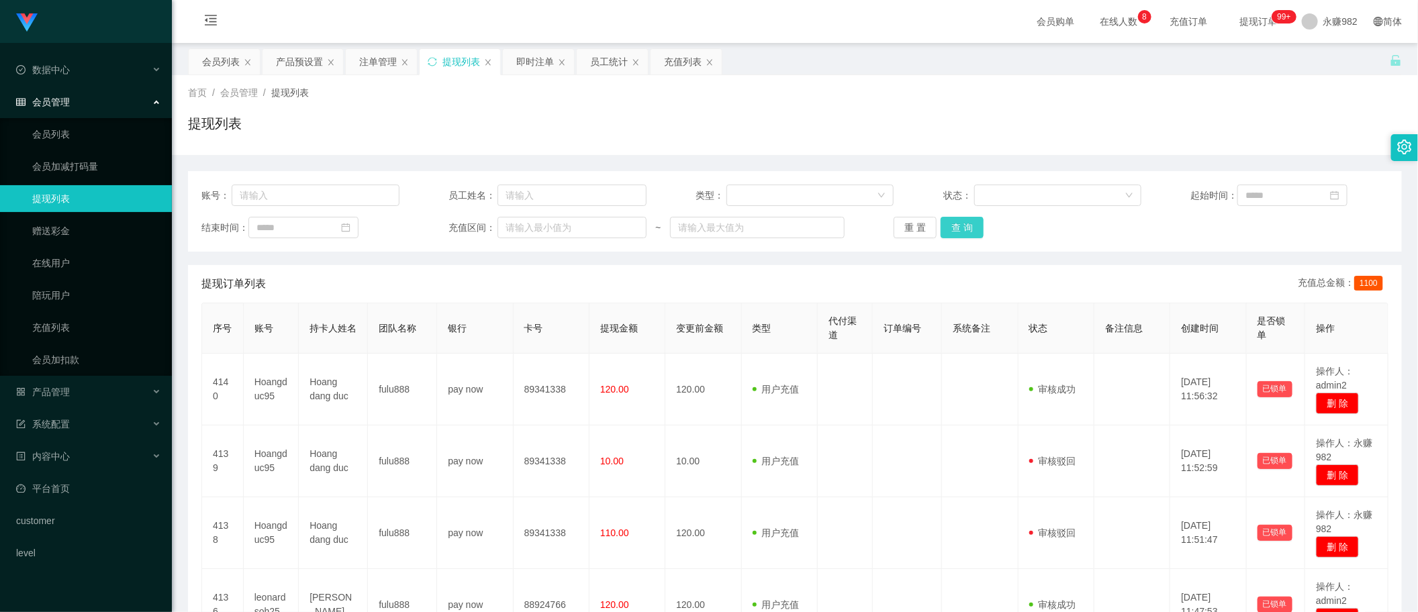
click at [960, 224] on button "查 询" at bounding box center [962, 227] width 43 height 21
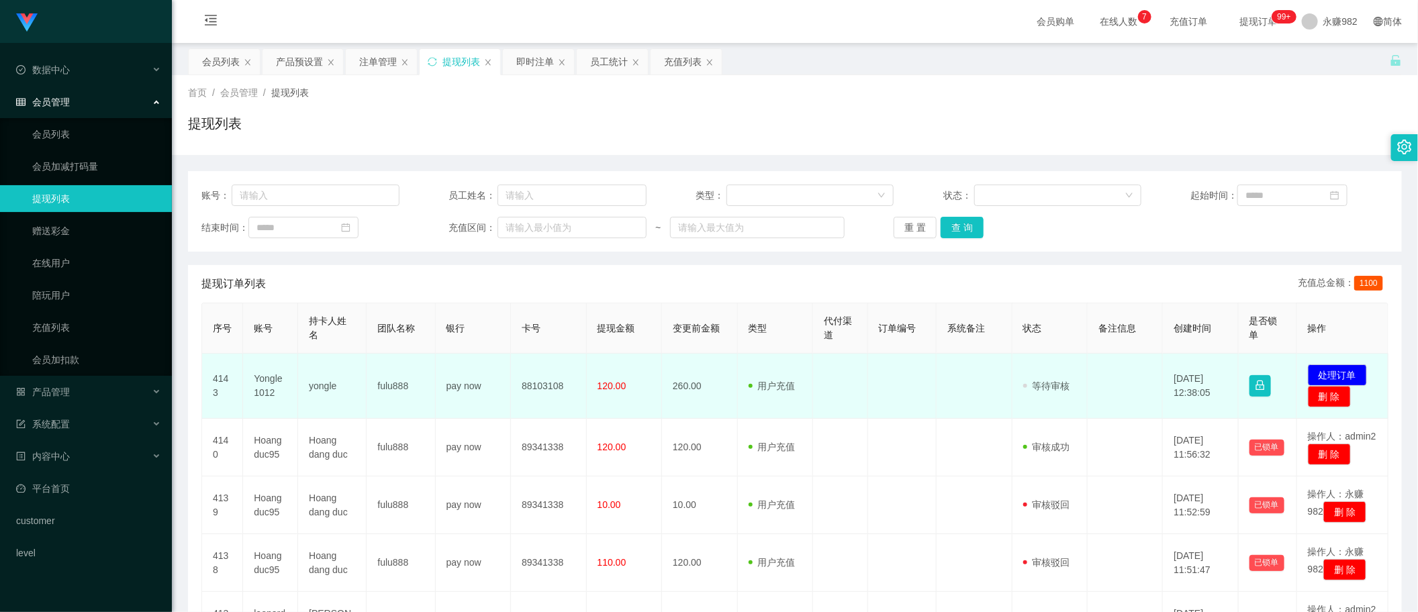
click at [561, 370] on td "88103108" at bounding box center [548, 386] width 75 height 65
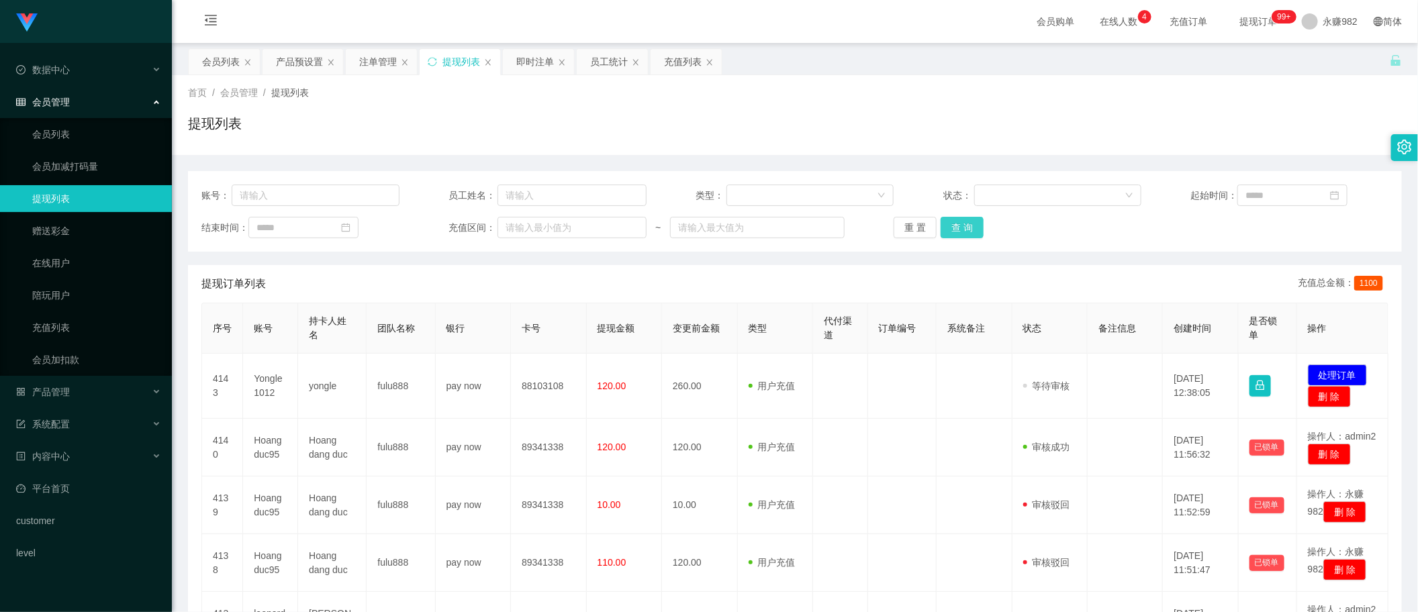
click at [965, 228] on button "查 询" at bounding box center [962, 227] width 43 height 21
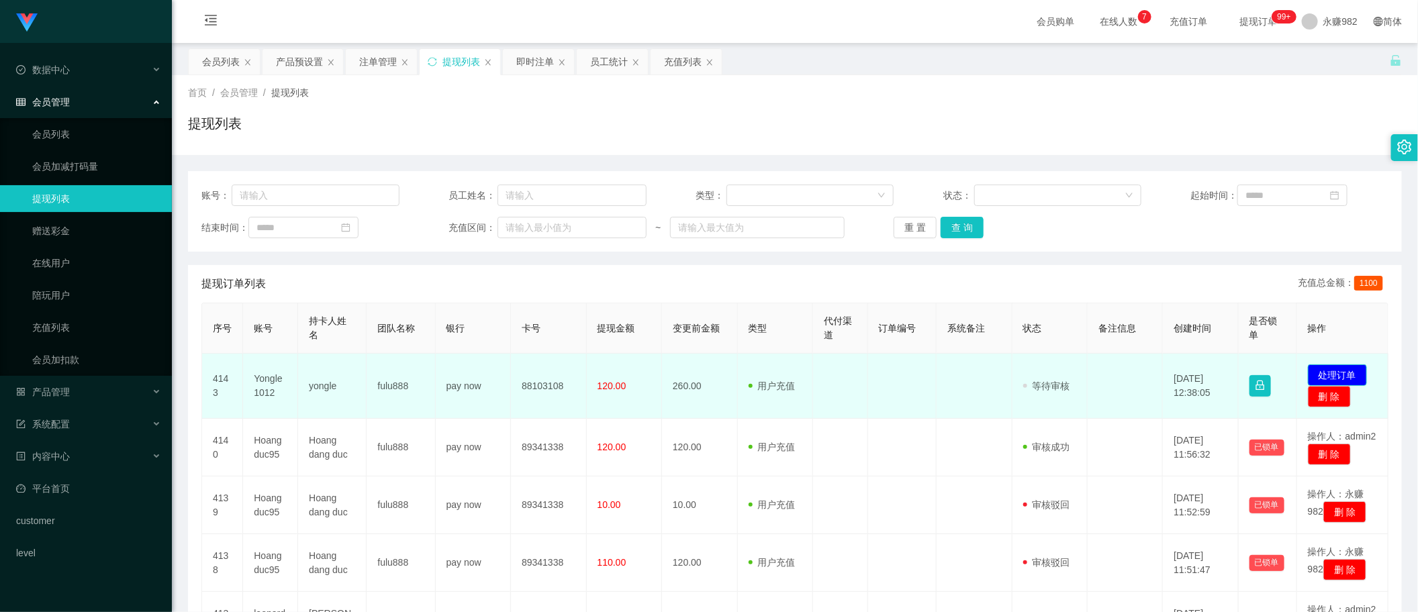
click at [1333, 370] on button "处理订单" at bounding box center [1337, 375] width 59 height 21
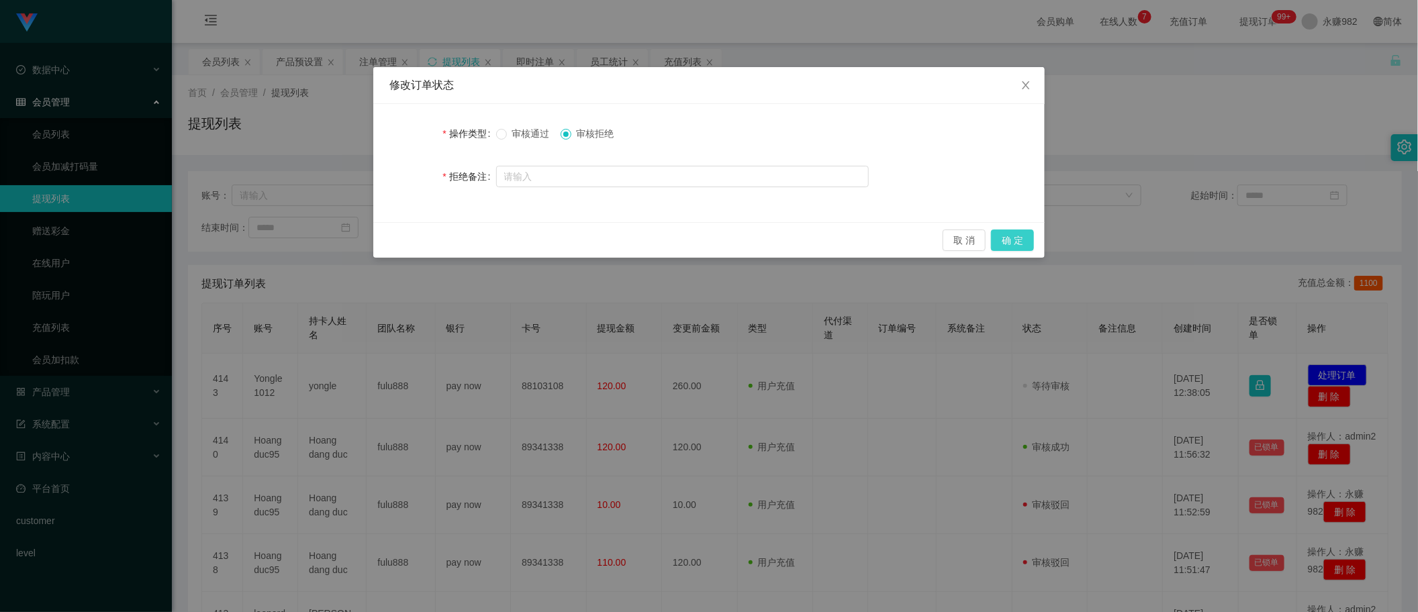
click at [1014, 245] on button "确 定" at bounding box center [1012, 240] width 43 height 21
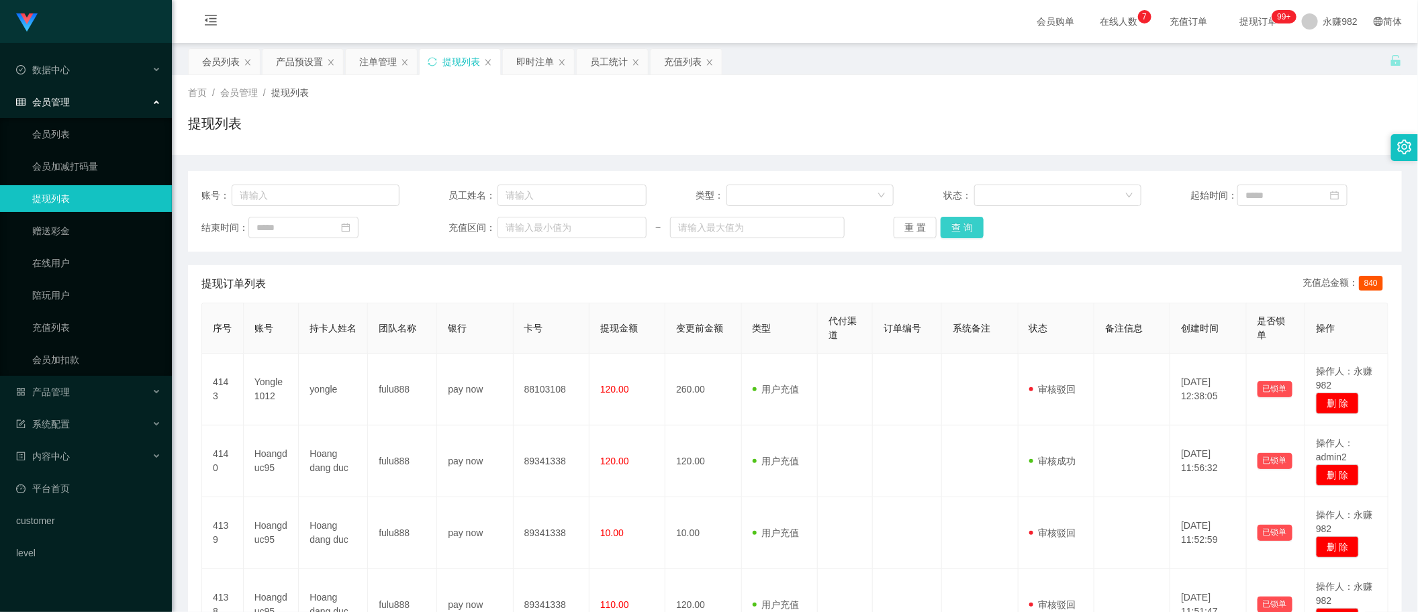
click at [965, 224] on button "查 询" at bounding box center [962, 227] width 43 height 21
click at [947, 222] on button "查 询" at bounding box center [962, 227] width 43 height 21
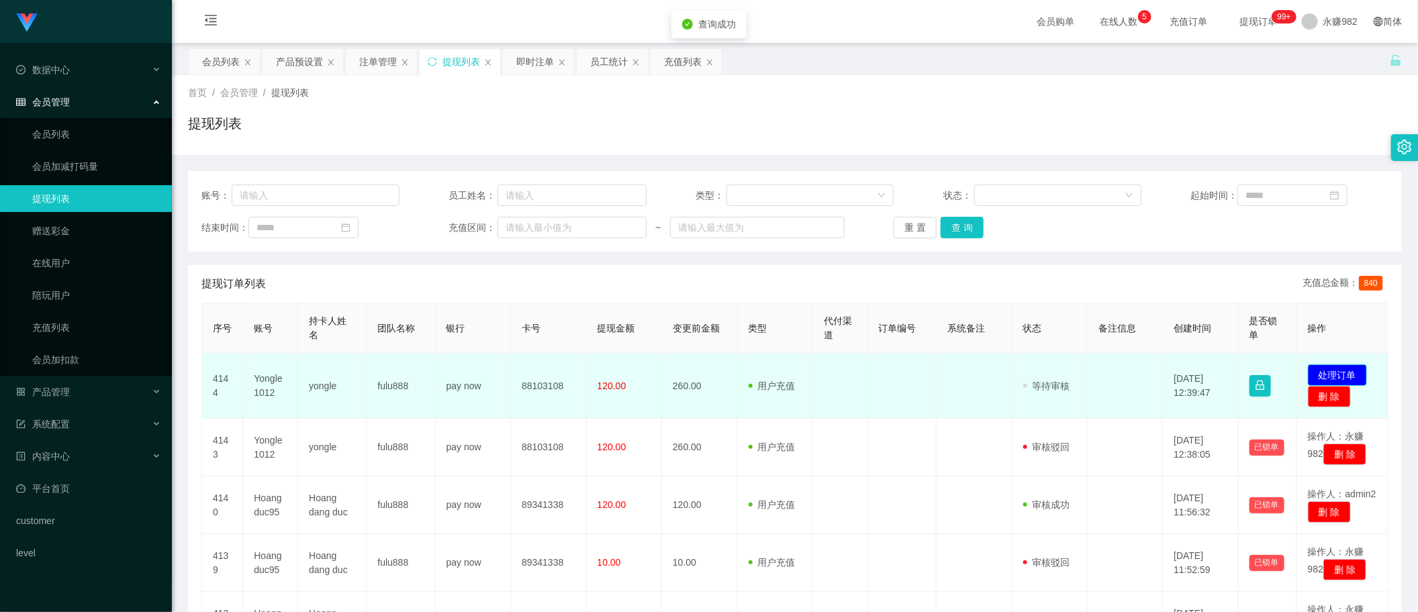
click at [1315, 373] on button "处理订单" at bounding box center [1337, 375] width 59 height 21
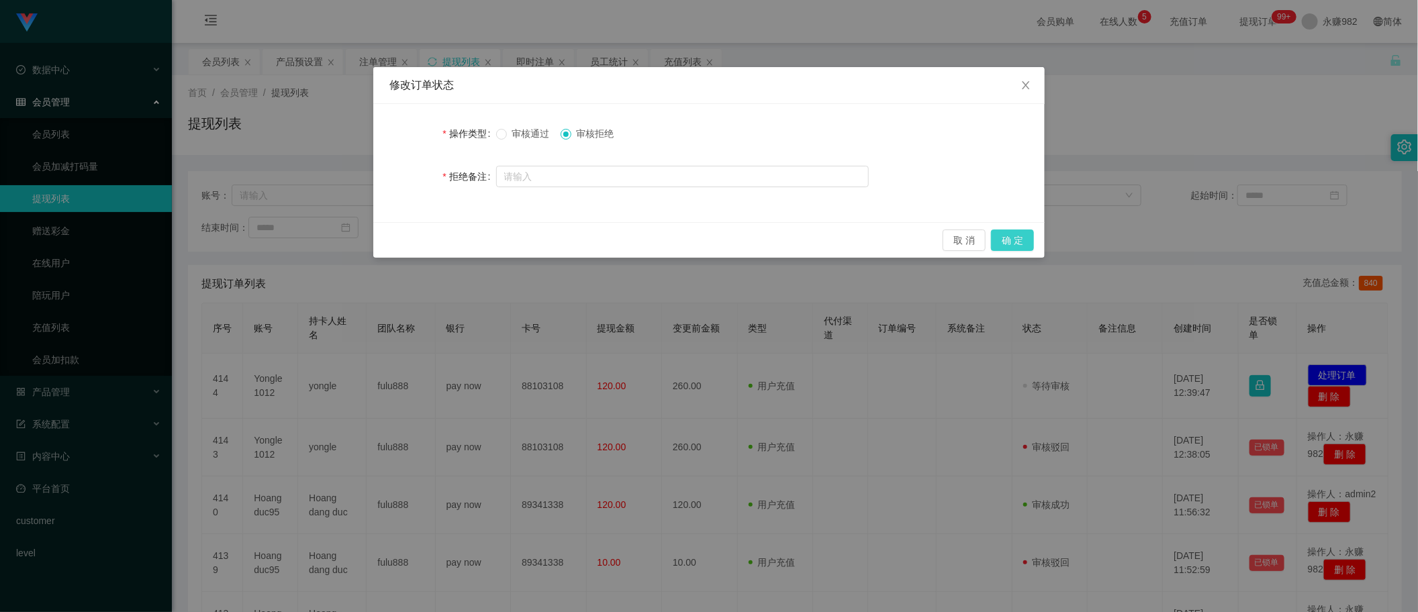
click at [1005, 238] on button "确 定" at bounding box center [1012, 240] width 43 height 21
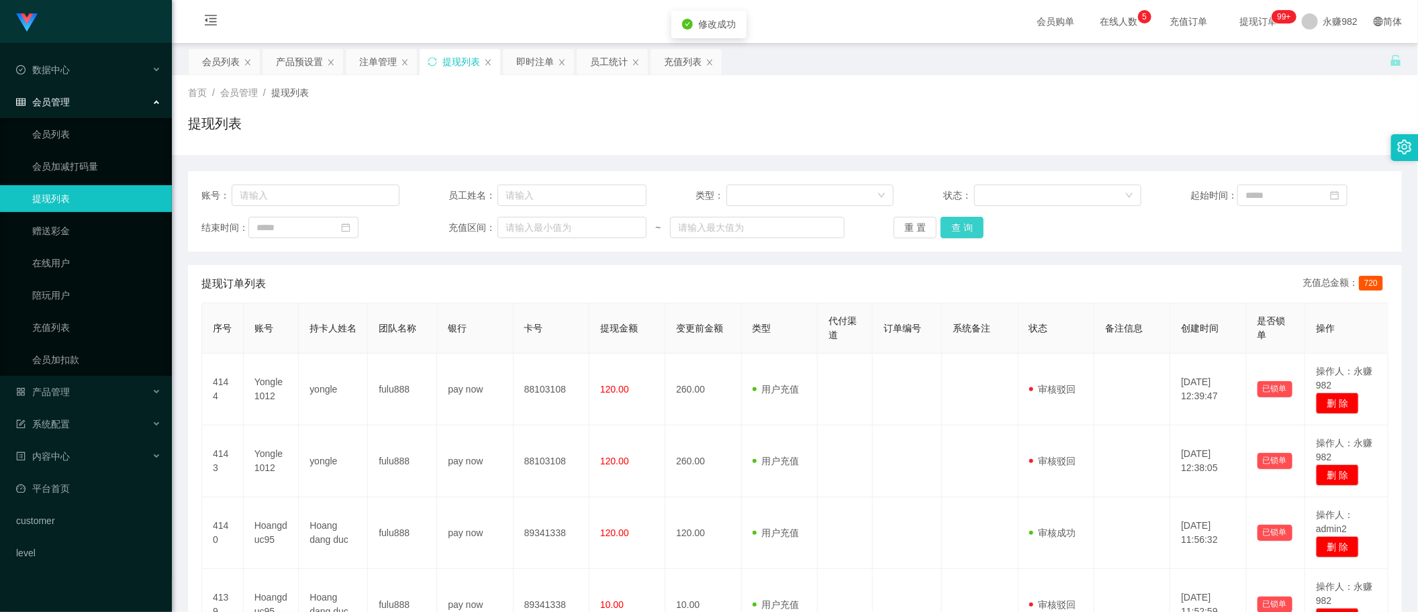
click at [958, 232] on button "查 询" at bounding box center [962, 227] width 43 height 21
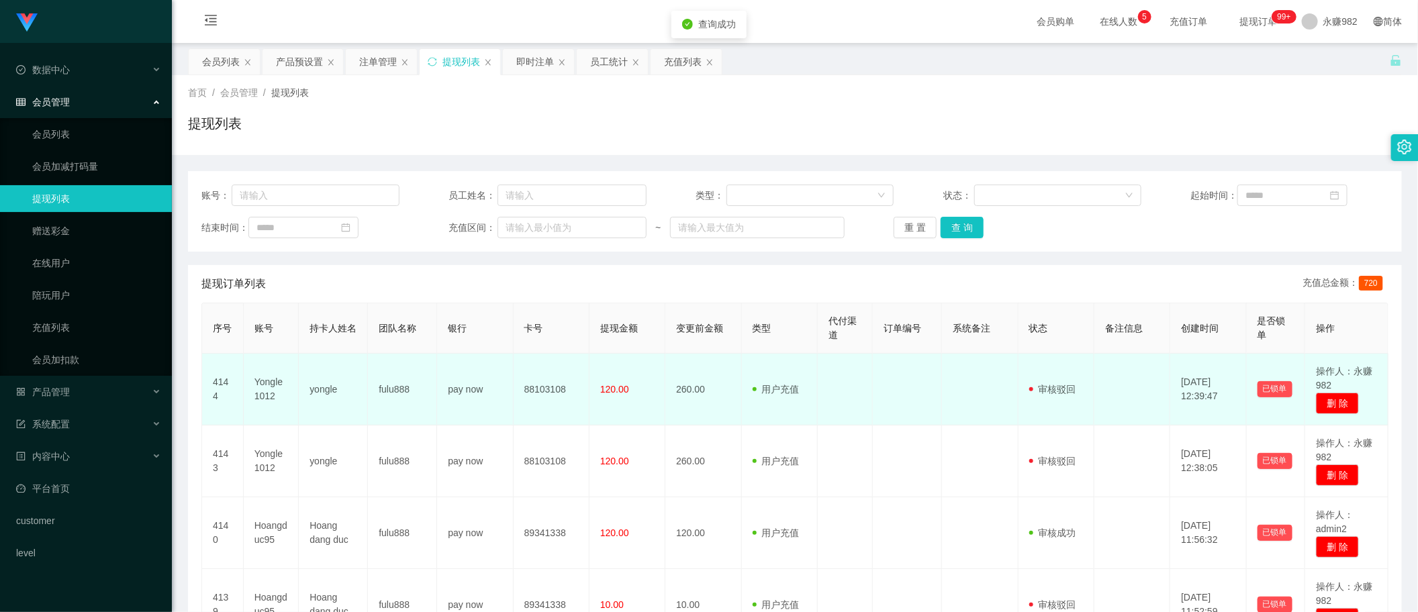
click at [267, 391] on td "Yongle1012" at bounding box center [271, 390] width 55 height 72
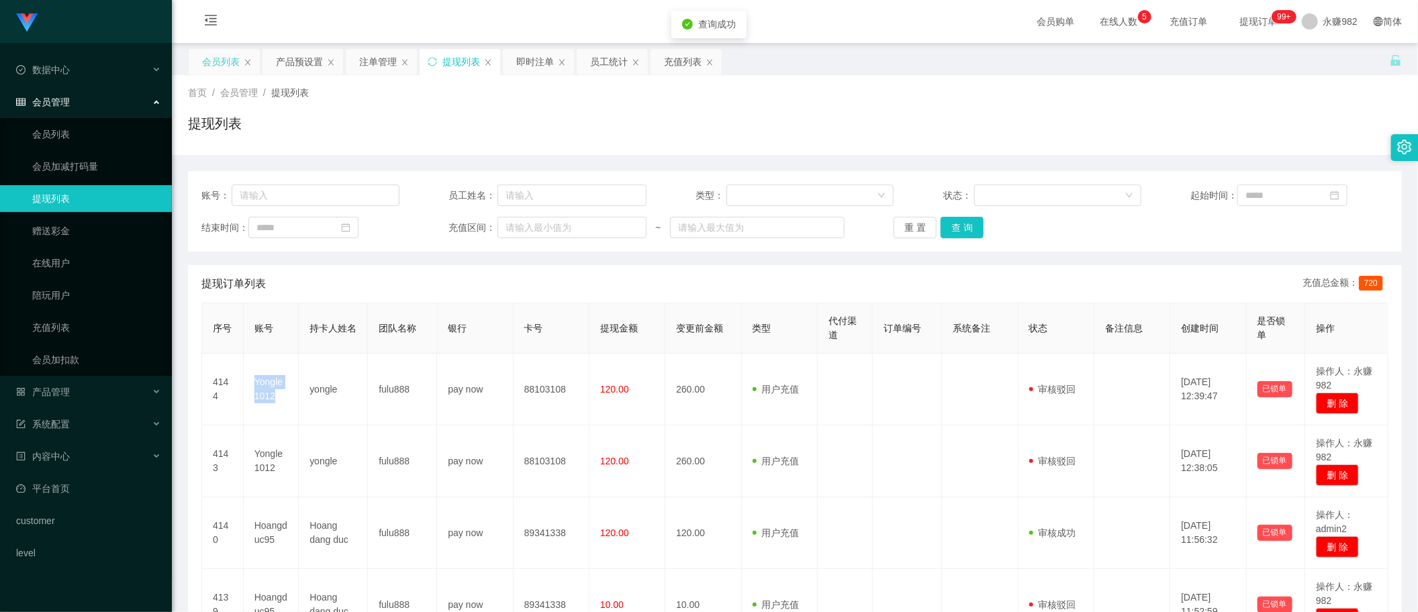
click at [216, 66] on div "会员列表" at bounding box center [221, 62] width 38 height 26
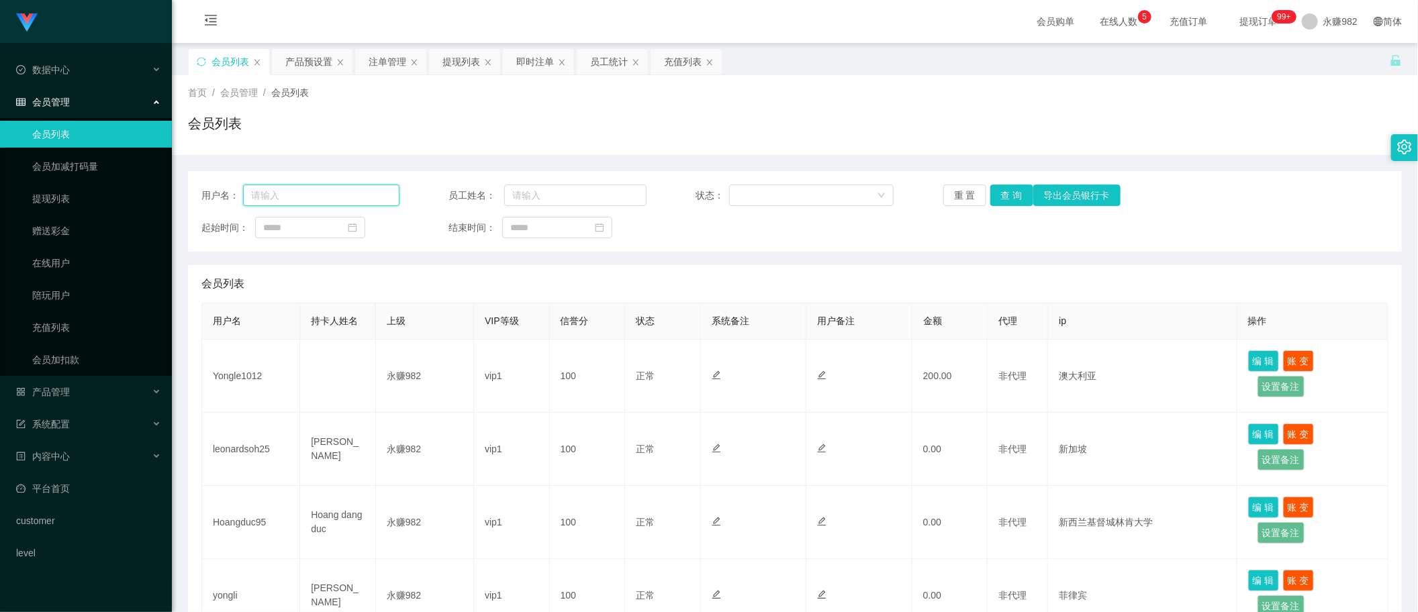
click at [299, 202] on input "text" at bounding box center [321, 195] width 156 height 21
paste input "Yongle1012"
type input "Yongle1012"
click at [999, 189] on button "查 询" at bounding box center [1011, 195] width 43 height 21
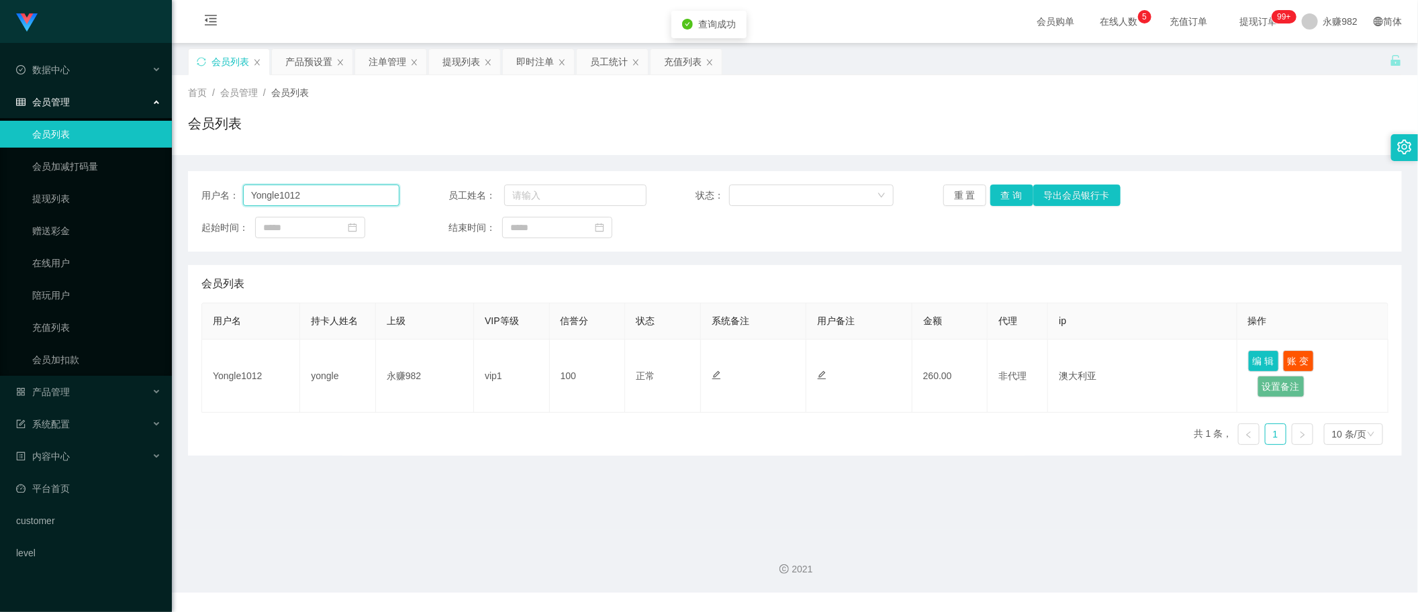
click at [342, 192] on input "Yongle1012" at bounding box center [321, 195] width 156 height 21
click at [679, 67] on div "充值列表" at bounding box center [683, 62] width 38 height 26
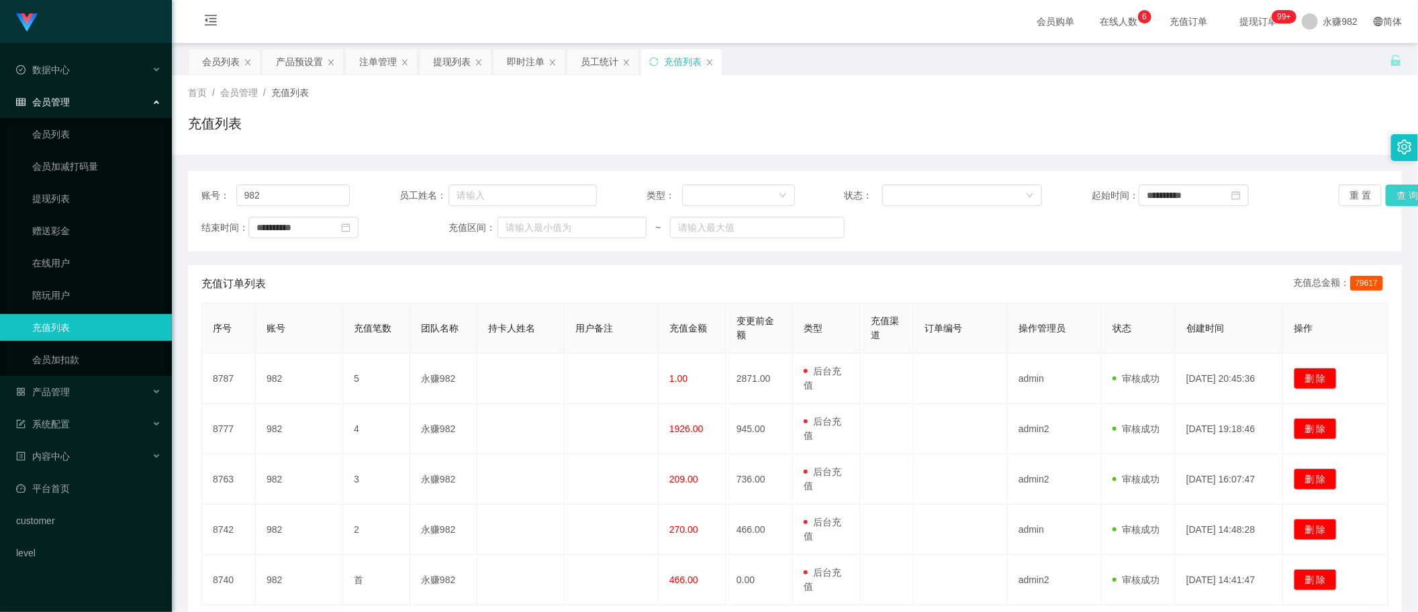
click at [1401, 195] on button "查 询" at bounding box center [1407, 195] width 43 height 21
click at [1253, 245] on div "**********" at bounding box center [795, 211] width 1214 height 81
click at [457, 65] on div "提现列表" at bounding box center [452, 62] width 38 height 26
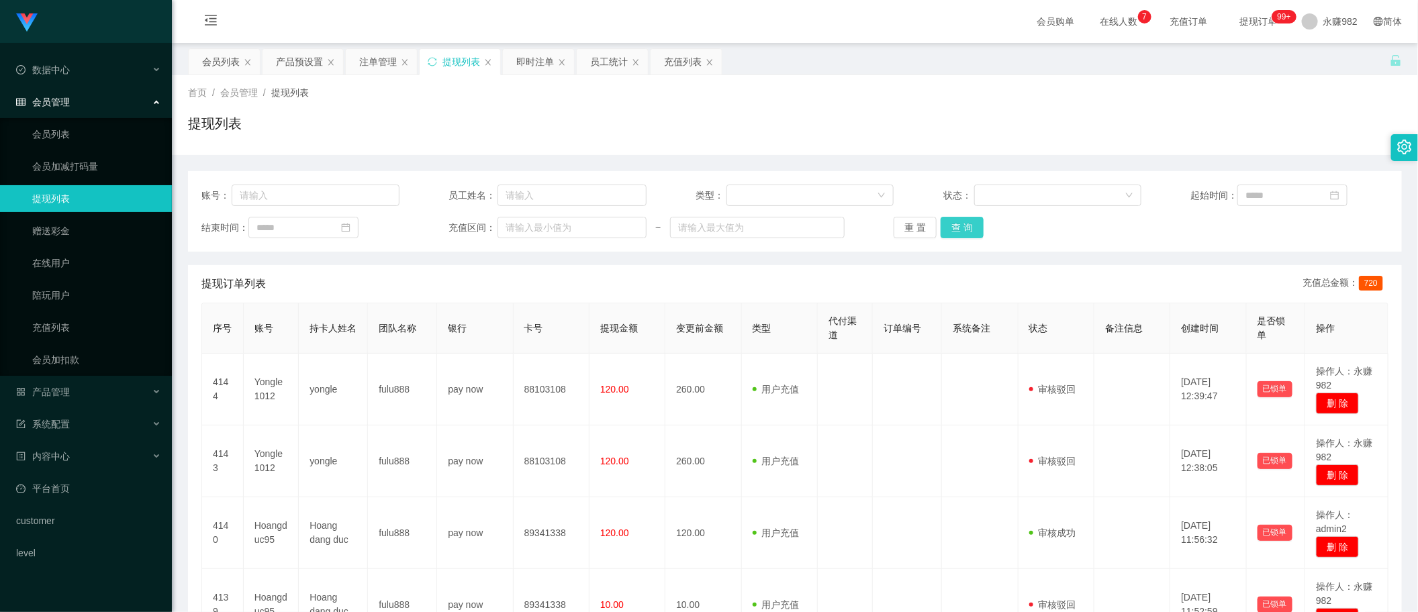
click at [964, 222] on button "查 询" at bounding box center [962, 227] width 43 height 21
click at [964, 222] on div "重 置 查 询" at bounding box center [993, 227] width 198 height 21
click at [967, 229] on button "查 询" at bounding box center [962, 227] width 43 height 21
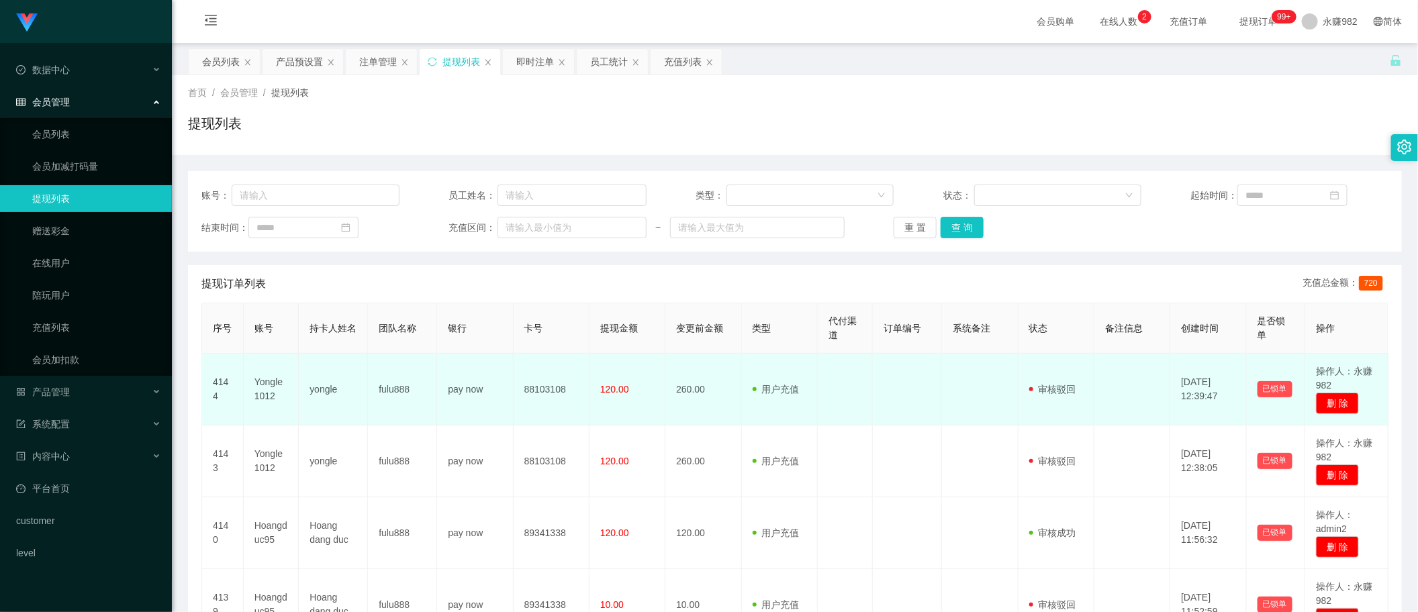
click at [927, 383] on td at bounding box center [907, 390] width 69 height 72
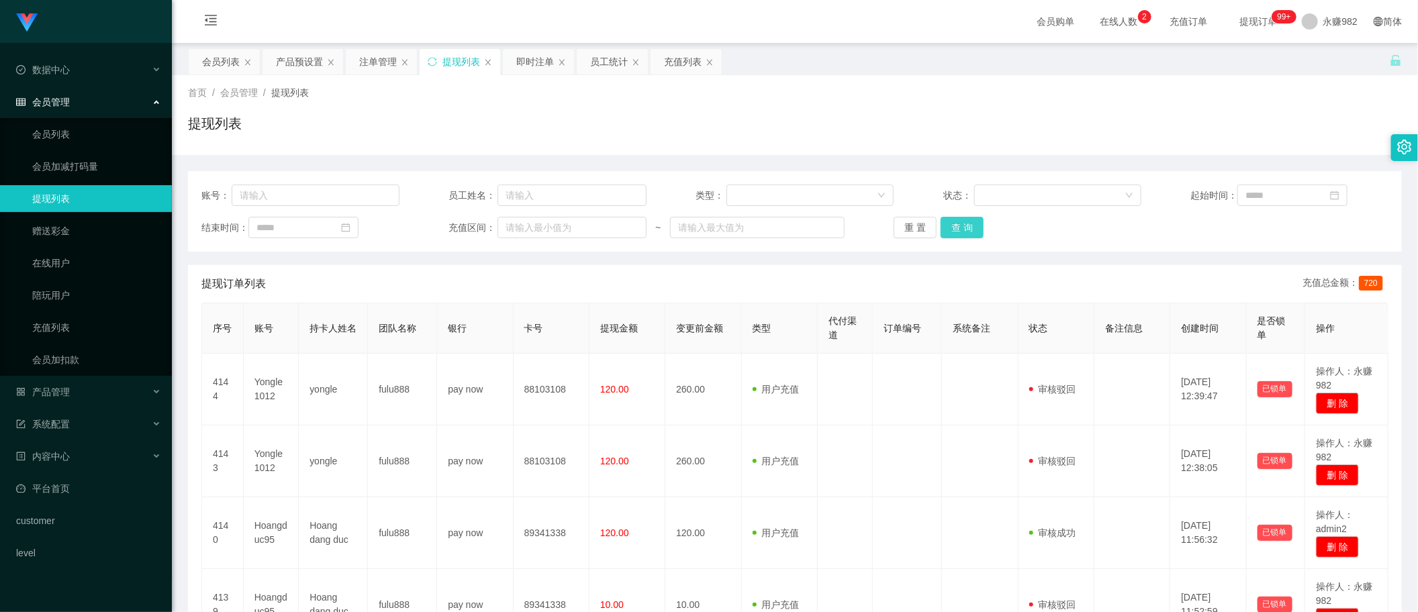
click at [965, 226] on button "查 询" at bounding box center [962, 227] width 43 height 21
click at [964, 229] on button "查 询" at bounding box center [962, 227] width 43 height 21
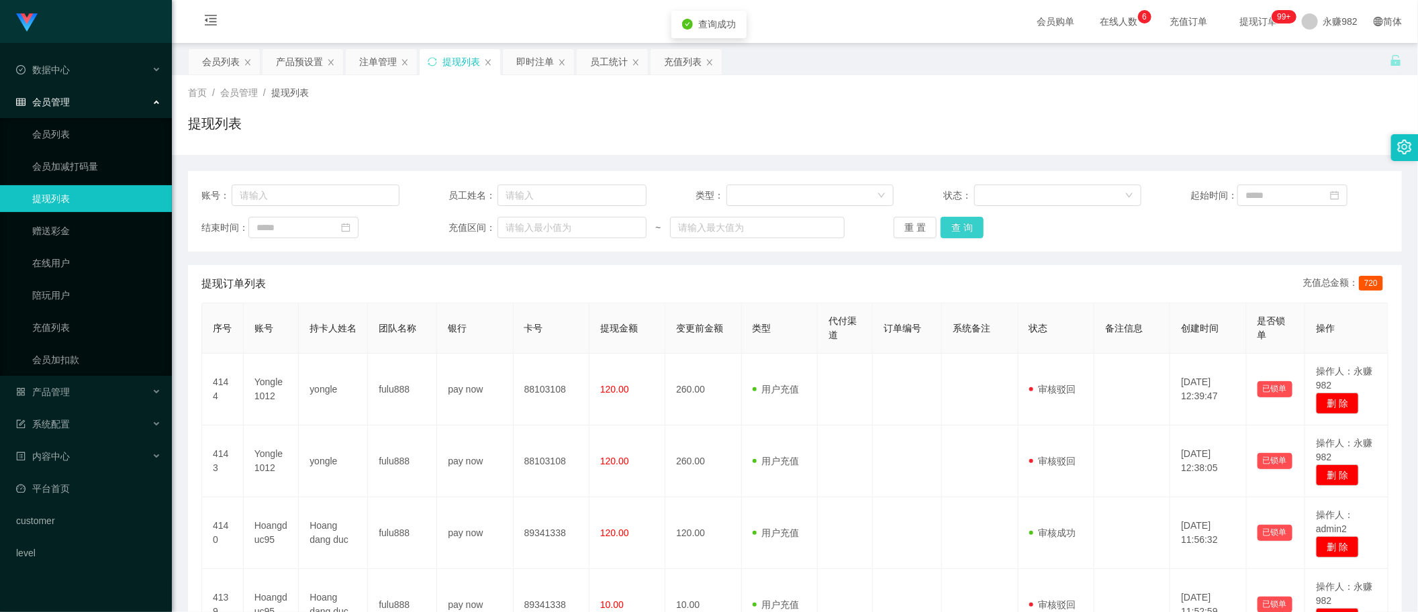
click at [964, 229] on button "查 询" at bounding box center [962, 227] width 43 height 21
drag, startPoint x: 883, startPoint y: 279, endPoint x: 893, endPoint y: 279, distance: 10.1
click at [883, 279] on div "提现订单列表 充值总金额： 720" at bounding box center [794, 284] width 1187 height 38
click at [962, 229] on button "查 询" at bounding box center [962, 227] width 43 height 21
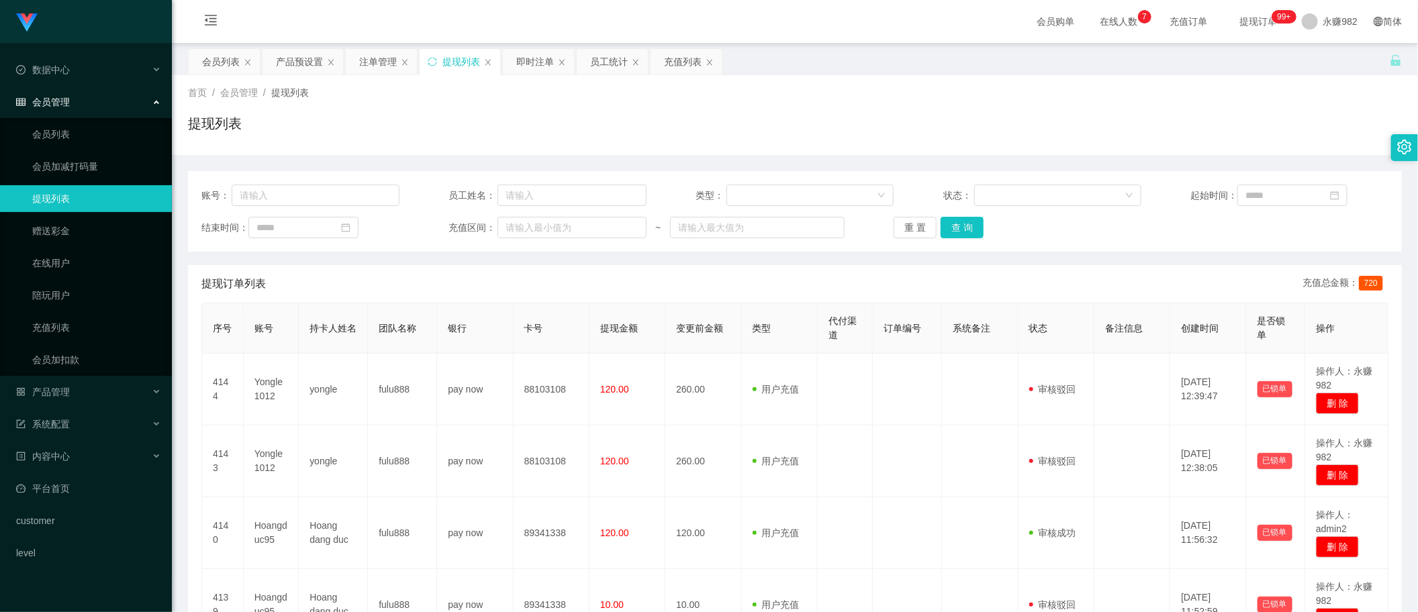
click at [1158, 119] on div "提现列表" at bounding box center [795, 128] width 1214 height 31
click at [963, 232] on button "查 询" at bounding box center [962, 227] width 43 height 21
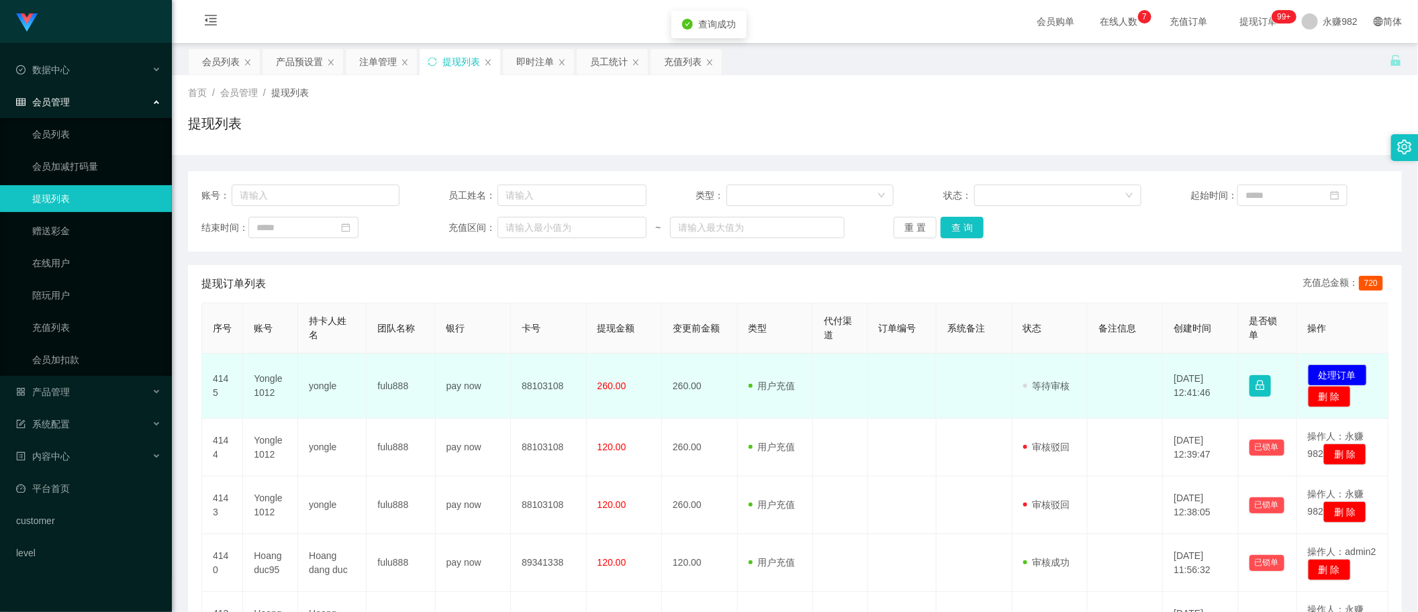
click at [263, 384] on td "Yongle1012" at bounding box center [270, 386] width 55 height 65
click at [318, 390] on td "yongle" at bounding box center [332, 386] width 68 height 65
click at [756, 391] on span "用户充值" at bounding box center [772, 386] width 47 height 11
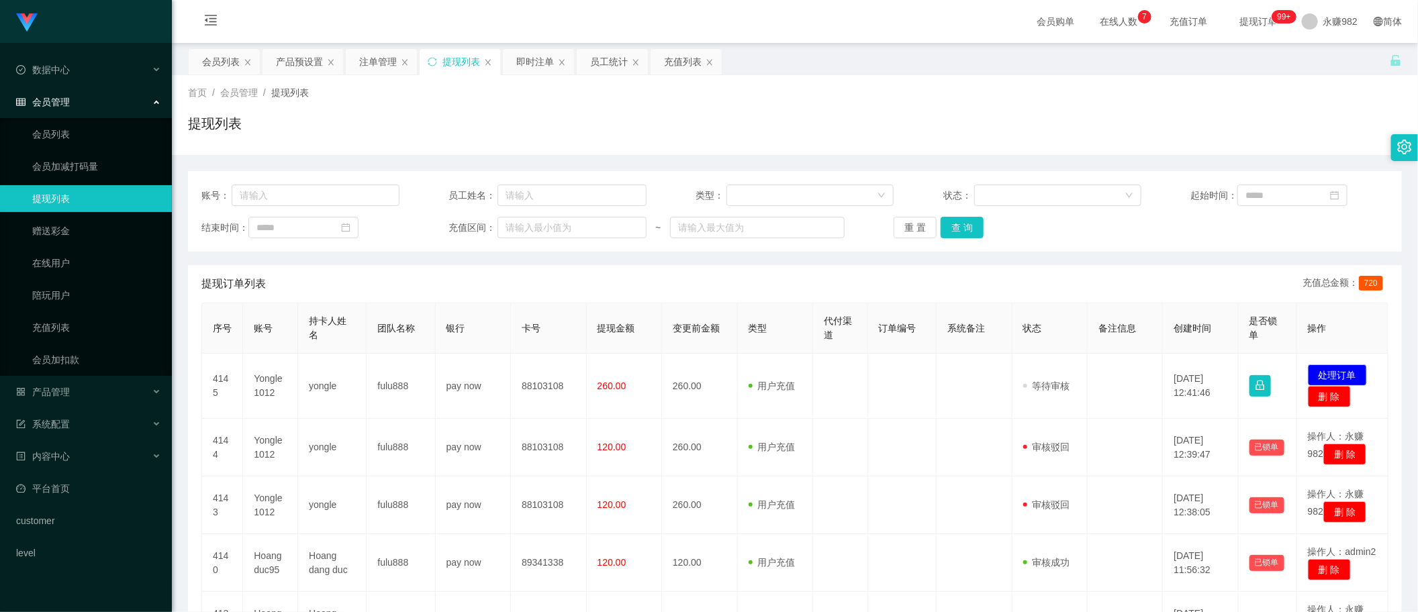
click at [1239, 229] on div "结束时间： 充值区间： ~ 重 置 查 询" at bounding box center [794, 227] width 1187 height 21
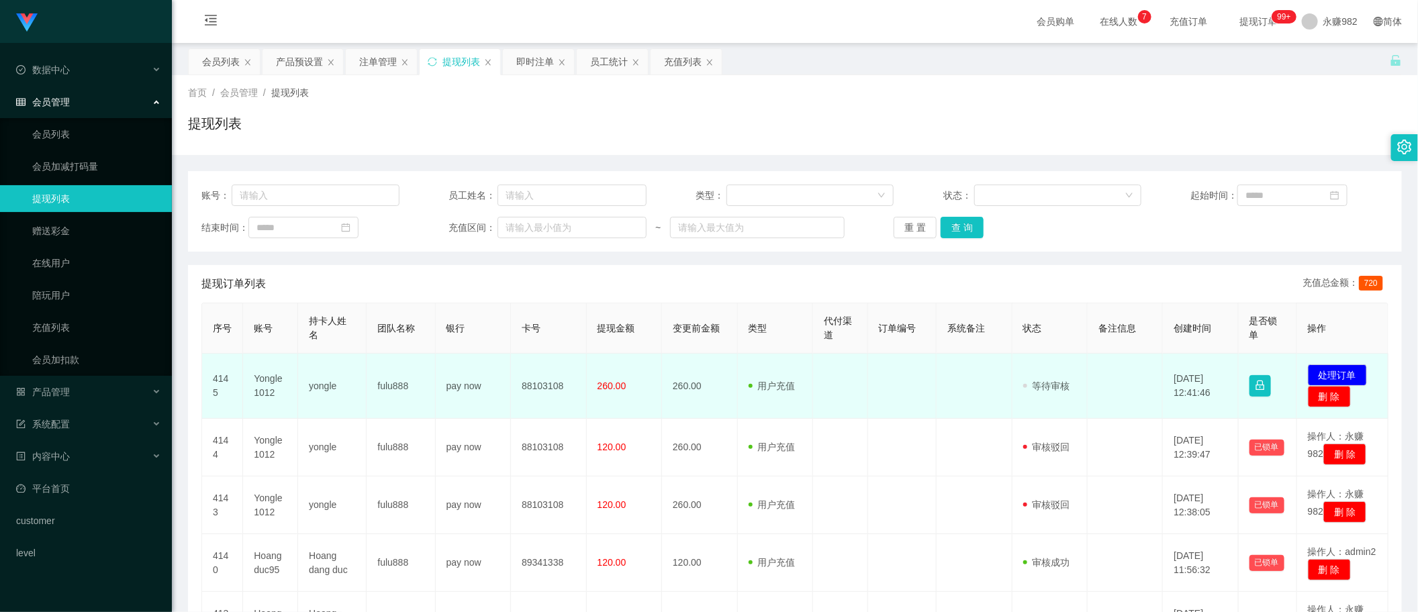
click at [258, 381] on td "Yongle1012" at bounding box center [270, 386] width 55 height 65
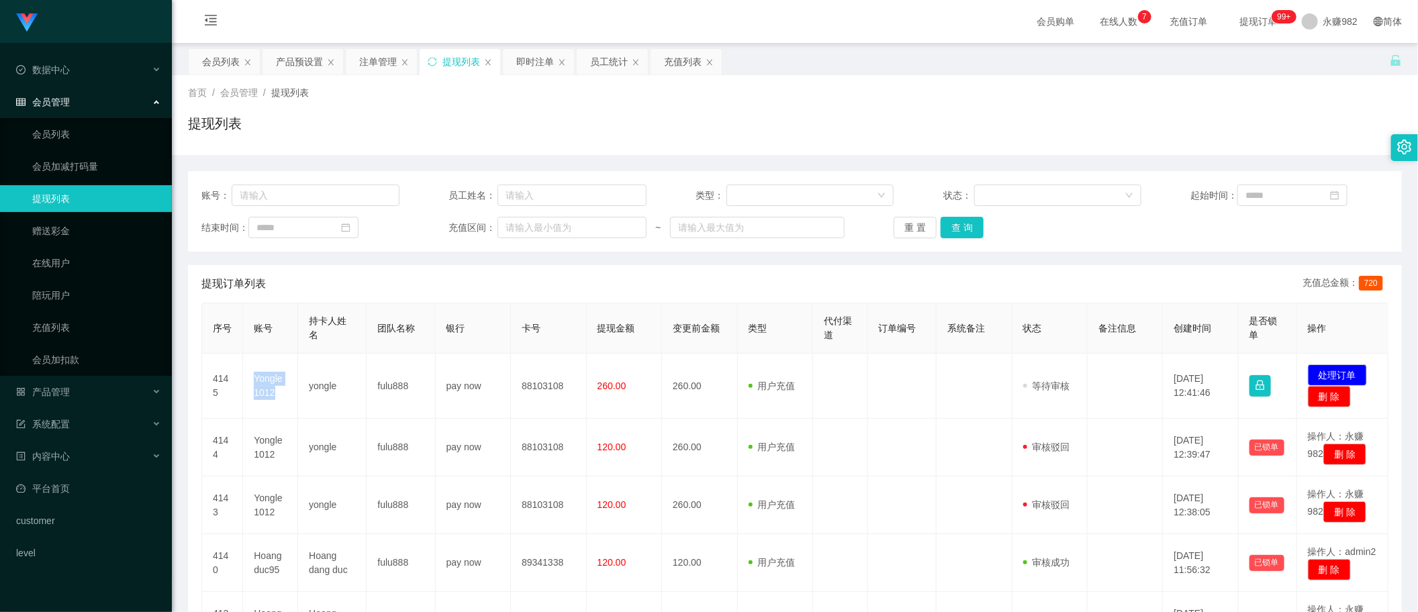
click at [692, 115] on div "提现列表" at bounding box center [795, 128] width 1214 height 31
click at [969, 222] on button "查 询" at bounding box center [962, 227] width 43 height 21
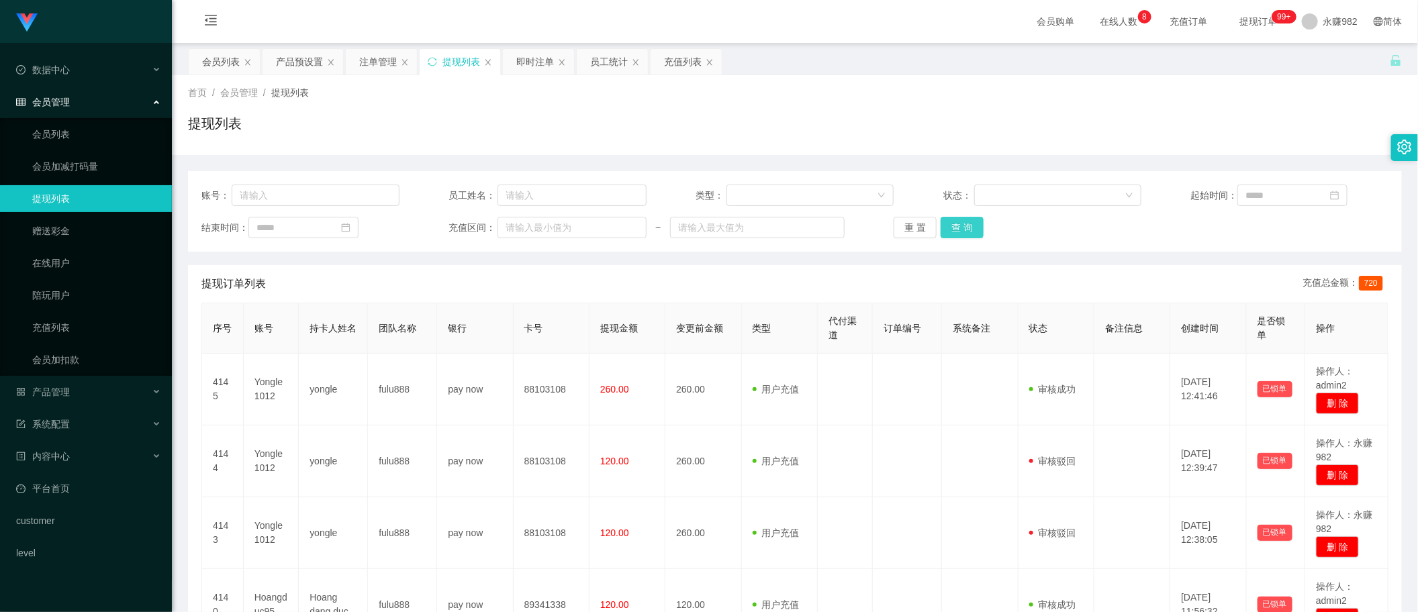
click at [950, 228] on button "查 询" at bounding box center [962, 227] width 43 height 21
click at [379, 138] on div "提现列表" at bounding box center [795, 128] width 1214 height 31
click at [947, 224] on button "查 询" at bounding box center [962, 227] width 43 height 21
click at [962, 226] on button "查 询" at bounding box center [962, 227] width 43 height 21
click at [962, 233] on button "查 询" at bounding box center [962, 227] width 43 height 21
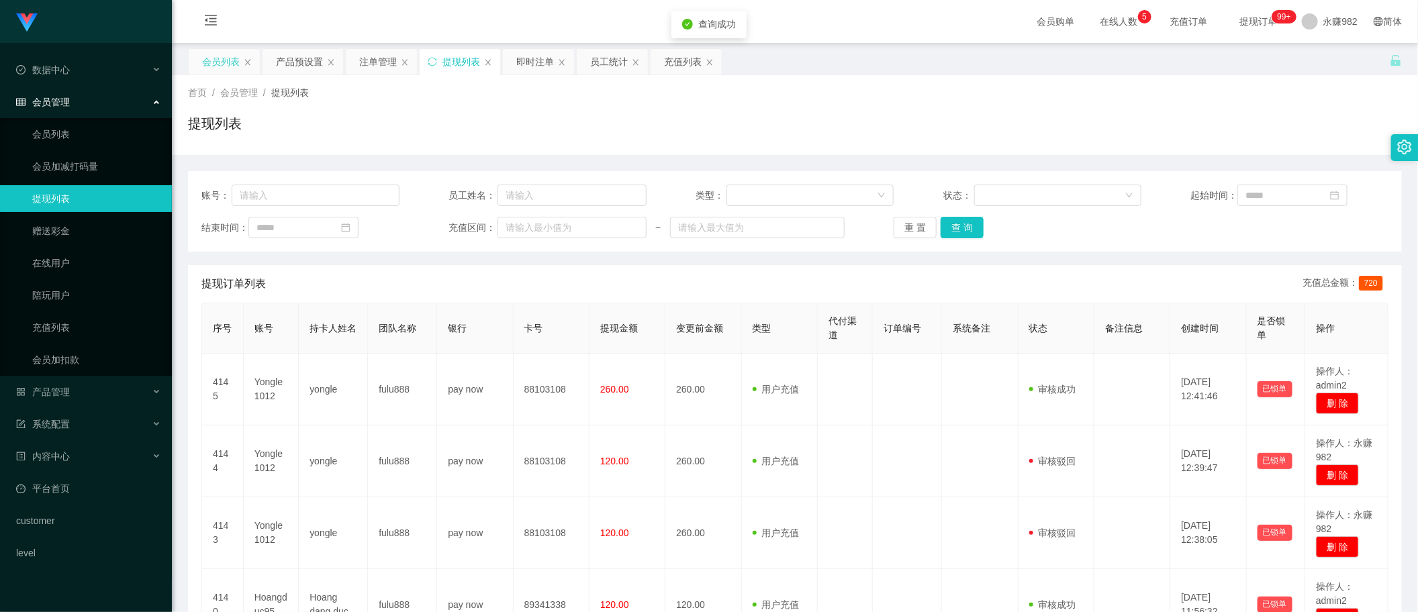
click at [210, 61] on div "会员列表" at bounding box center [221, 62] width 38 height 26
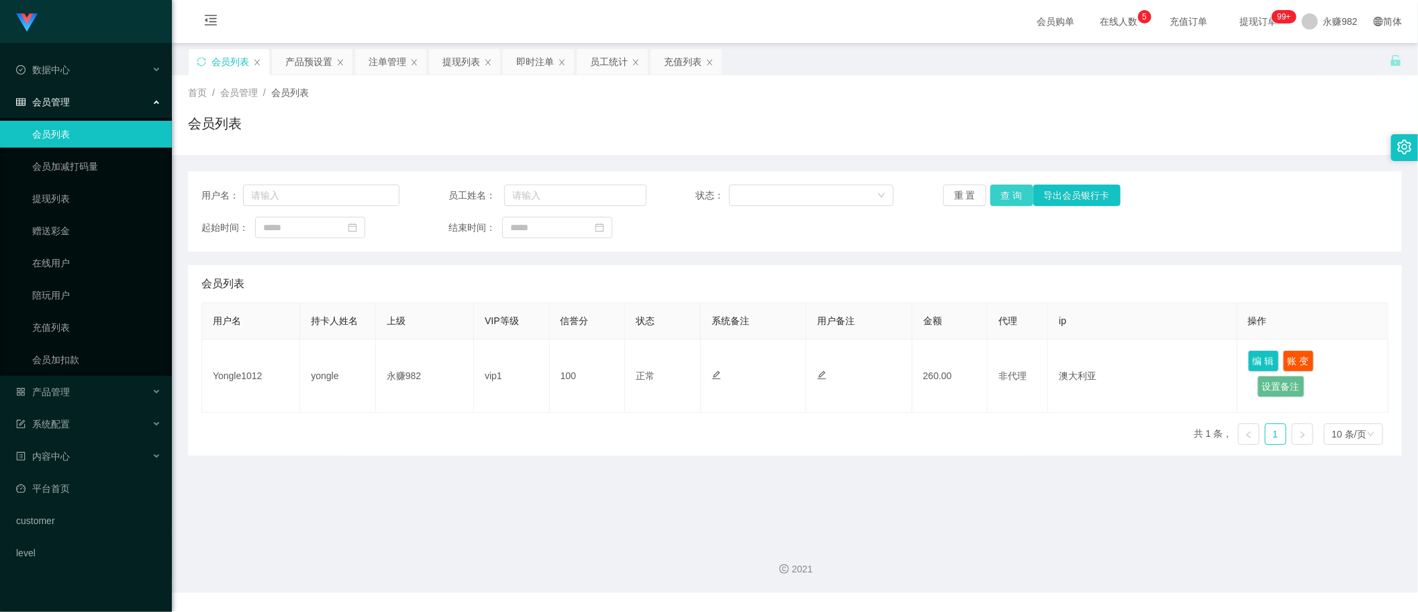
click at [1004, 193] on button "查 询" at bounding box center [1011, 195] width 43 height 21
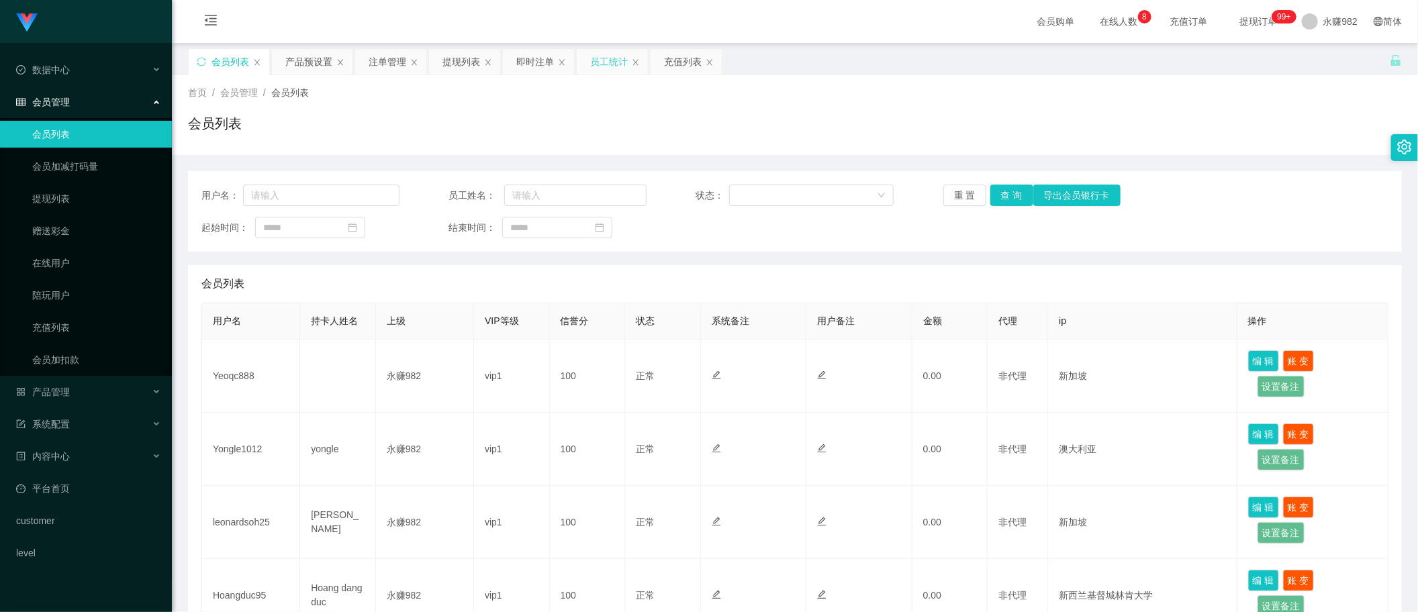
click at [603, 62] on div "员工统计" at bounding box center [609, 62] width 38 height 26
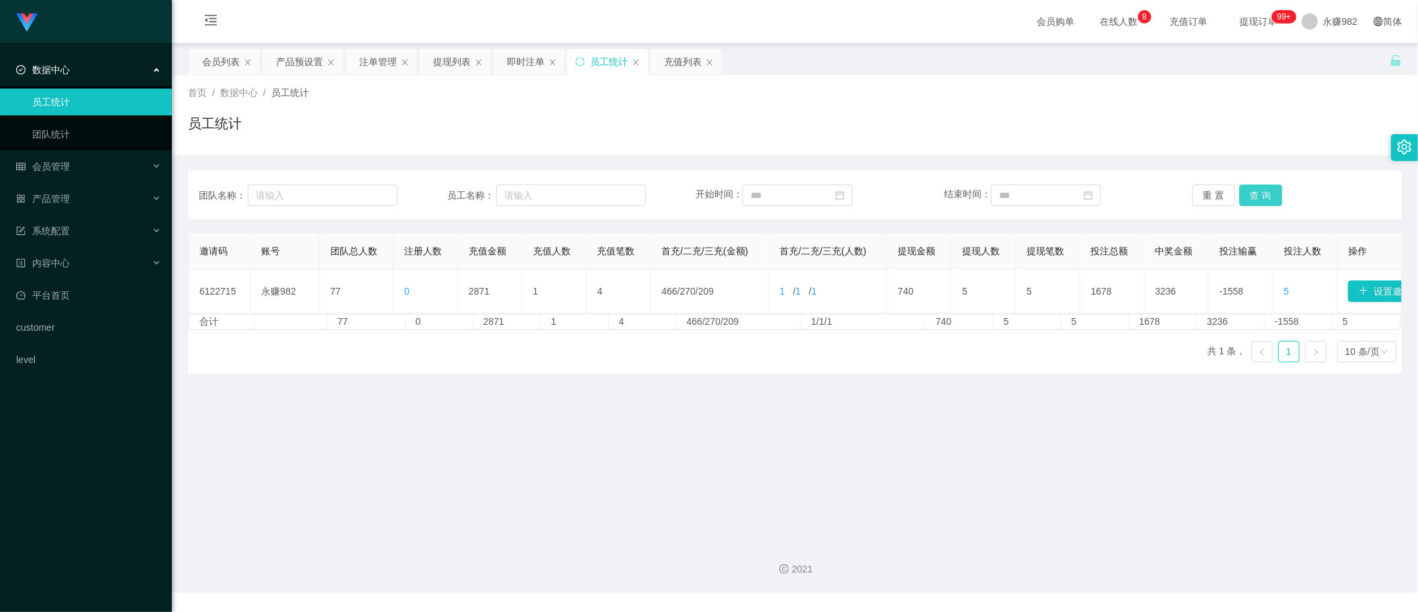
click at [1249, 189] on button "查 询" at bounding box center [1260, 195] width 43 height 21
click at [672, 73] on div "充值列表" at bounding box center [683, 62] width 38 height 26
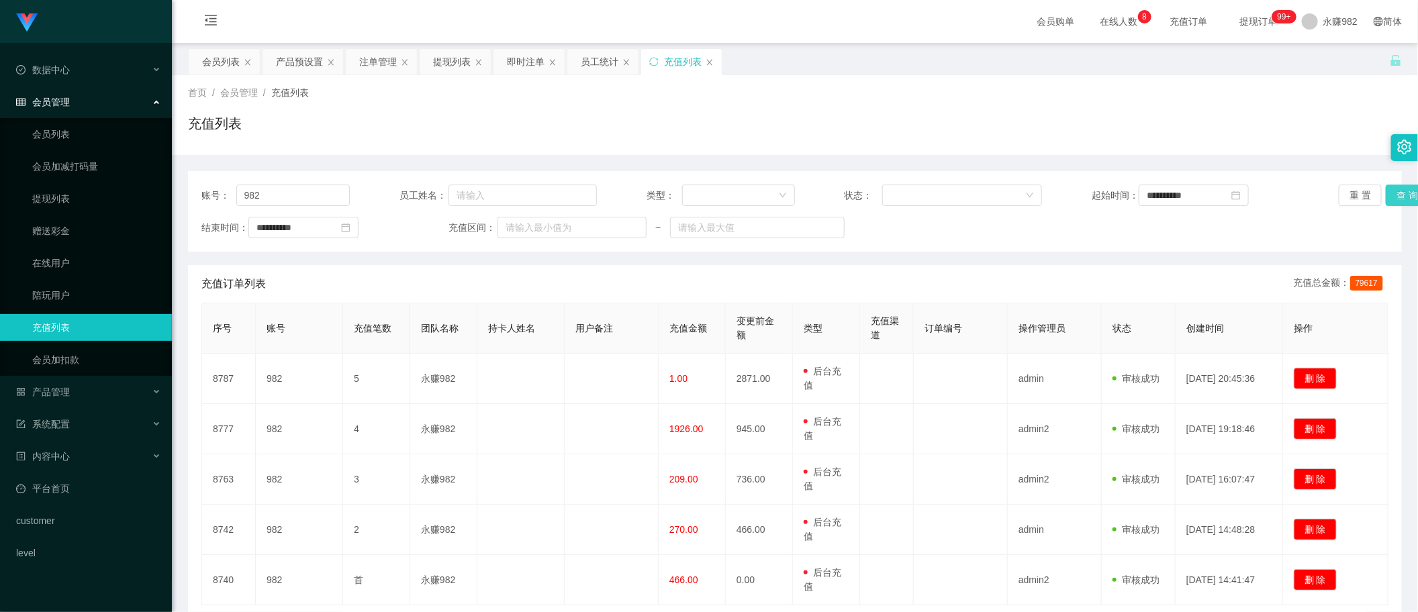
click at [1386, 196] on button "查 询" at bounding box center [1407, 195] width 43 height 21
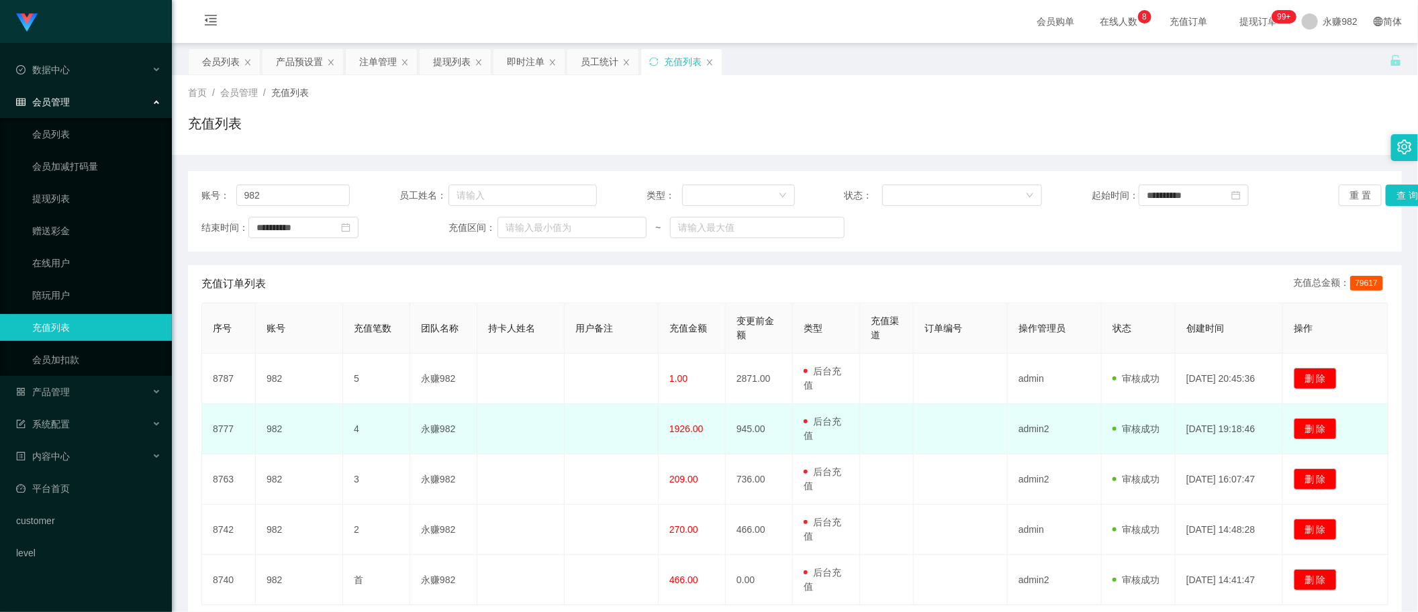
click at [948, 436] on td at bounding box center [961, 429] width 94 height 50
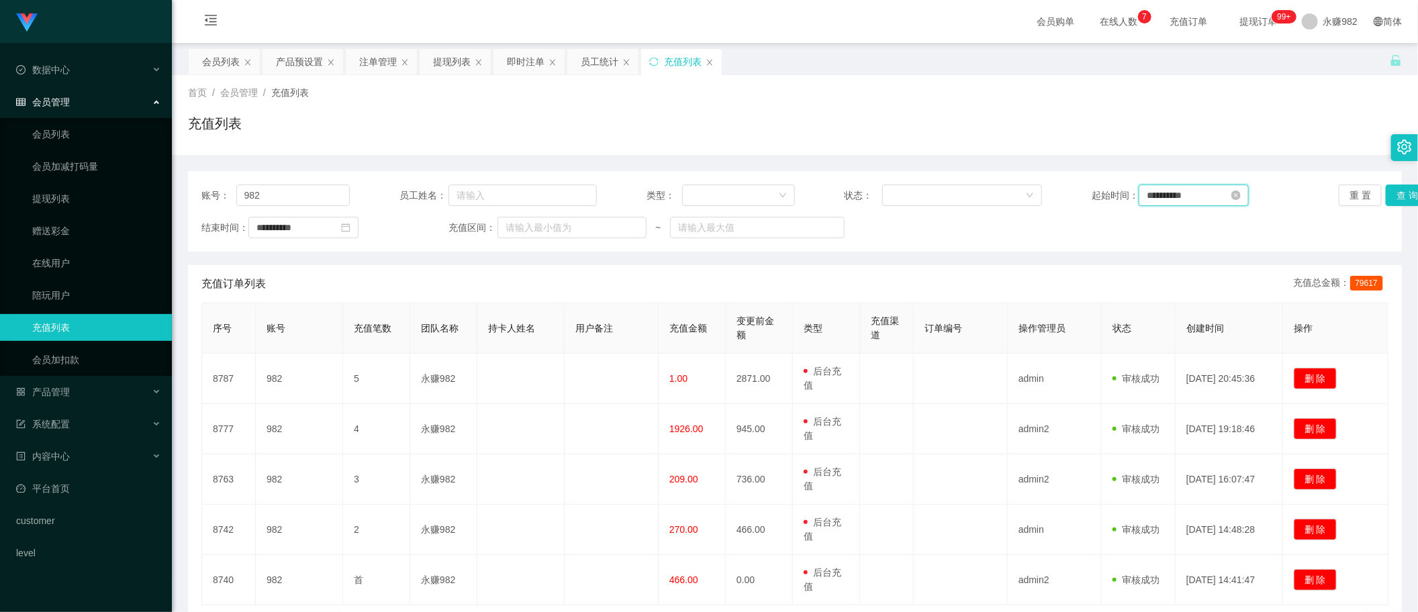
click at [1222, 195] on input "**********" at bounding box center [1194, 195] width 110 height 21
click at [1229, 393] on link "今天" at bounding box center [1226, 398] width 19 height 26
type input "**********"
click at [324, 226] on input "**********" at bounding box center [303, 227] width 110 height 21
click at [358, 428] on span "今天" at bounding box center [341, 431] width 171 height 26
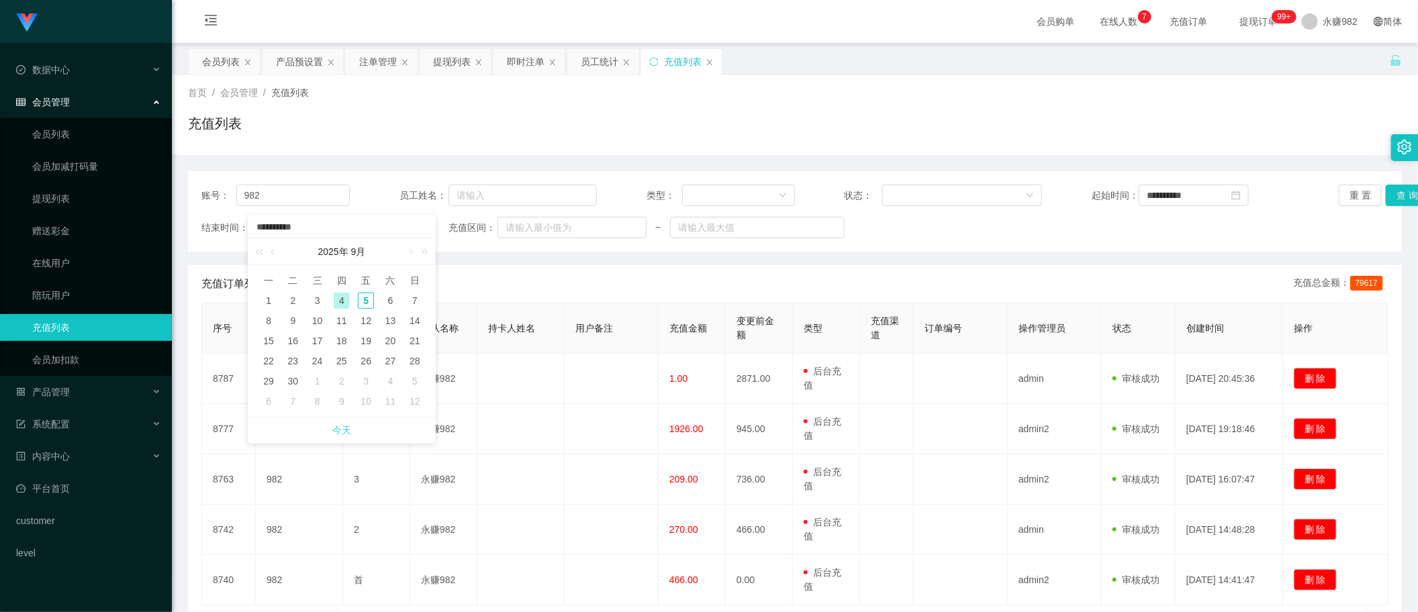
click at [340, 427] on link "今天" at bounding box center [341, 431] width 19 height 26
type input "**********"
click at [1394, 195] on button "查 询" at bounding box center [1407, 195] width 43 height 21
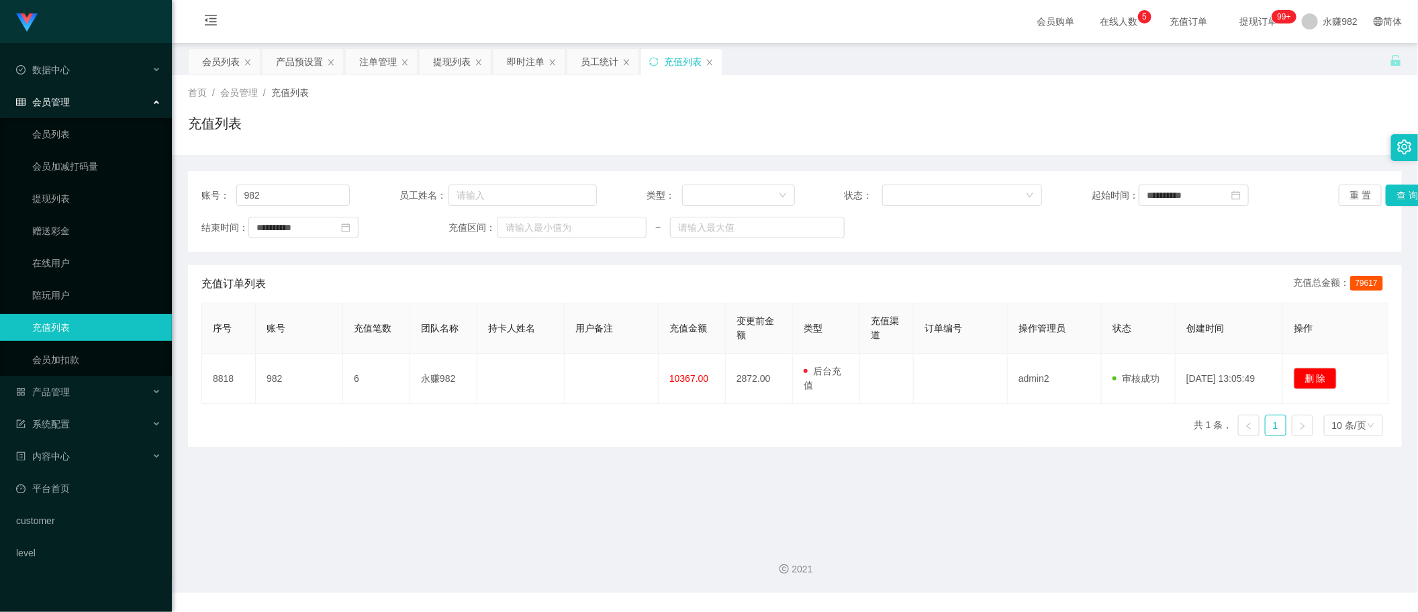
drag, startPoint x: 740, startPoint y: 282, endPoint x: 764, endPoint y: 284, distance: 24.3
click at [740, 282] on div "充值订单列表 充值总金额： 79617" at bounding box center [794, 284] width 1187 height 38
click at [1394, 195] on button "查 询" at bounding box center [1407, 195] width 43 height 21
click at [1209, 199] on input "**********" at bounding box center [1194, 195] width 110 height 21
drag, startPoint x: 219, startPoint y: 65, endPoint x: 235, endPoint y: 77, distance: 20.1
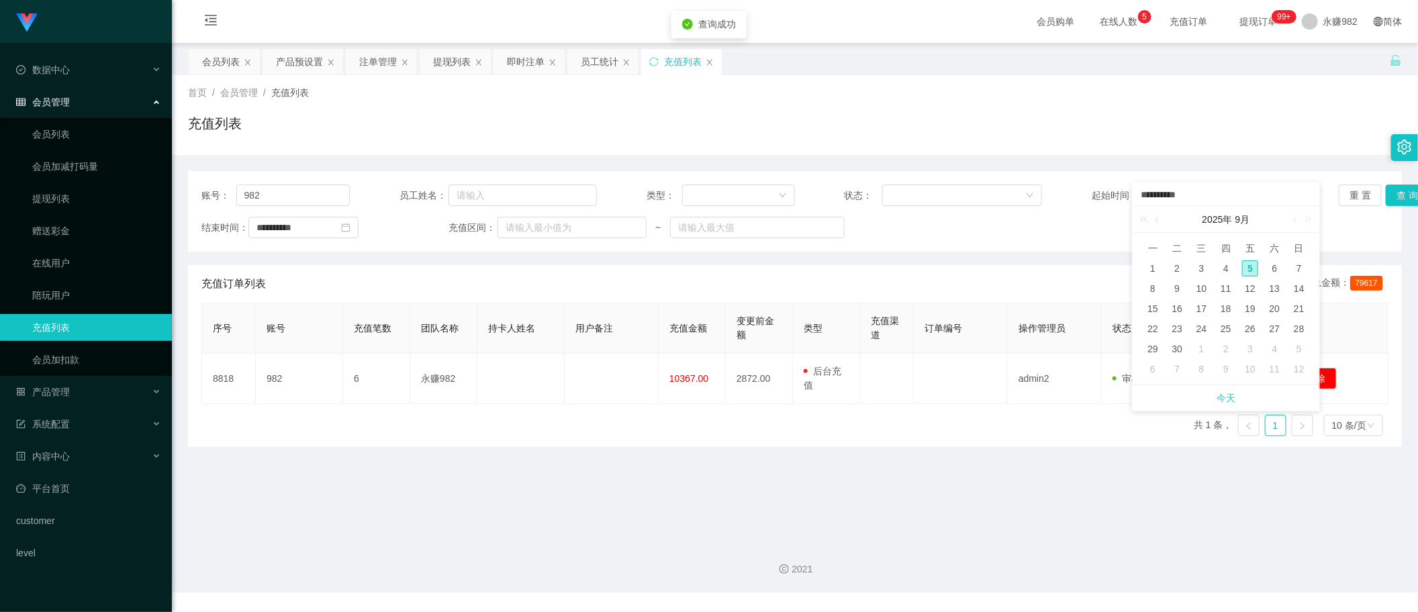
click at [219, 65] on div "会员列表" at bounding box center [221, 62] width 38 height 26
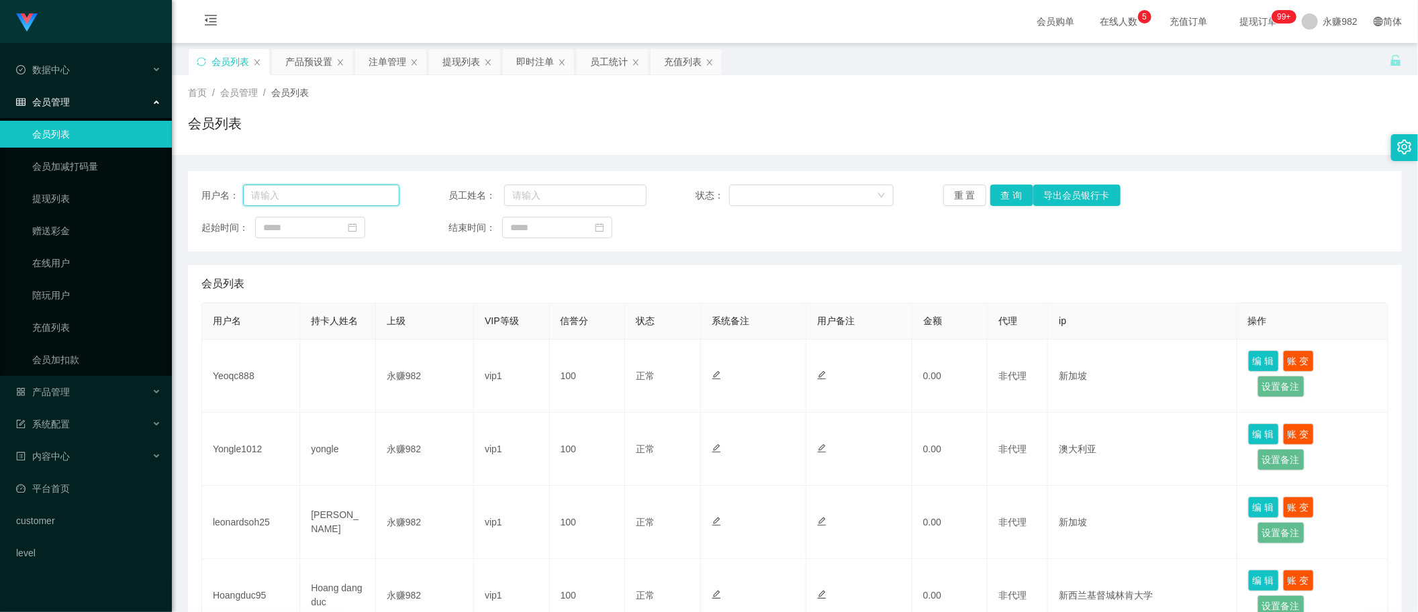
click at [324, 193] on input "text" at bounding box center [321, 195] width 156 height 21
paste input "91119433"
type input "91119433"
click at [998, 197] on button "查 询" at bounding box center [1011, 195] width 43 height 21
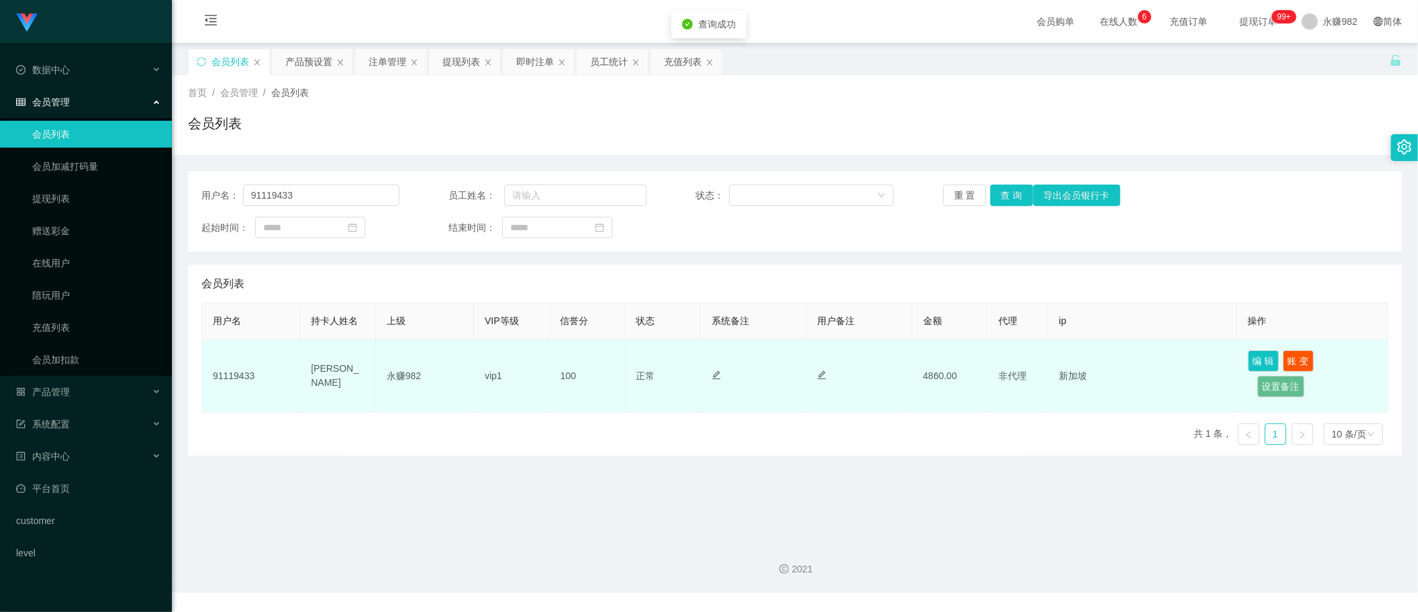
click at [343, 377] on td "[PERSON_NAME]" at bounding box center [338, 376] width 76 height 73
click at [491, 404] on td "vip1" at bounding box center [512, 376] width 76 height 73
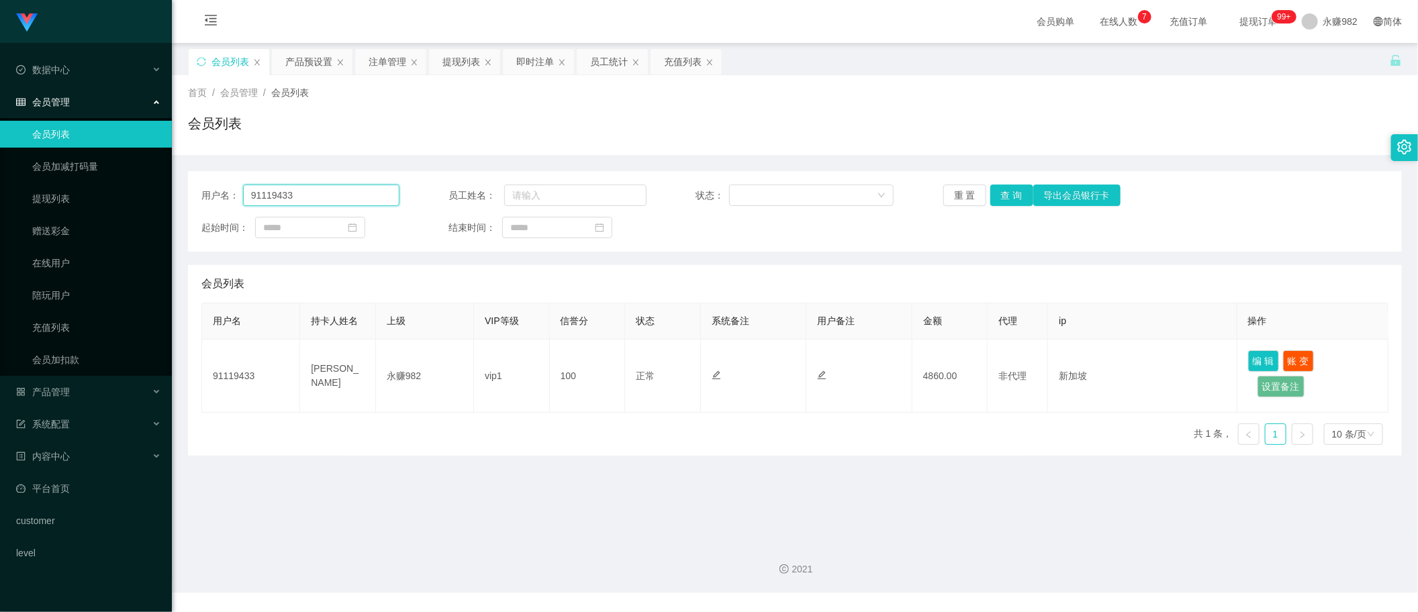
click at [309, 196] on input "91119433" at bounding box center [321, 195] width 156 height 21
click at [1002, 196] on button "查 询" at bounding box center [1011, 195] width 43 height 21
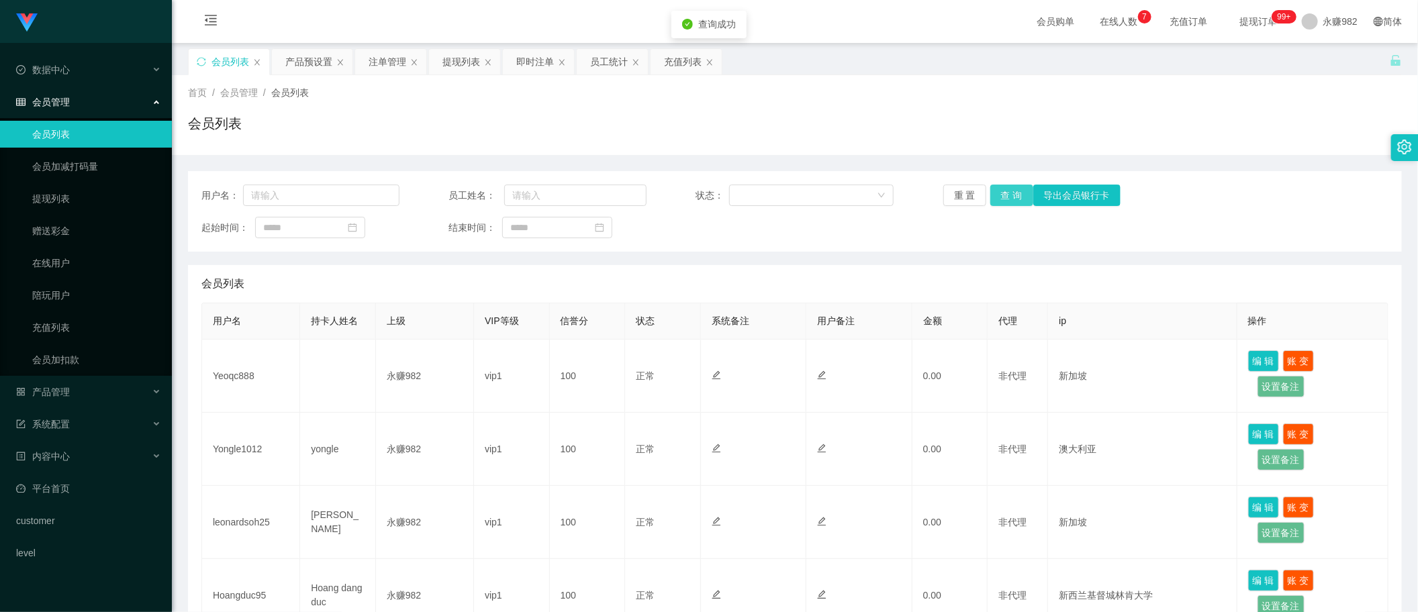
click at [1002, 196] on button "查 询" at bounding box center [1011, 195] width 43 height 21
click at [324, 206] on div "用户名： 员工姓名： 状态： 重 置 查 询 导出会员银行卡 起始时间： 结束时间：" at bounding box center [795, 211] width 1214 height 81
click at [324, 203] on input "text" at bounding box center [321, 195] width 156 height 21
paste input "91119433"
type input "91119433"
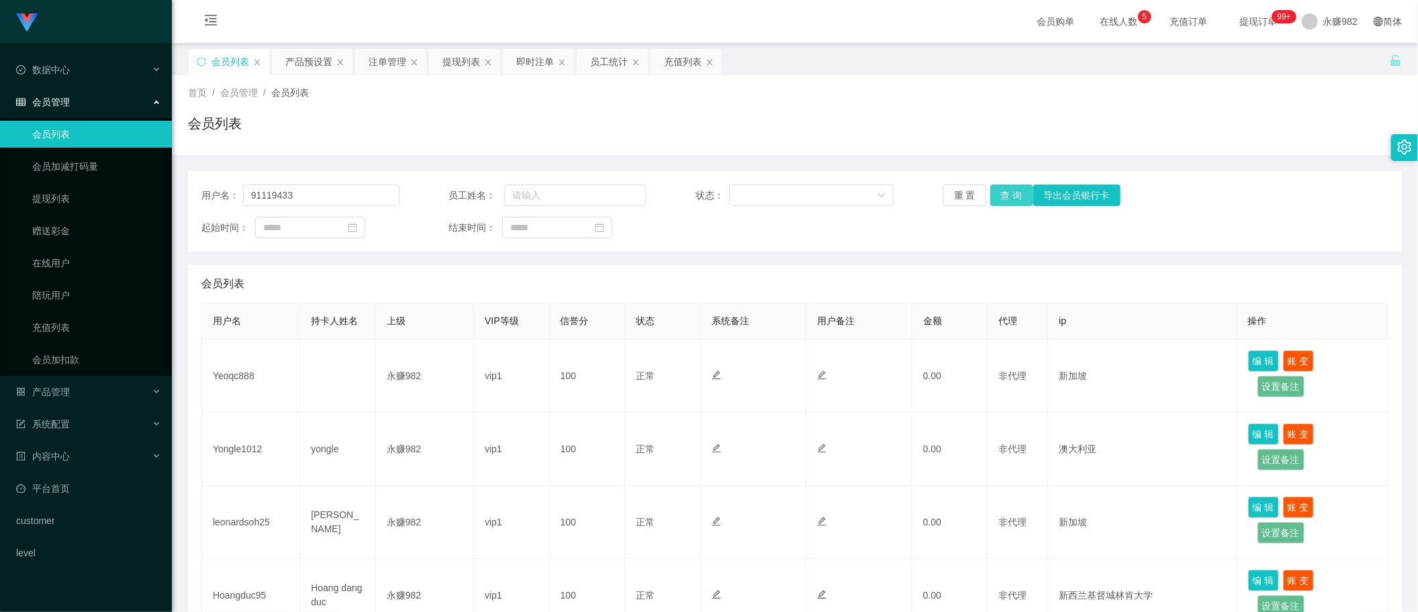
click at [1005, 195] on button "查 询" at bounding box center [1011, 195] width 43 height 21
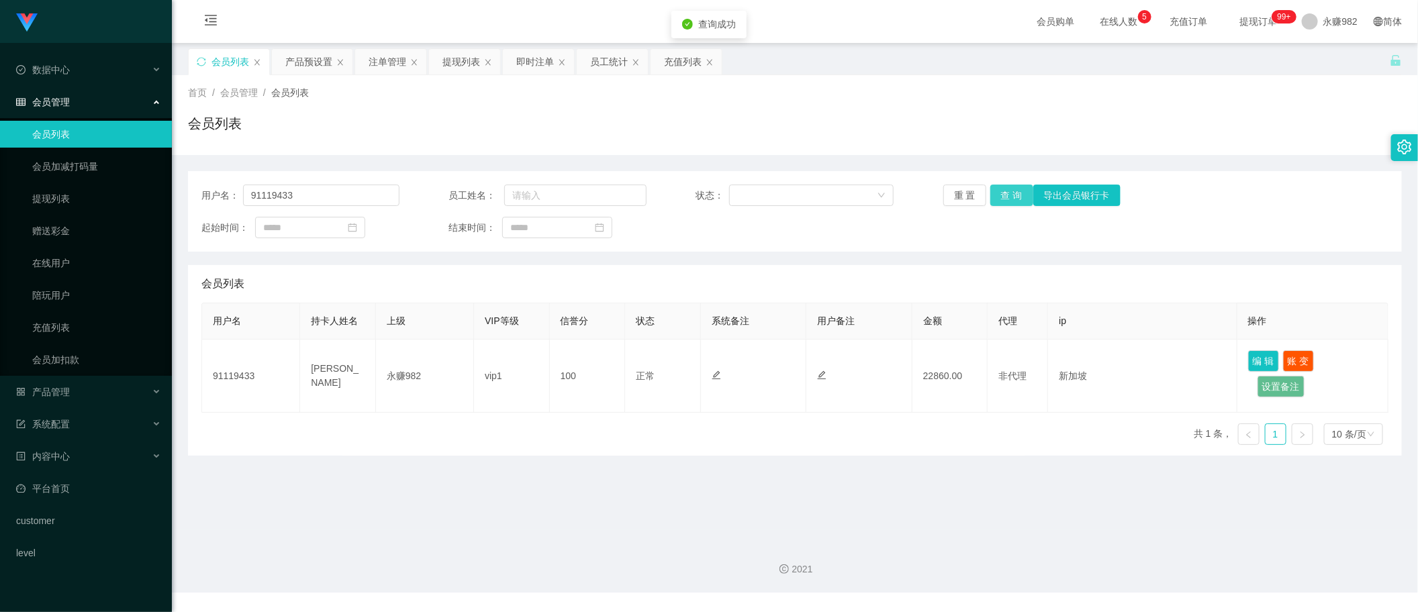
click at [1005, 195] on button "查 询" at bounding box center [1011, 195] width 43 height 21
click at [1004, 201] on button "查 询" at bounding box center [1011, 195] width 43 height 21
click at [310, 71] on div "产品预设置" at bounding box center [308, 62] width 47 height 26
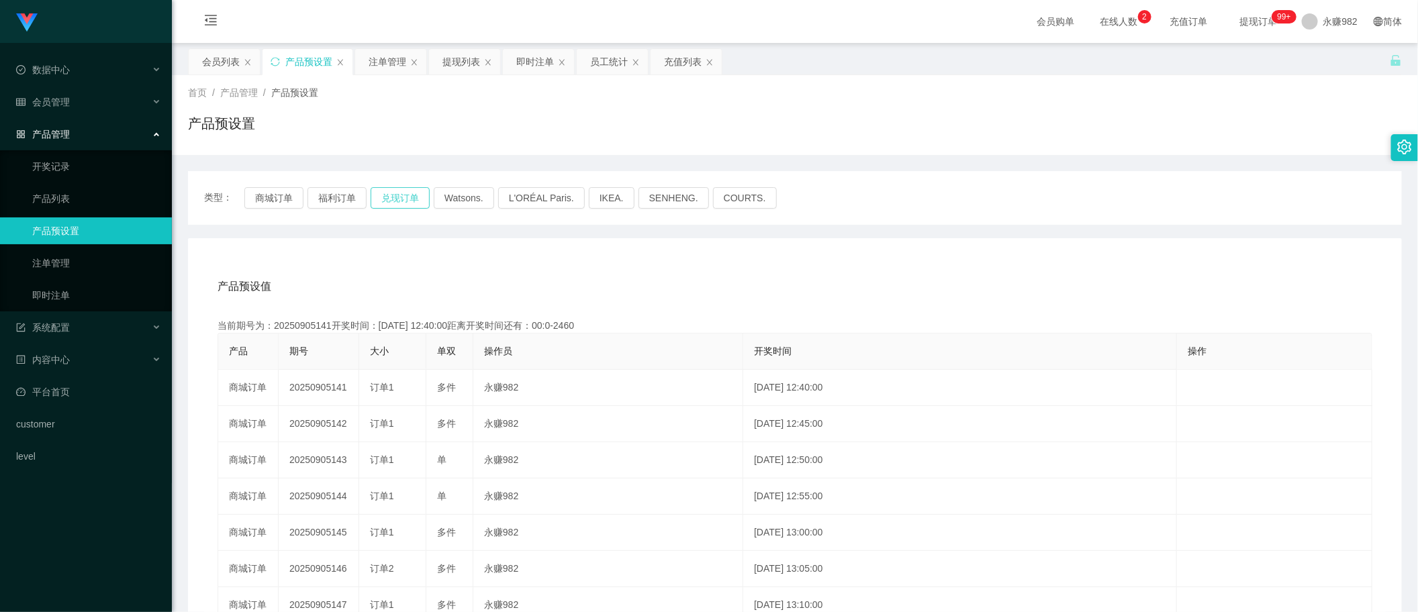
click at [401, 200] on button "兑现订单" at bounding box center [400, 197] width 59 height 21
click at [400, 195] on button "兑现订单" at bounding box center [400, 197] width 59 height 21
click at [387, 196] on button "兑现订单" at bounding box center [400, 197] width 59 height 21
click at [935, 196] on div "类型： 商城订单 福利订单 兑现订单 Watsons. L'ORÉAL Paris. IKEA. [GEOGRAPHIC_DATA]. COURTS." at bounding box center [795, 197] width 1182 height 21
click at [393, 193] on button "兑现订单" at bounding box center [400, 197] width 59 height 21
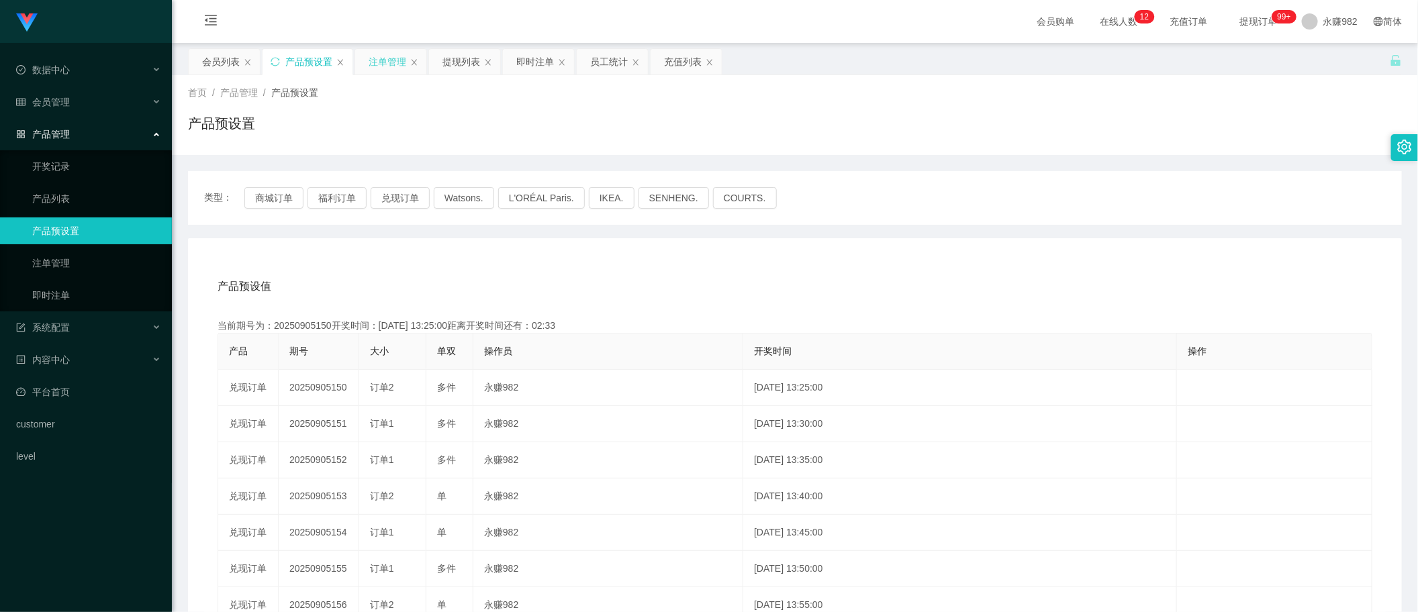
click at [389, 61] on div "注单管理" at bounding box center [388, 62] width 38 height 26
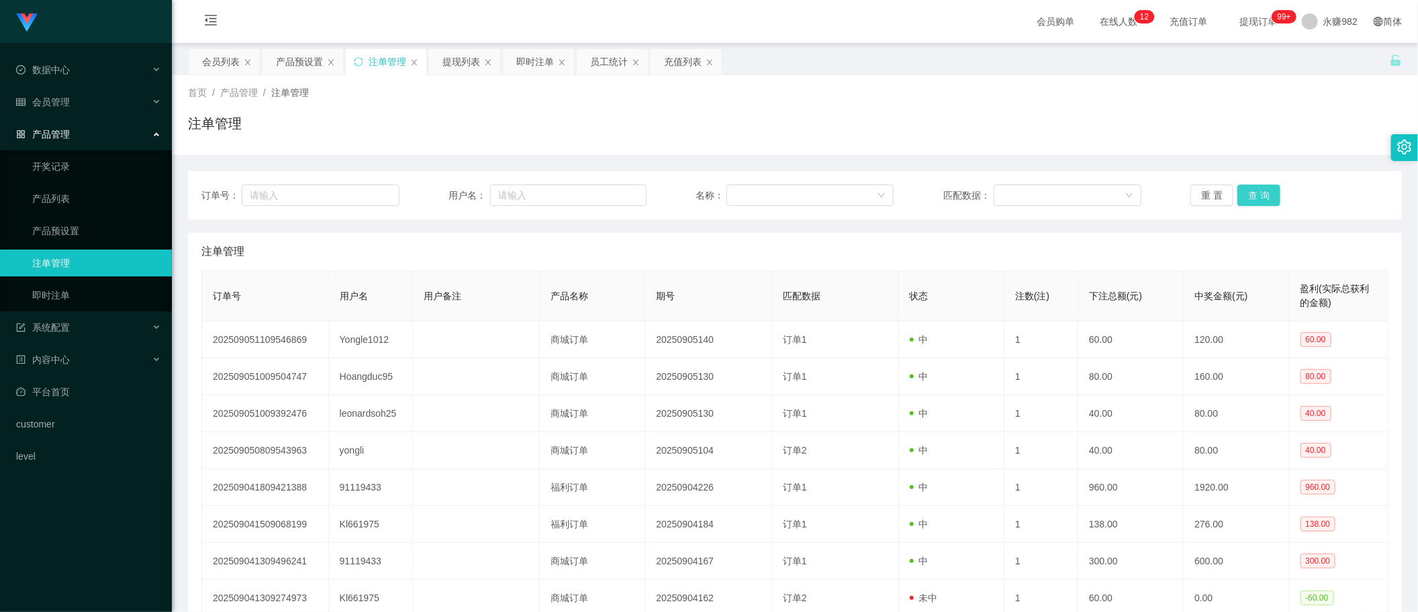
click at [1260, 195] on button "查 询" at bounding box center [1258, 195] width 43 height 21
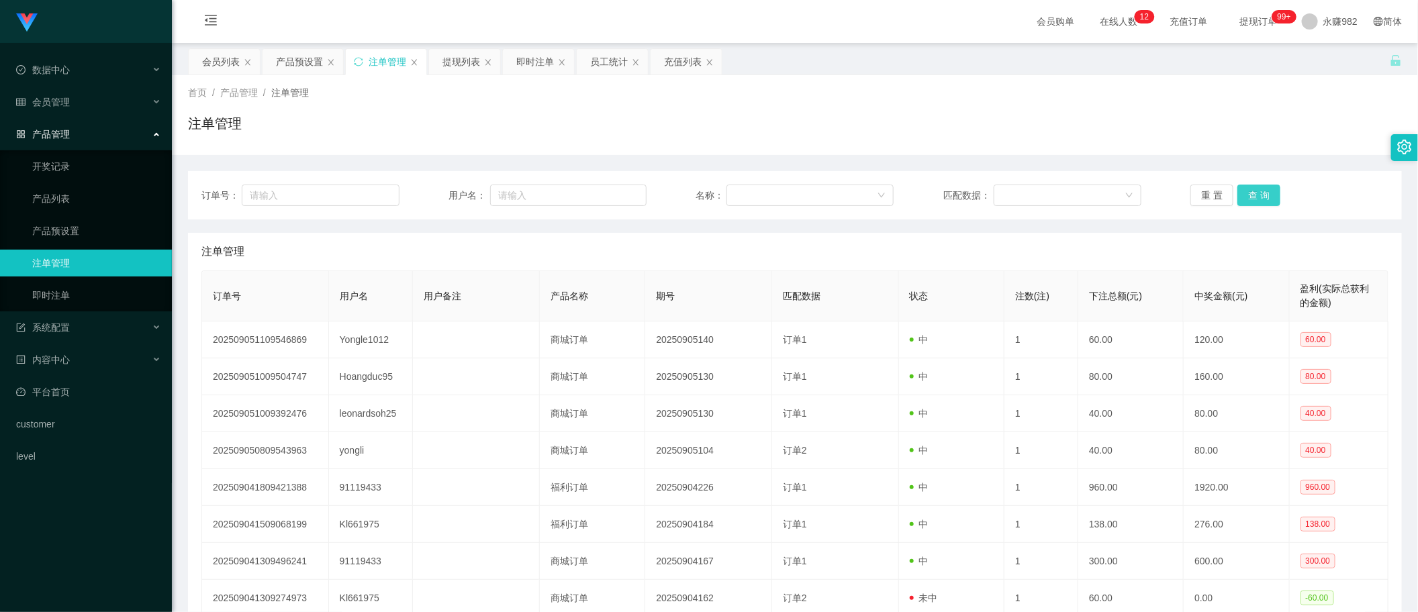
click at [1260, 195] on button "查 询" at bounding box center [1258, 195] width 43 height 21
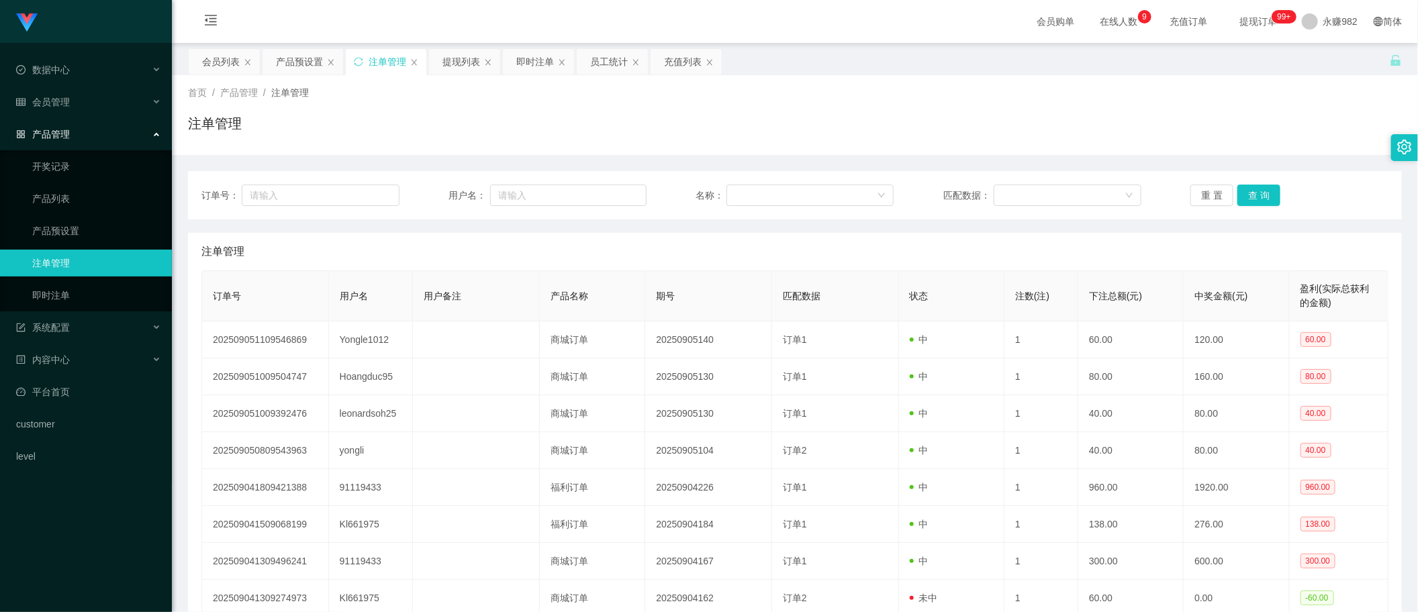
click at [1207, 246] on div "注单管理" at bounding box center [794, 252] width 1187 height 38
click at [1246, 196] on button "查 询" at bounding box center [1258, 195] width 43 height 21
click at [1256, 196] on button "查 询" at bounding box center [1258, 195] width 43 height 21
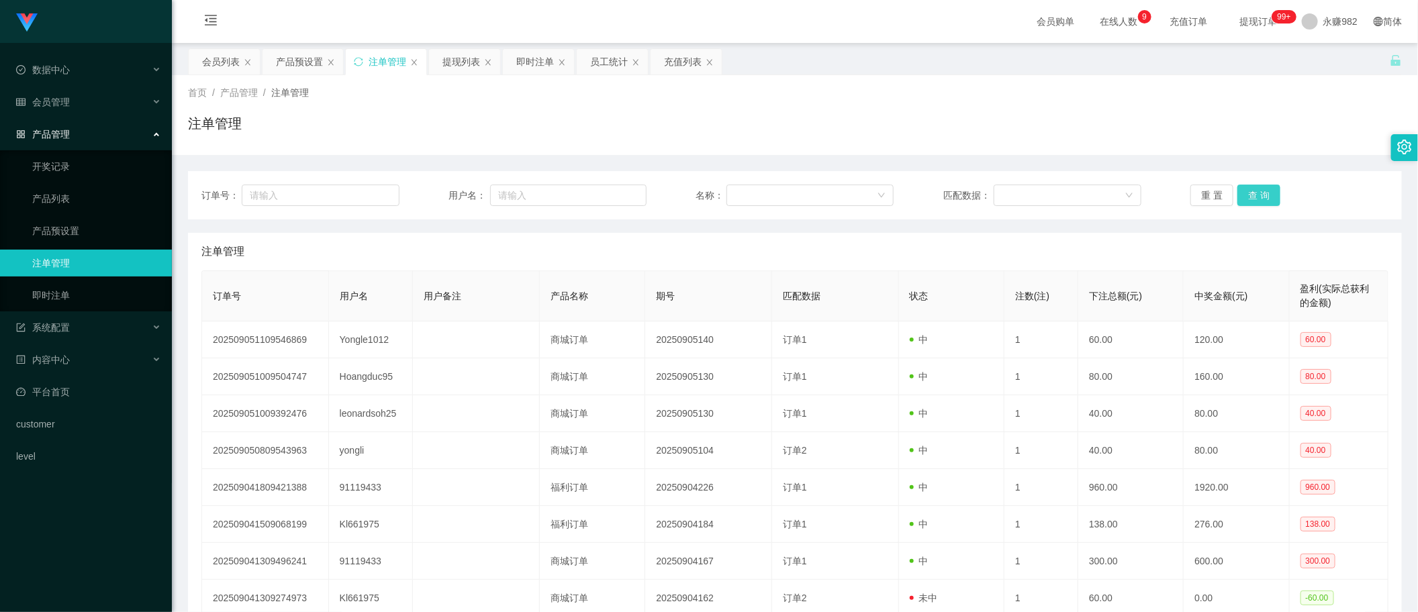
click at [1256, 196] on button "查 询" at bounding box center [1258, 195] width 43 height 21
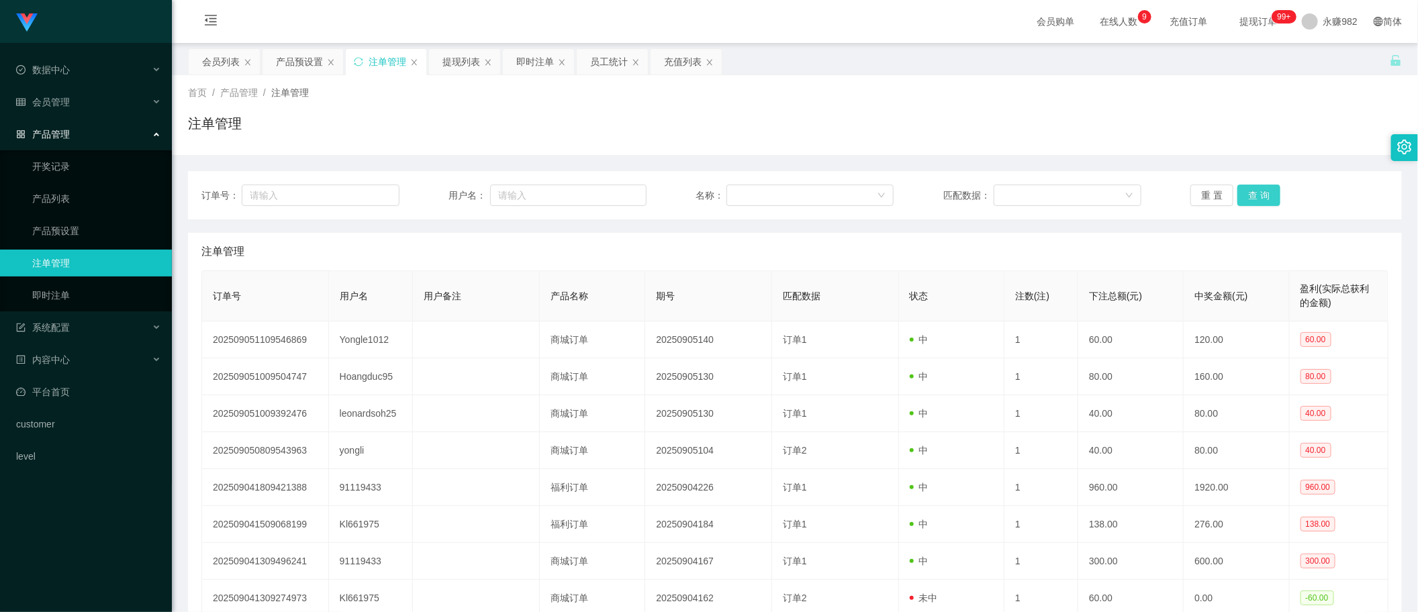
click at [1256, 196] on button "查 询" at bounding box center [1258, 195] width 43 height 21
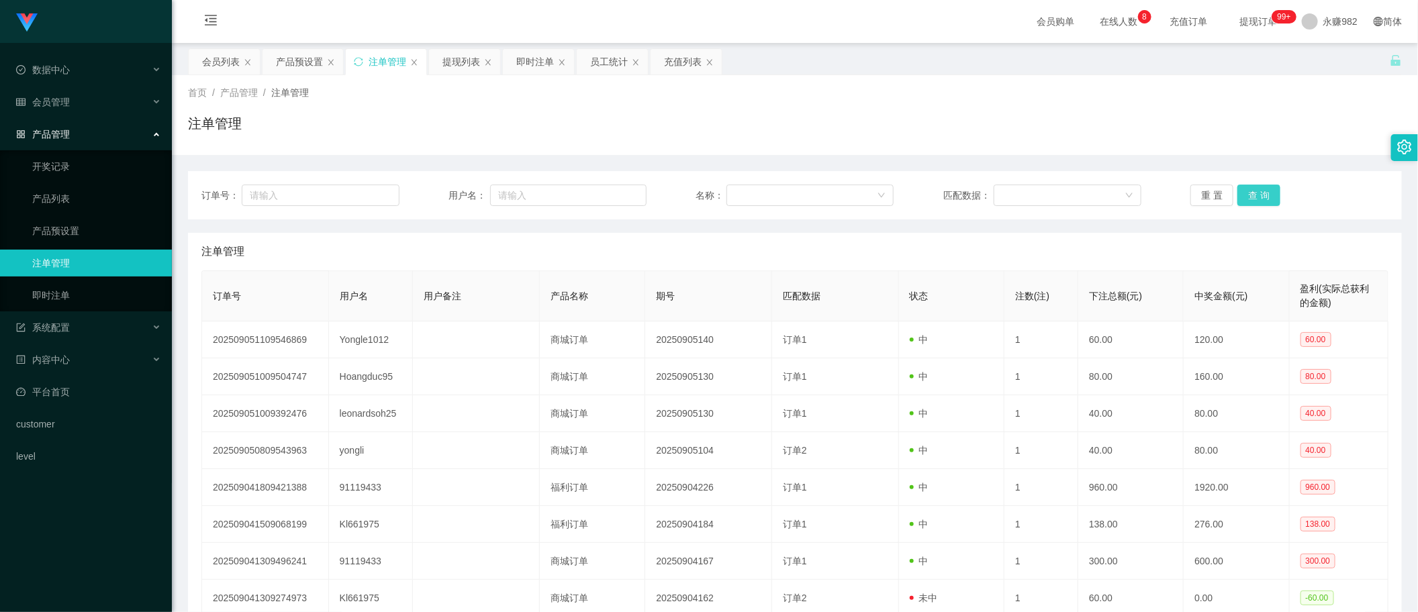
click at [1256, 196] on button "查 询" at bounding box center [1258, 195] width 43 height 21
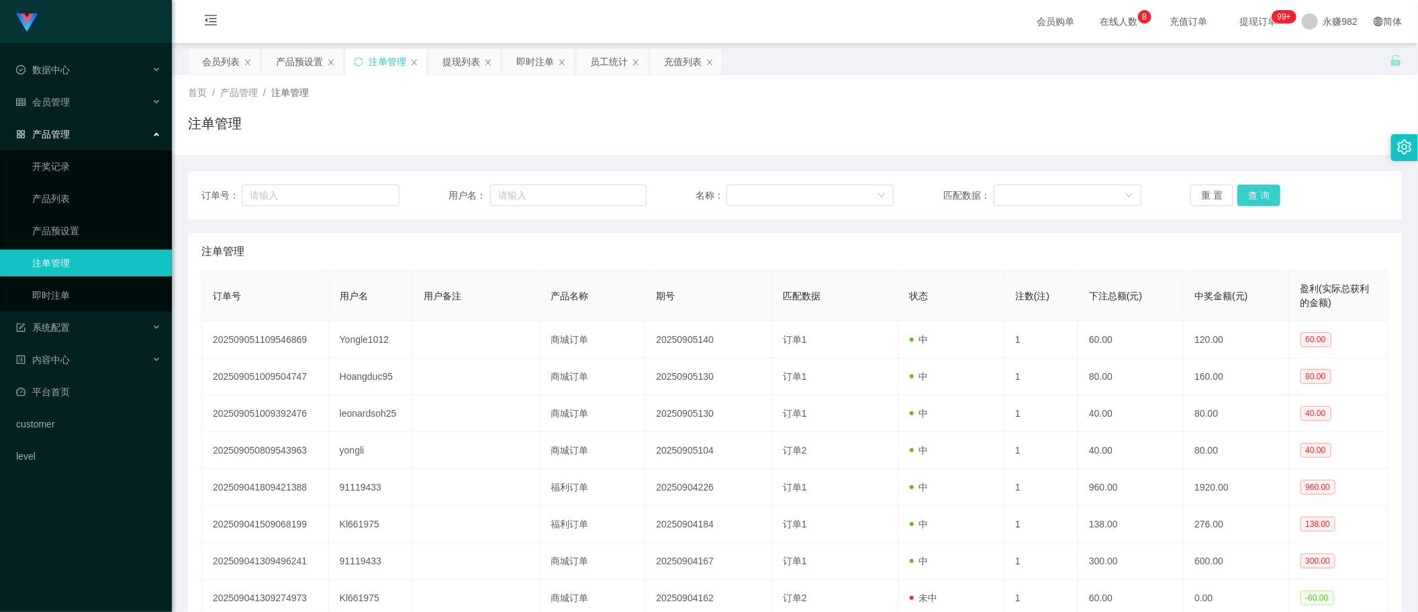
click at [1256, 196] on button "查 询" at bounding box center [1258, 195] width 43 height 21
click at [1256, 196] on div "重 置 查 询" at bounding box center [1289, 195] width 198 height 21
click at [1256, 196] on button "查 询" at bounding box center [1258, 195] width 43 height 21
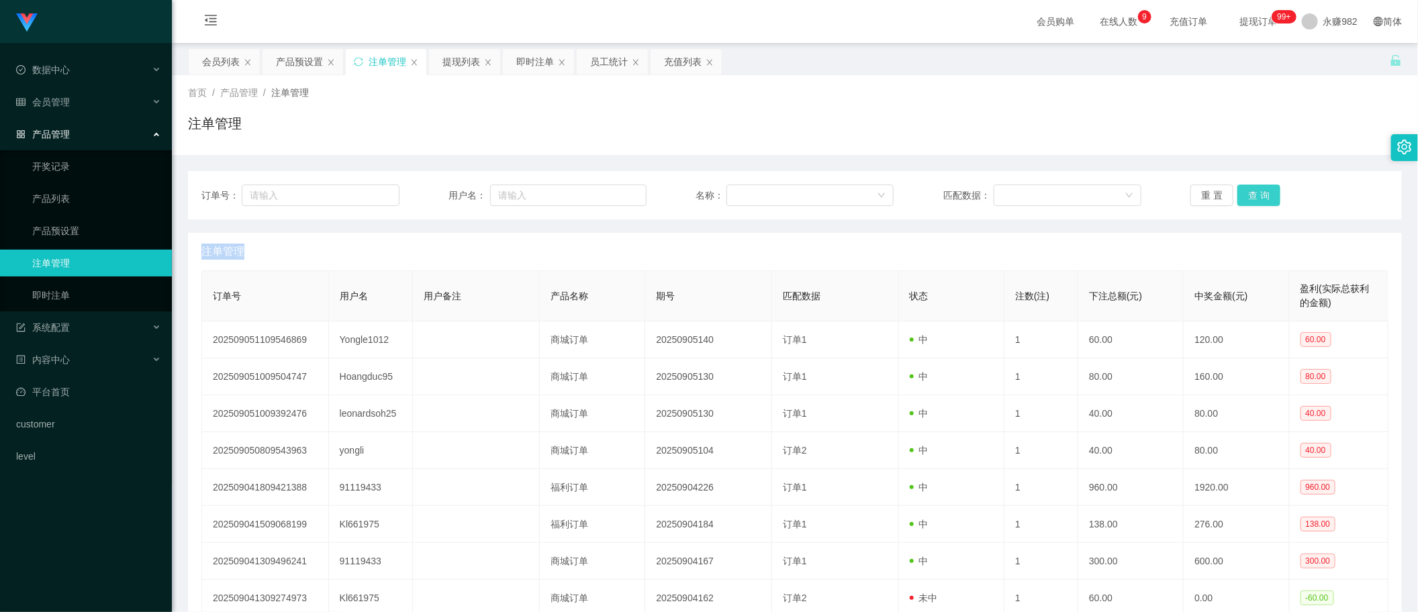
click at [1256, 196] on button "查 询" at bounding box center [1258, 195] width 43 height 21
click at [1256, 196] on button "查 询" at bounding box center [1266, 195] width 58 height 21
click at [1256, 196] on div "重 置 查 询" at bounding box center [1289, 195] width 198 height 21
click at [1256, 196] on button "查 询" at bounding box center [1258, 195] width 43 height 21
click at [1256, 196] on button "查 询" at bounding box center [1266, 195] width 58 height 21
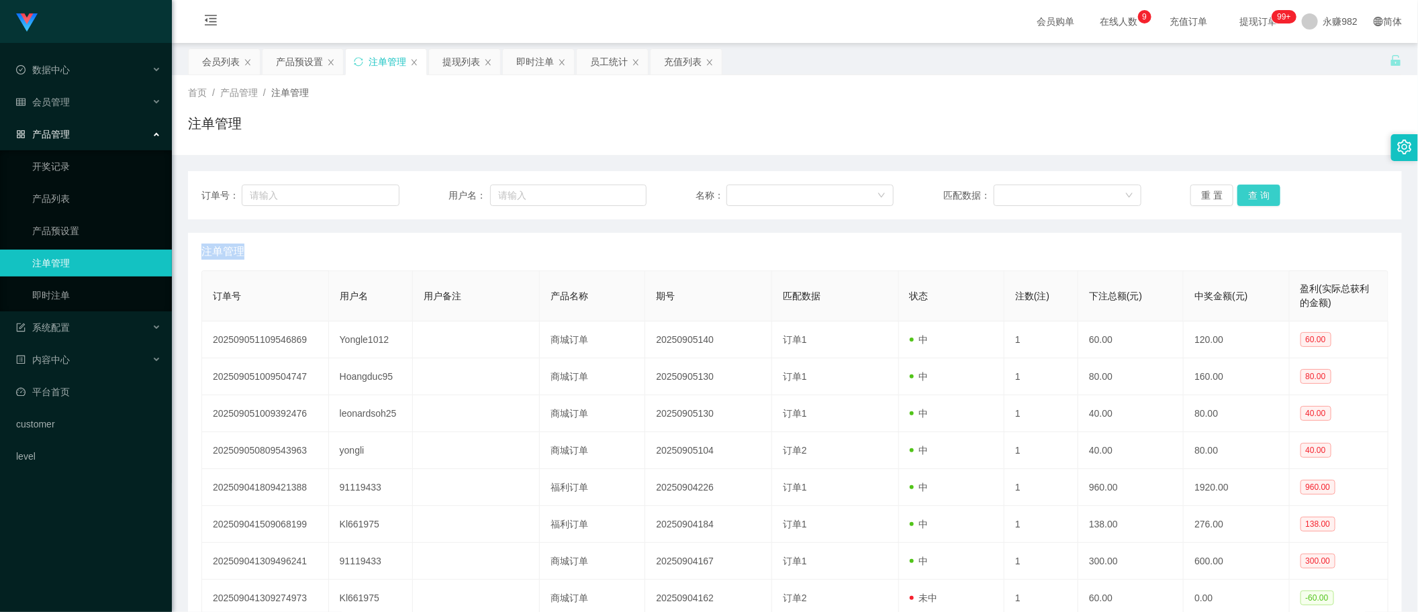
click at [1256, 196] on button "查 询" at bounding box center [1258, 195] width 43 height 21
click at [1256, 196] on div "重 置 查 询" at bounding box center [1289, 195] width 198 height 21
click at [1256, 196] on button "查 询" at bounding box center [1258, 195] width 43 height 21
click at [1256, 196] on div "重 置 查 询" at bounding box center [1289, 195] width 198 height 21
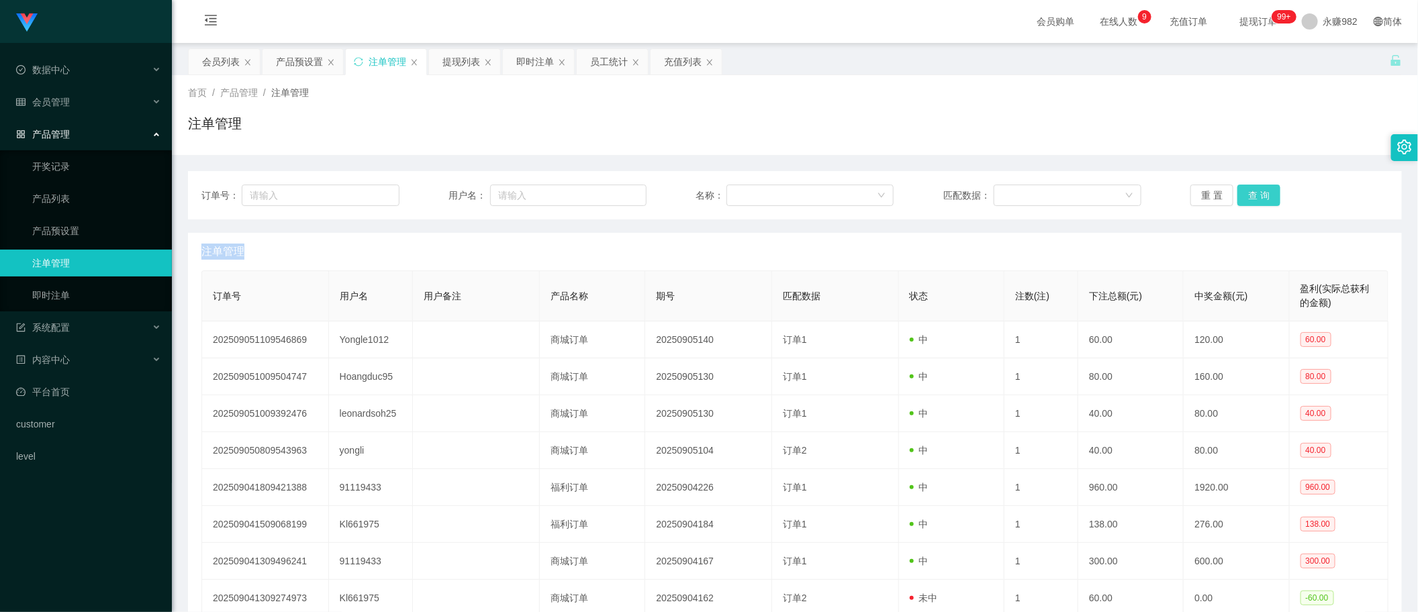
click at [1256, 196] on button "查 询" at bounding box center [1258, 195] width 43 height 21
click at [1256, 196] on div "重 置 查 询" at bounding box center [1289, 195] width 198 height 21
click at [1256, 196] on button "查 询" at bounding box center [1258, 195] width 43 height 21
click at [1256, 196] on div "重 置 查 询" at bounding box center [1289, 195] width 198 height 21
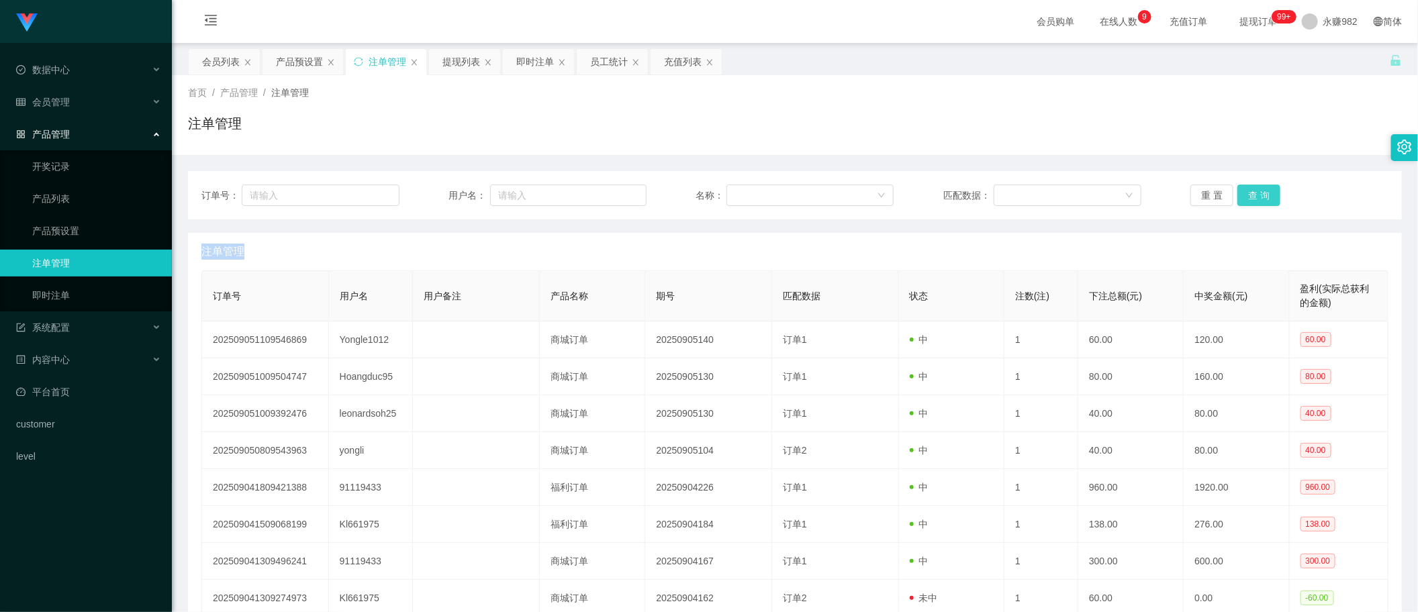
click at [1256, 196] on button "查 询" at bounding box center [1258, 195] width 43 height 21
click at [1258, 195] on button "查 询" at bounding box center [1258, 195] width 43 height 21
click at [1258, 195] on div "重 置 查 询" at bounding box center [1289, 195] width 198 height 21
click at [1258, 195] on button "查 询" at bounding box center [1258, 195] width 43 height 21
click at [1258, 195] on div "重 置 查 询" at bounding box center [1289, 195] width 198 height 21
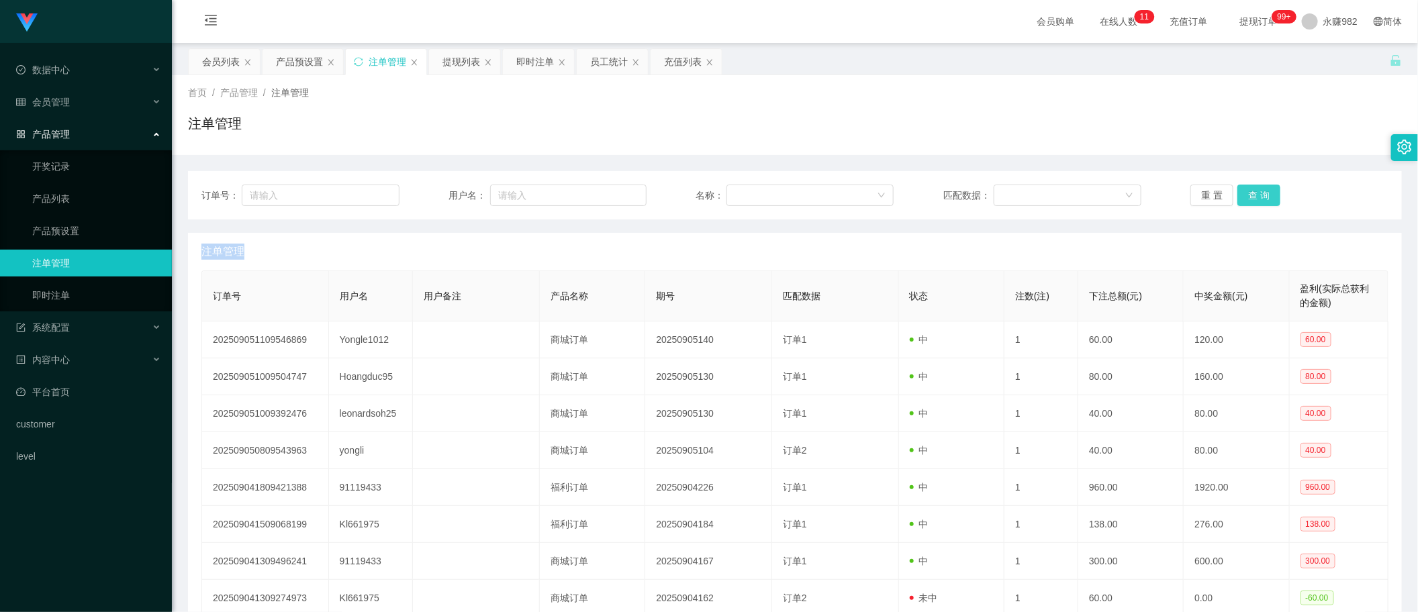
click at [1258, 195] on button "查 询" at bounding box center [1258, 195] width 43 height 21
click at [1258, 199] on button "查 询" at bounding box center [1258, 195] width 43 height 21
click at [1258, 199] on div "重 置 查 询" at bounding box center [1289, 195] width 198 height 21
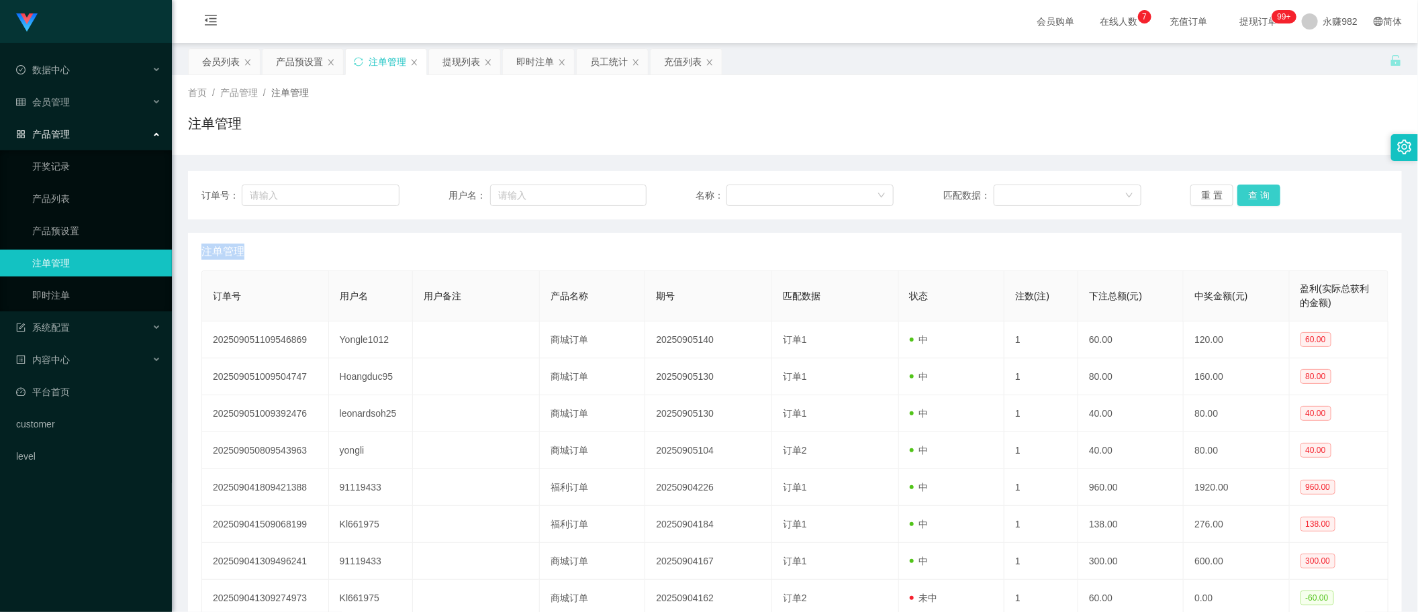
click at [1258, 199] on button "查 询" at bounding box center [1258, 195] width 43 height 21
click at [1258, 199] on div "重 置 查 询" at bounding box center [1289, 195] width 198 height 21
click at [1258, 199] on button "查 询" at bounding box center [1258, 195] width 43 height 21
click at [1258, 199] on div "重 置 查 询" at bounding box center [1289, 195] width 198 height 21
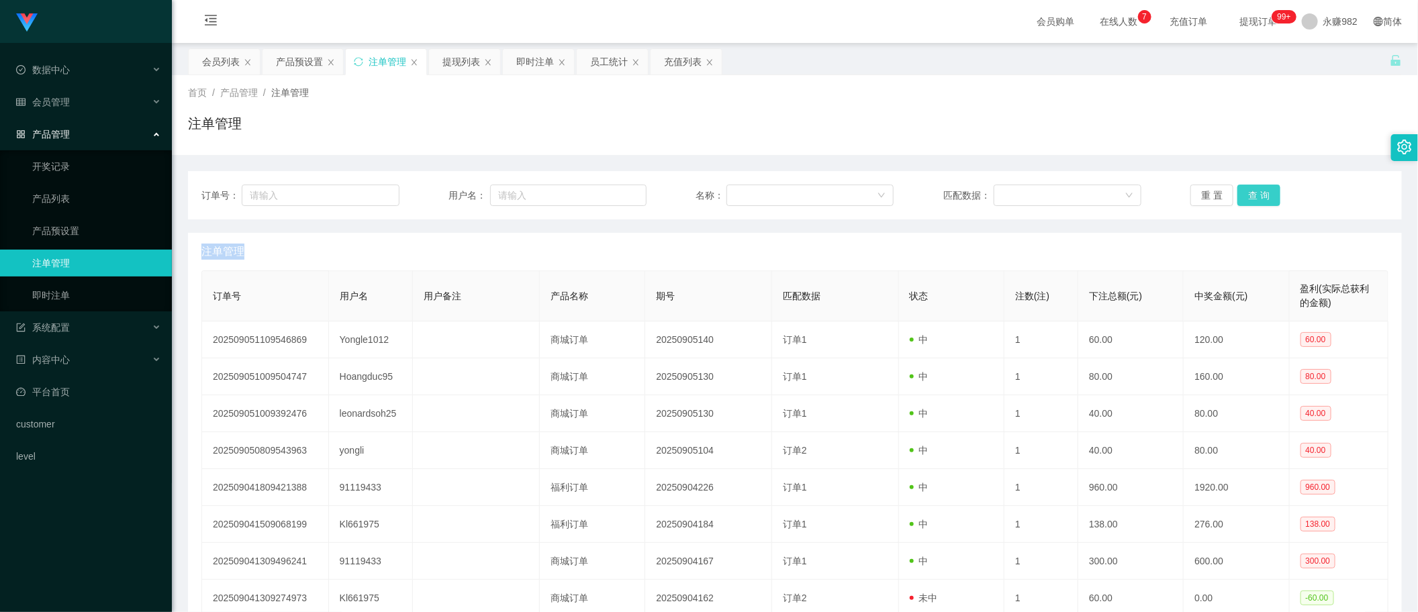
click at [1258, 199] on button "查 询" at bounding box center [1258, 195] width 43 height 21
click at [1258, 199] on div "重 置 查 询" at bounding box center [1289, 195] width 198 height 21
click at [1258, 199] on button "查 询" at bounding box center [1258, 195] width 43 height 21
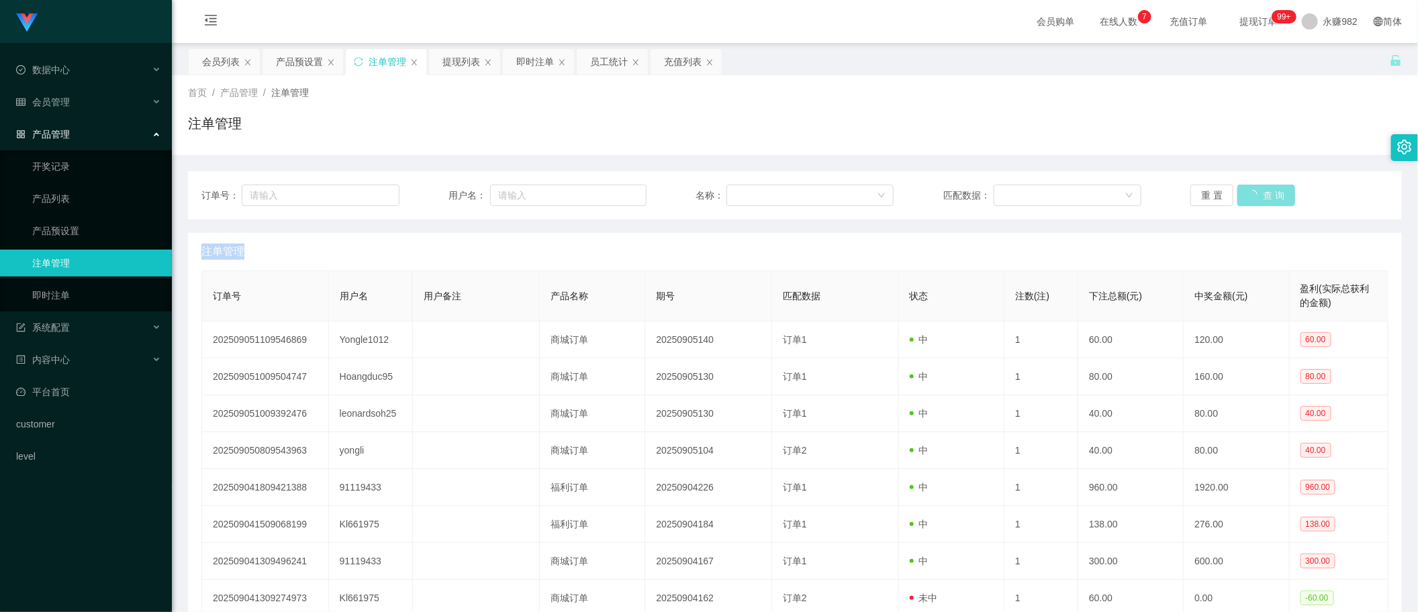
click at [1258, 199] on div "重 置 查 询" at bounding box center [1289, 195] width 198 height 21
click at [1258, 199] on button "查 询" at bounding box center [1258, 195] width 43 height 21
click at [1258, 199] on div "重 置 查 询" at bounding box center [1289, 195] width 198 height 21
click at [1258, 199] on button "查 询" at bounding box center [1258, 195] width 43 height 21
click at [1258, 199] on div "重 置 查 询" at bounding box center [1289, 195] width 198 height 21
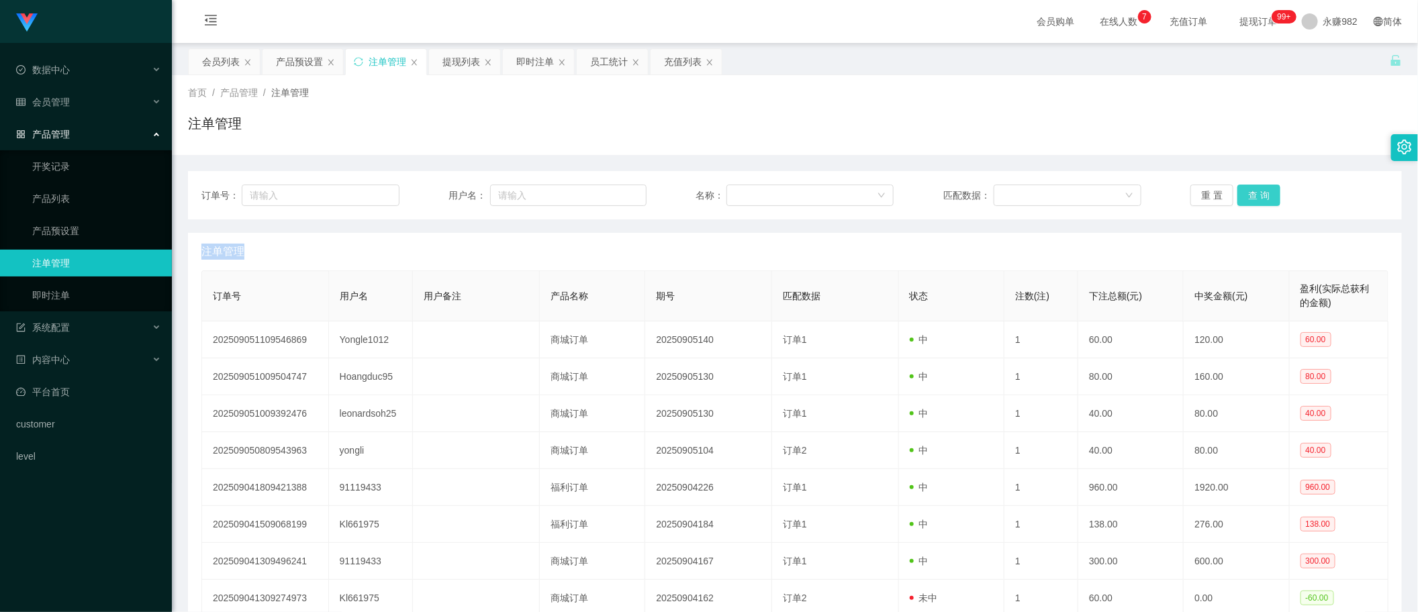
click at [1258, 199] on button "查 询" at bounding box center [1258, 195] width 43 height 21
click at [1258, 199] on div "重 置 查 询" at bounding box center [1289, 195] width 198 height 21
click at [1258, 199] on button "查 询" at bounding box center [1258, 195] width 43 height 21
click at [1258, 199] on div "重 置 查 询" at bounding box center [1289, 195] width 198 height 21
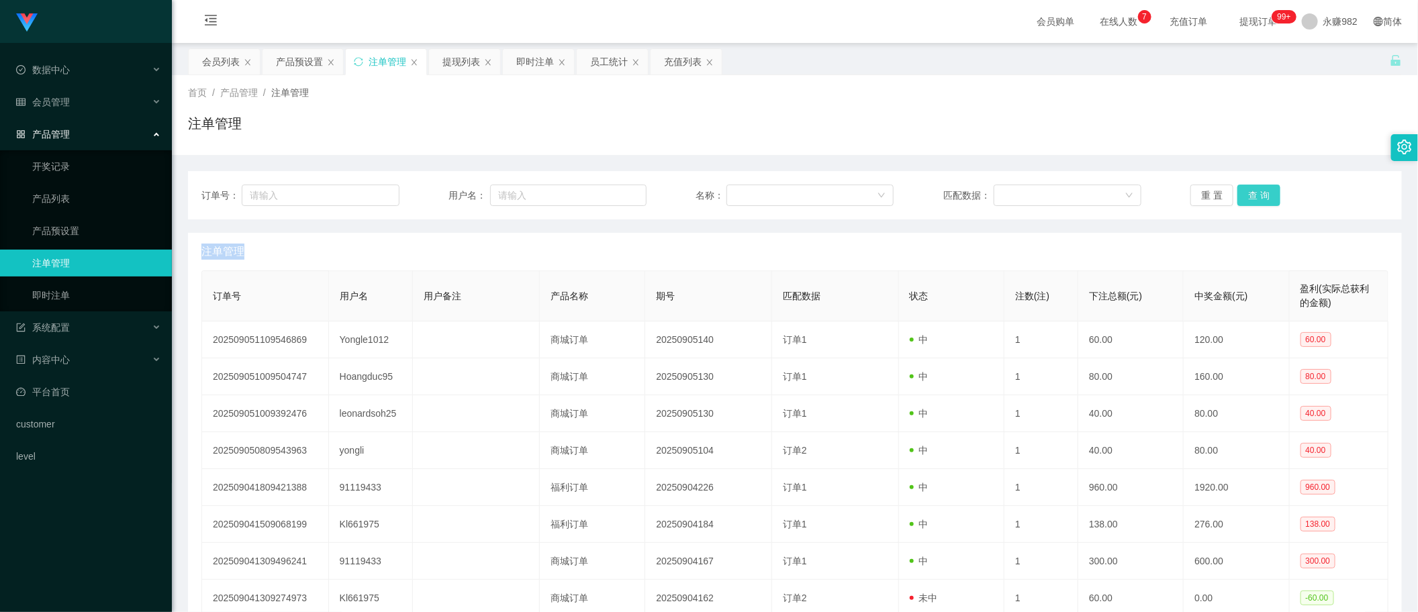
click at [1258, 199] on button "查 询" at bounding box center [1258, 195] width 43 height 21
click at [1258, 199] on div "重 置 查 询" at bounding box center [1289, 195] width 198 height 21
click at [1258, 199] on button "查 询" at bounding box center [1258, 195] width 43 height 21
click at [1258, 199] on div "重 置 查 询" at bounding box center [1289, 195] width 198 height 21
click at [1258, 199] on button "查 询" at bounding box center [1258, 195] width 43 height 21
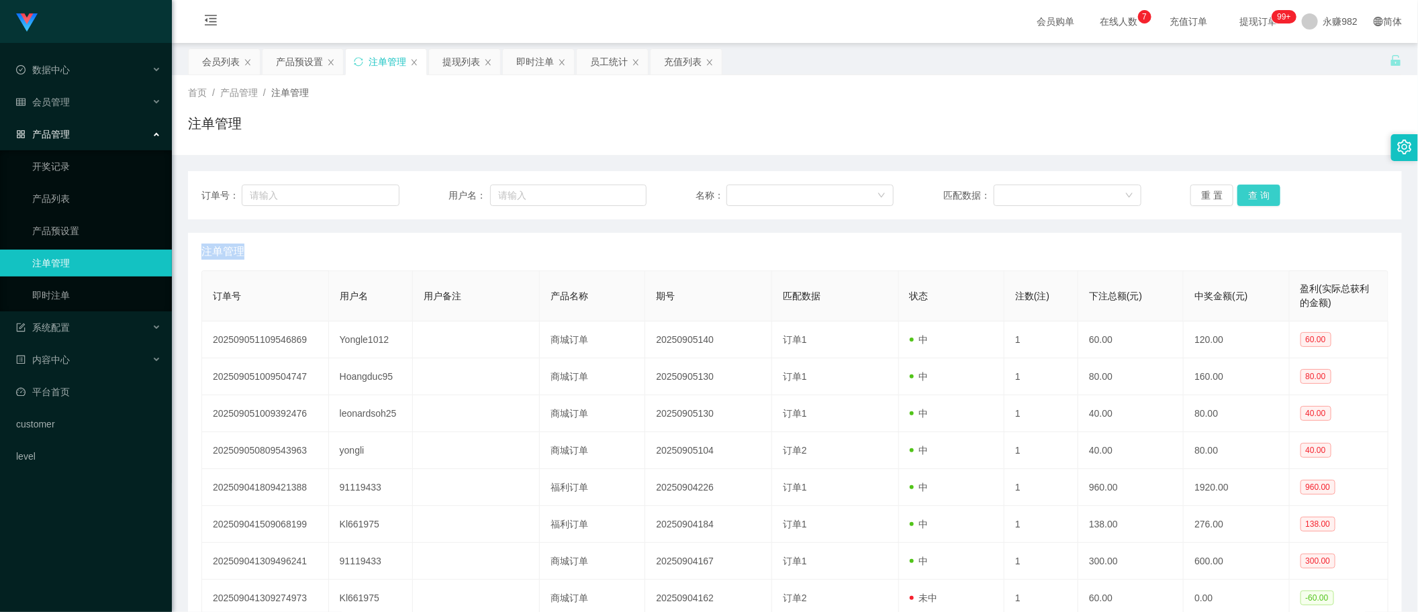
click at [1258, 199] on div "重 置 查 询" at bounding box center [1289, 195] width 198 height 21
click at [1258, 199] on button "查 询" at bounding box center [1258, 195] width 43 height 21
click at [1258, 199] on div "重 置 查 询" at bounding box center [1289, 195] width 198 height 21
click at [1258, 199] on button "查 询" at bounding box center [1258, 195] width 43 height 21
click at [1258, 199] on div "重 置 查 询" at bounding box center [1289, 195] width 198 height 21
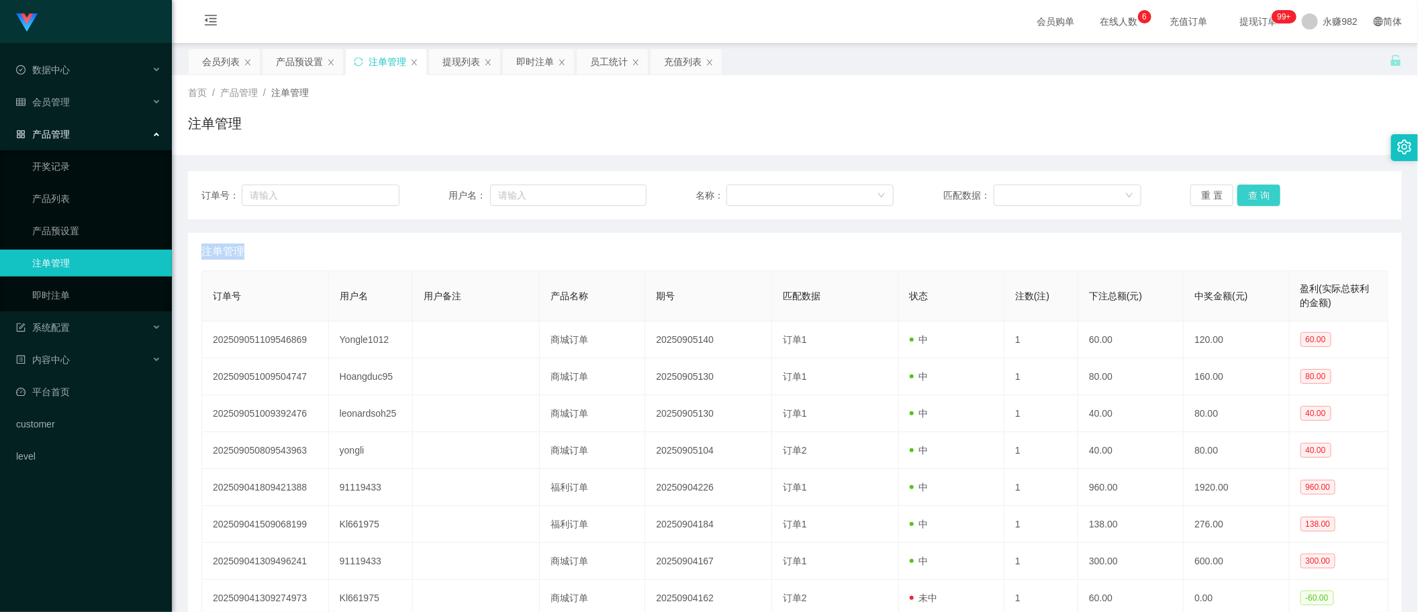
click at [1258, 199] on button "查 询" at bounding box center [1258, 195] width 43 height 21
click at [1258, 199] on div "重 置 查 询" at bounding box center [1289, 195] width 198 height 21
click at [230, 58] on div "会员列表" at bounding box center [221, 62] width 38 height 26
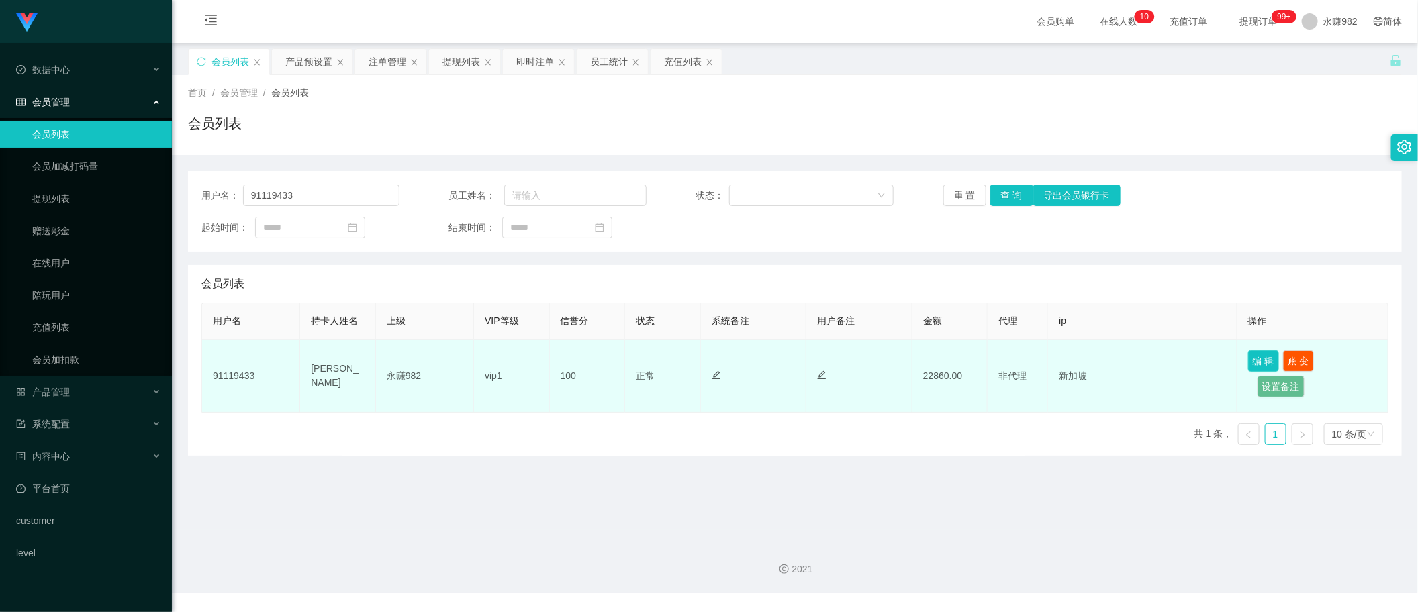
click at [1248, 360] on button "编 辑" at bounding box center [1263, 360] width 31 height 21
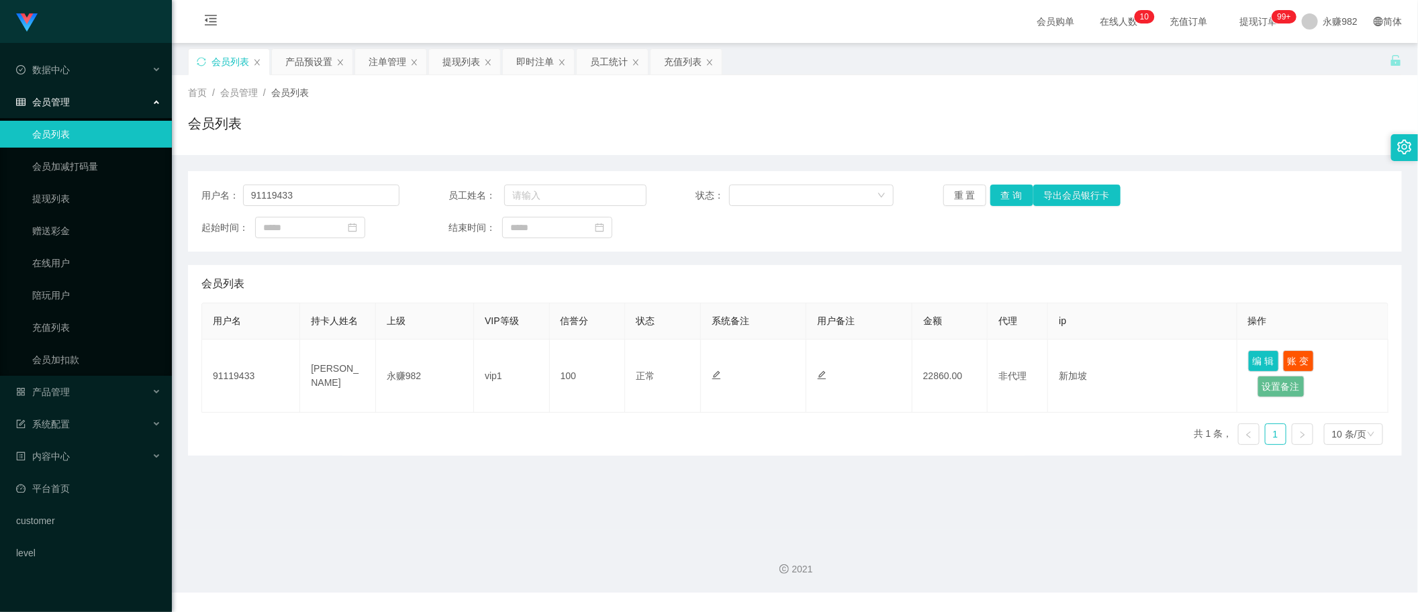
type input "91119433"
type input "[PERSON_NAME]"
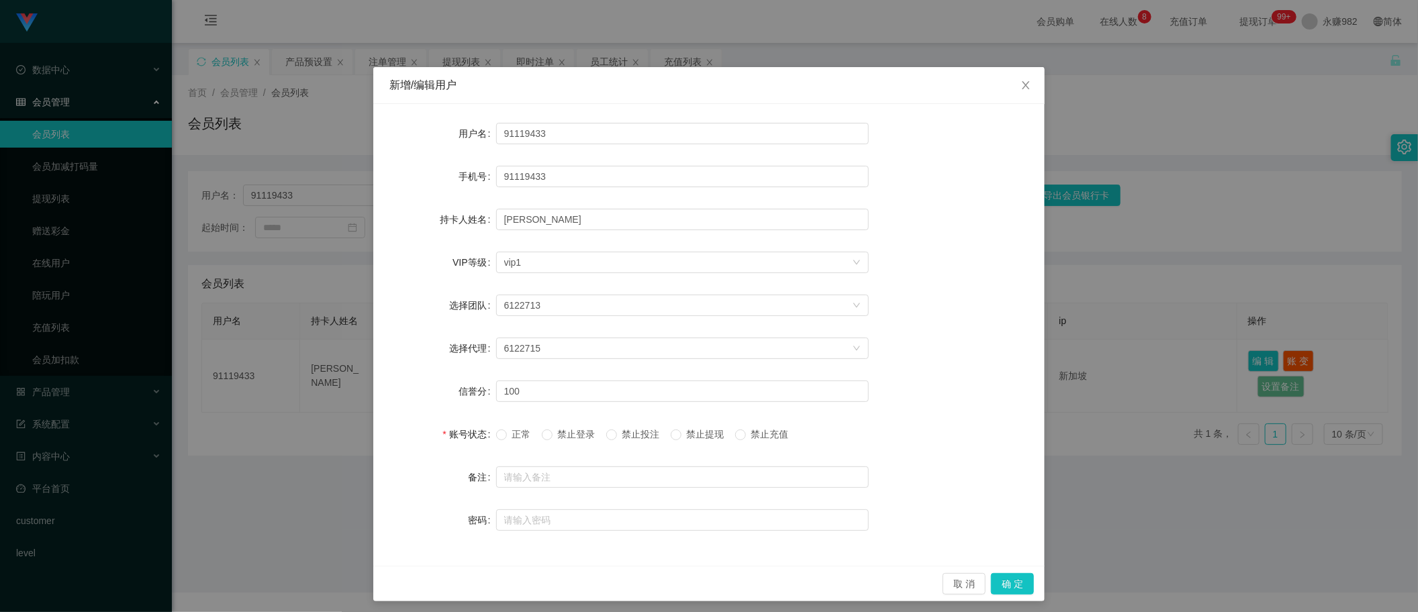
click at [647, 436] on span "禁止投注" at bounding box center [641, 434] width 48 height 11
click at [1002, 584] on button "确 定" at bounding box center [1012, 583] width 43 height 21
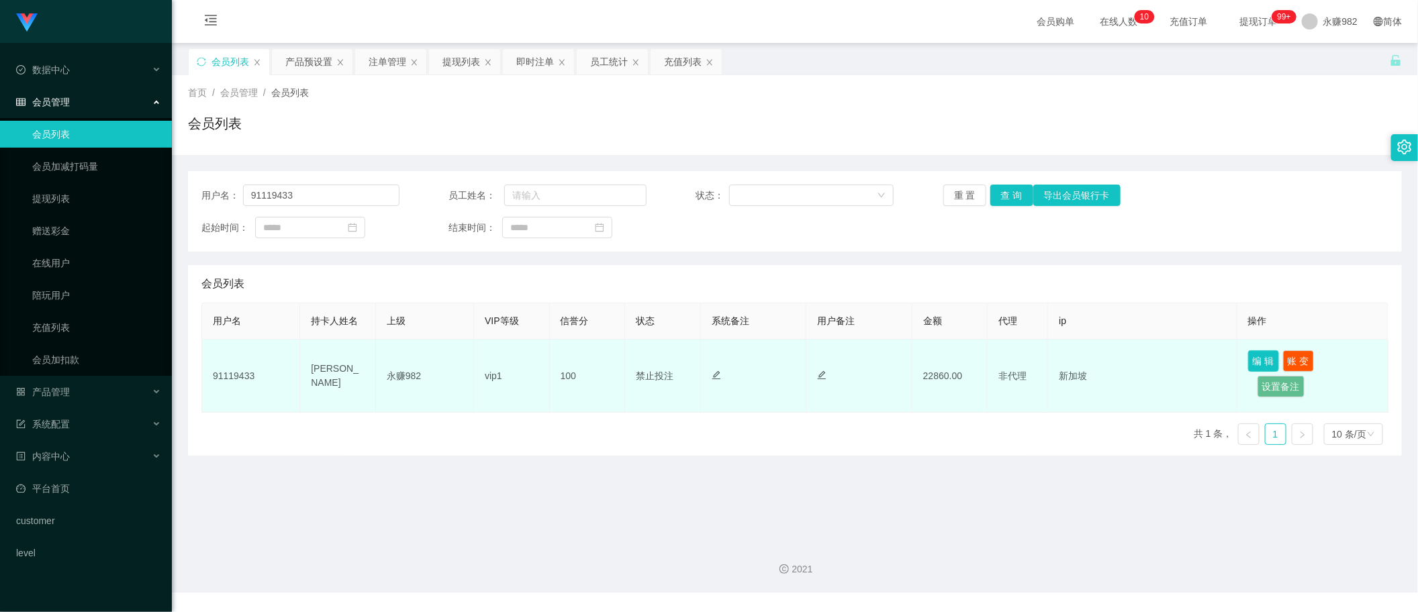
click at [1251, 360] on button "编 辑" at bounding box center [1263, 360] width 31 height 21
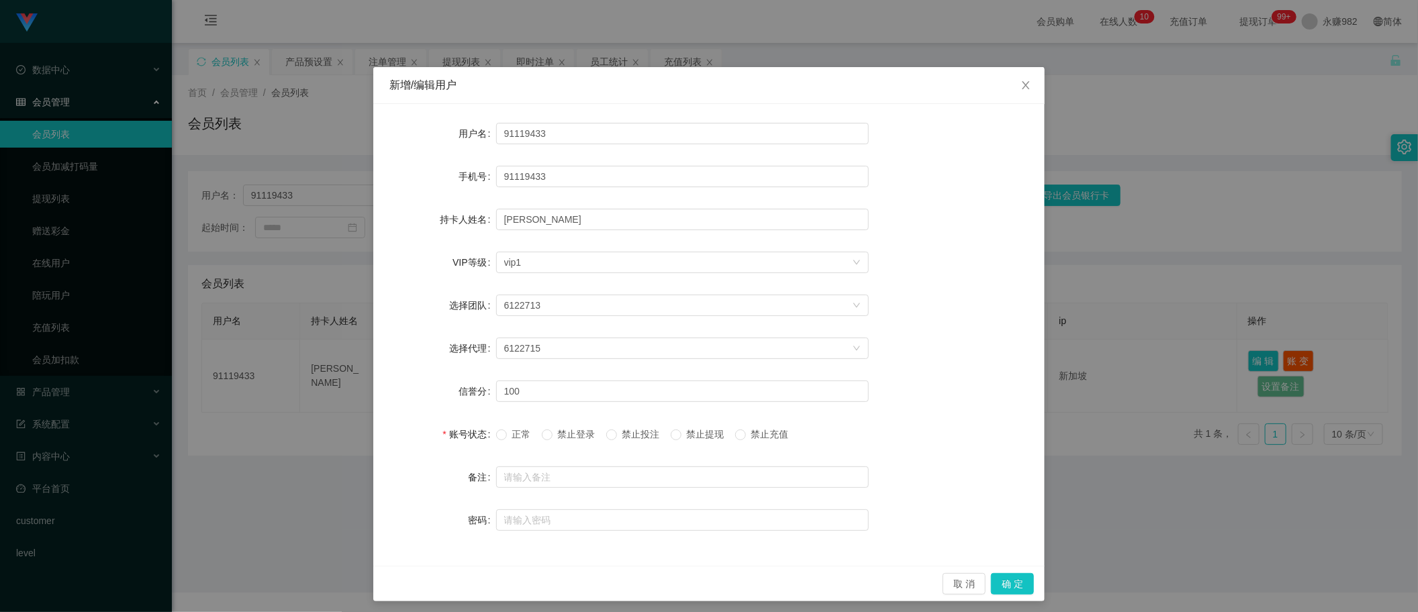
click at [516, 434] on span "正常" at bounding box center [522, 434] width 30 height 11
click at [1019, 586] on button "确 定" at bounding box center [1012, 583] width 43 height 21
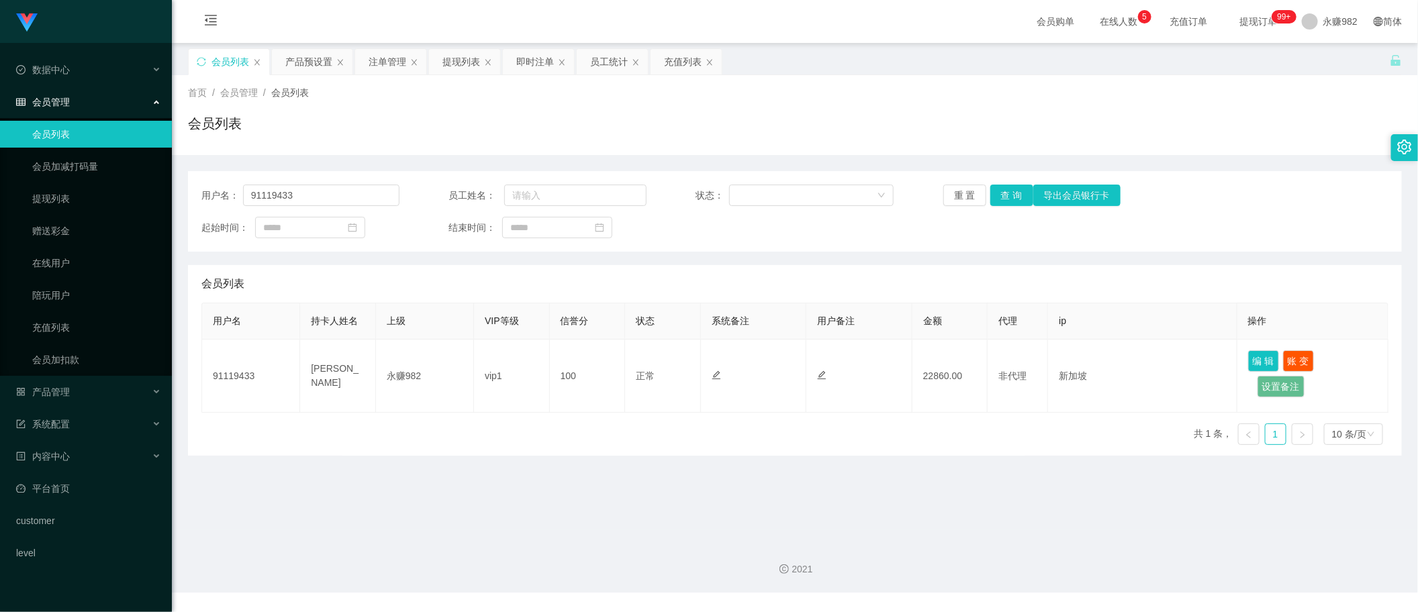
click at [659, 265] on div "会员列表" at bounding box center [794, 284] width 1187 height 38
click at [1002, 195] on button "查 询" at bounding box center [1011, 195] width 43 height 21
click at [529, 54] on div "即时注单" at bounding box center [535, 62] width 38 height 26
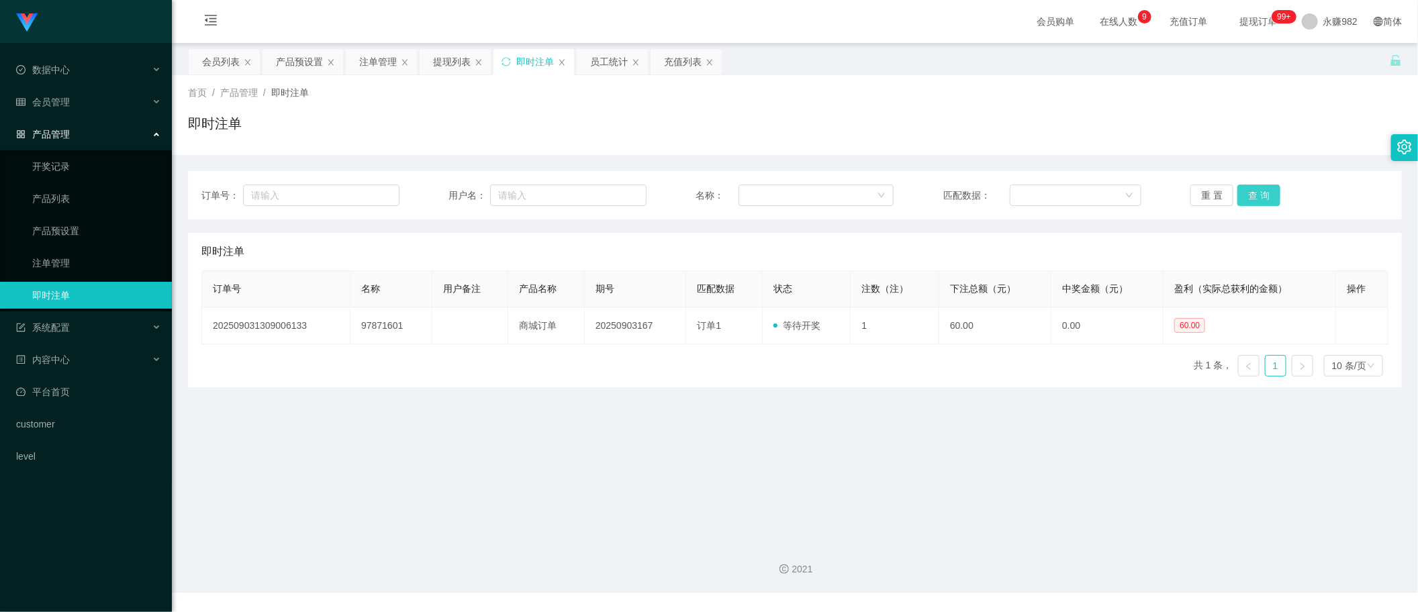
click at [1259, 188] on button "查 询" at bounding box center [1258, 195] width 43 height 21
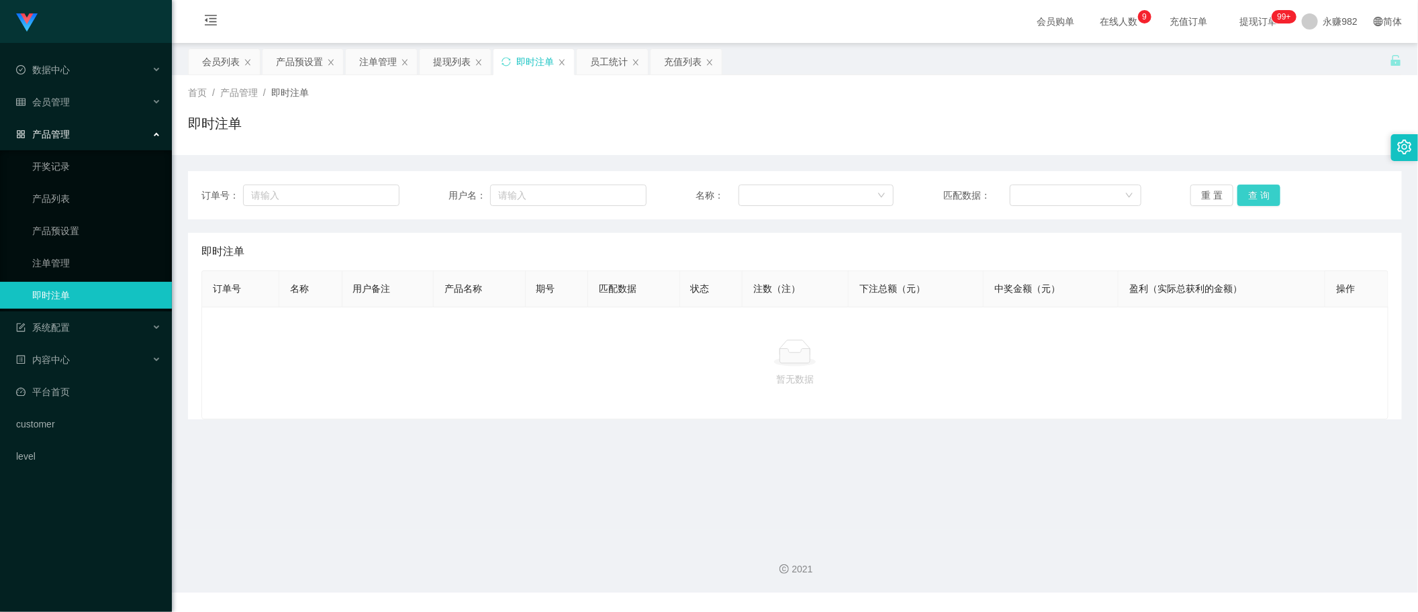
click at [1259, 188] on button "查 询" at bounding box center [1258, 195] width 43 height 21
click at [383, 64] on div "注单管理" at bounding box center [378, 62] width 38 height 26
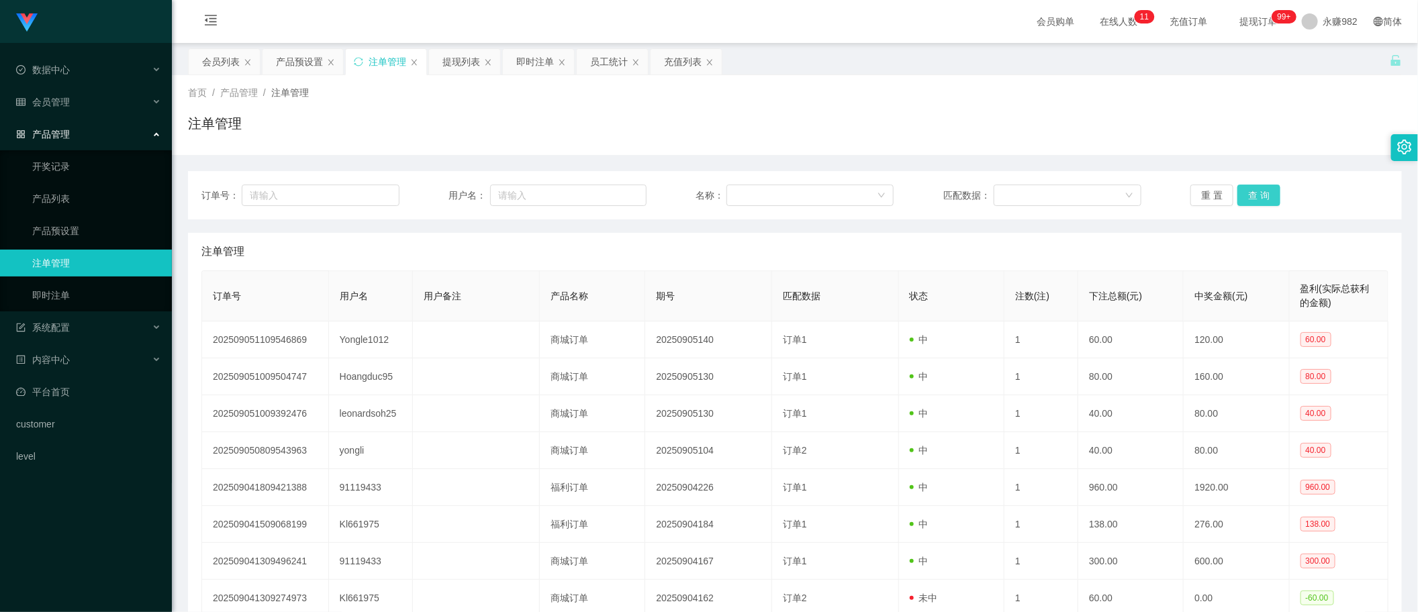
click at [1245, 193] on button "查 询" at bounding box center [1258, 195] width 43 height 21
click at [1245, 193] on div "重 置 查 询" at bounding box center [1289, 195] width 198 height 21
click at [1245, 193] on button "查 询" at bounding box center [1258, 195] width 43 height 21
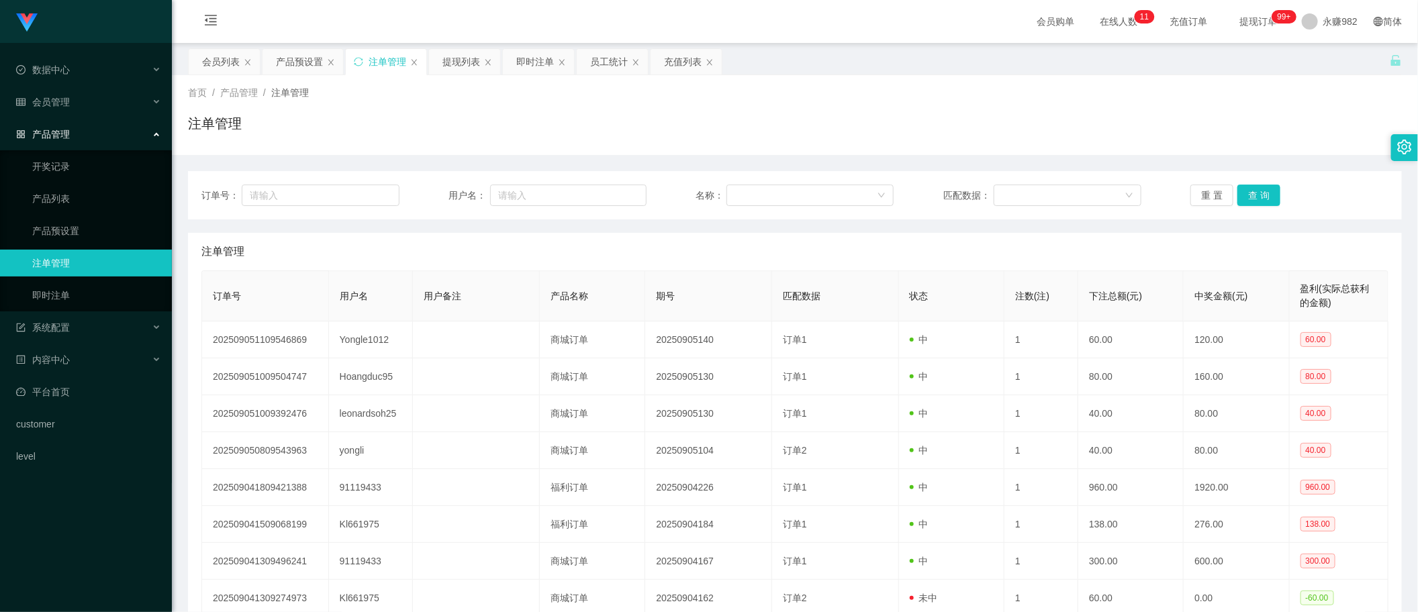
click at [890, 316] on th "匹配数据" at bounding box center [835, 296] width 127 height 50
click at [1252, 200] on button "查 询" at bounding box center [1258, 195] width 43 height 21
click at [1266, 196] on button "查 询" at bounding box center [1258, 195] width 43 height 21
click at [1256, 186] on button "查 询" at bounding box center [1258, 195] width 43 height 21
click at [301, 68] on div "产品预设置" at bounding box center [299, 62] width 47 height 26
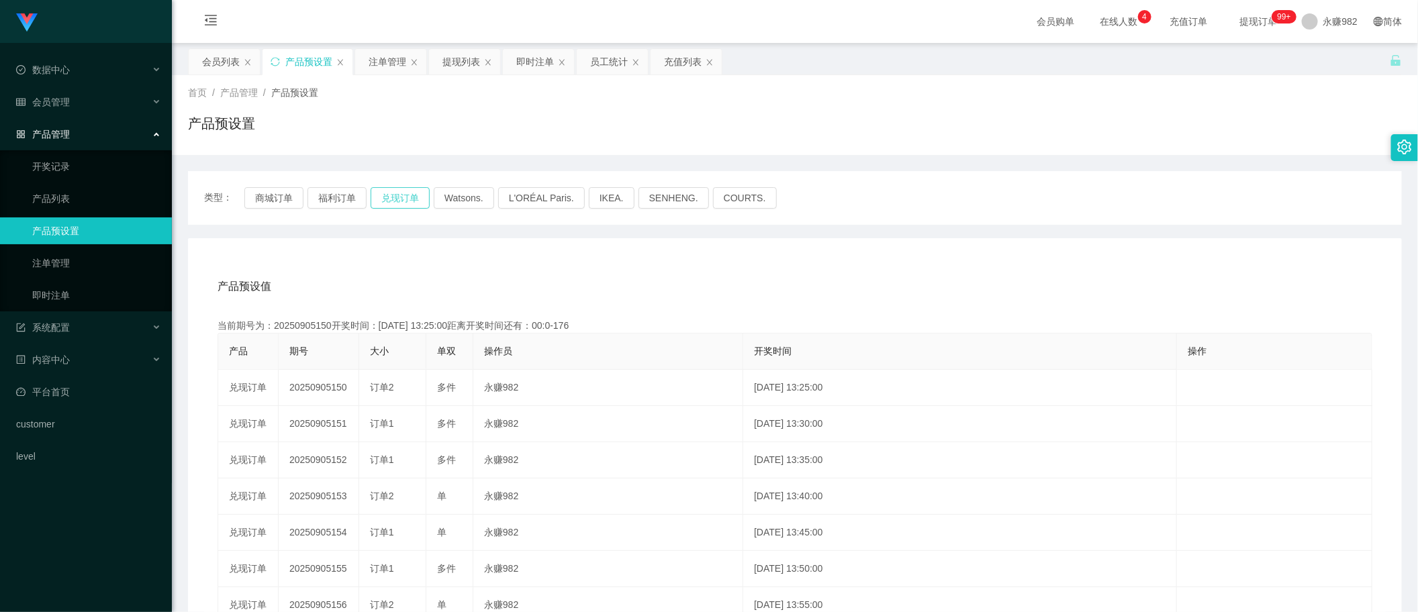
click at [413, 201] on button "兑现订单" at bounding box center [400, 197] width 59 height 21
click at [791, 200] on div "类型： 商城订单 福利订单 兑现订单 Watsons. L'ORÉAL Paris. IKEA. [GEOGRAPHIC_DATA]. COURTS." at bounding box center [795, 197] width 1182 height 21
click at [377, 62] on div "注单管理" at bounding box center [388, 62] width 38 height 26
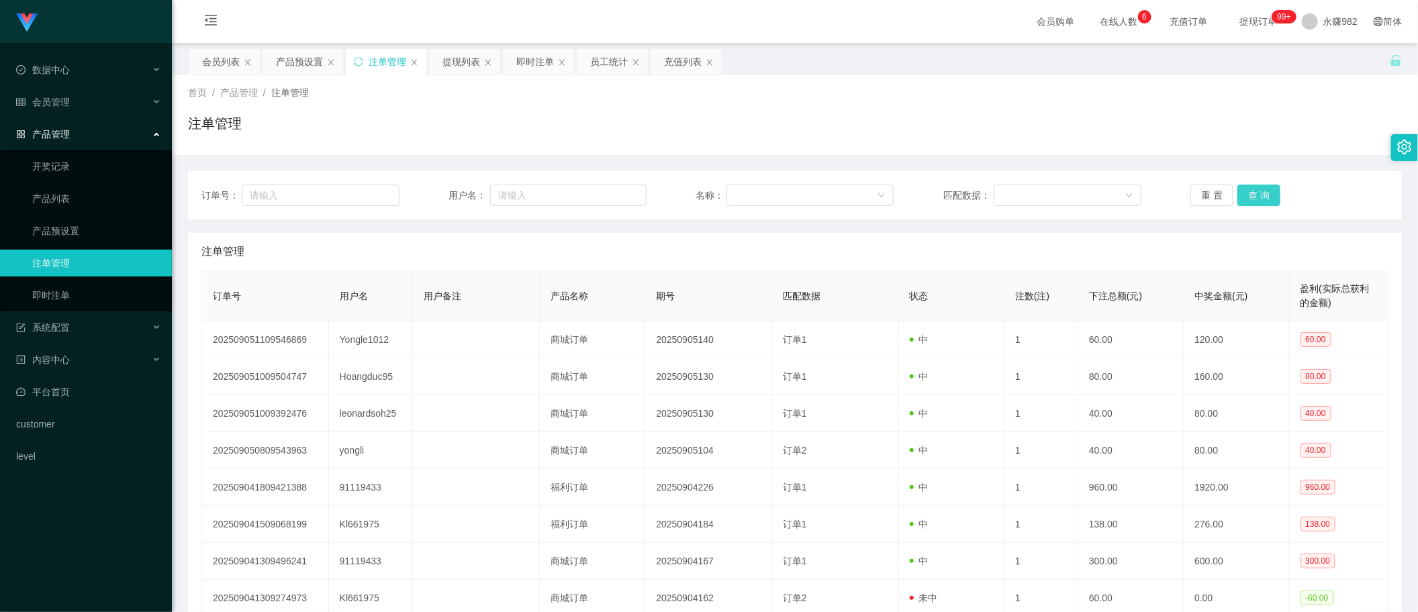
click at [1247, 199] on button "查 询" at bounding box center [1258, 195] width 43 height 21
click at [283, 55] on div "产品预设置" at bounding box center [299, 62] width 47 height 26
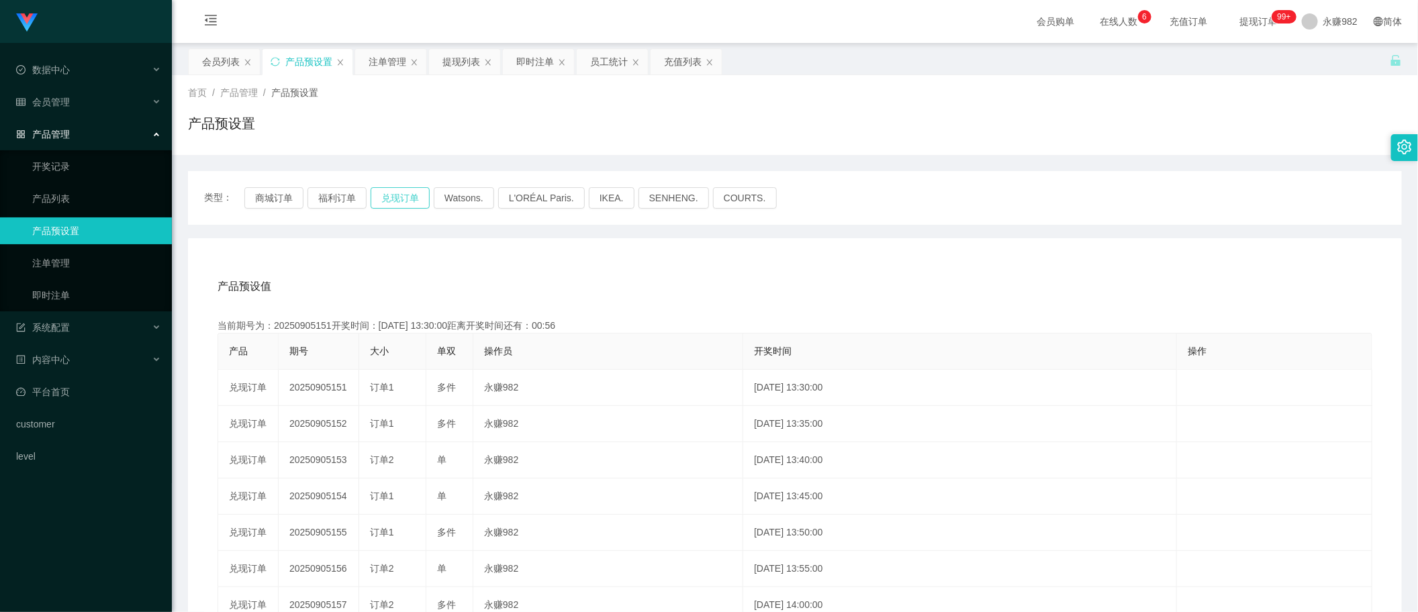
click at [411, 205] on button "兑现订单" at bounding box center [400, 197] width 59 height 21
click at [399, 199] on button "兑现订单" at bounding box center [400, 197] width 59 height 21
click at [387, 64] on div "注单管理" at bounding box center [388, 62] width 38 height 26
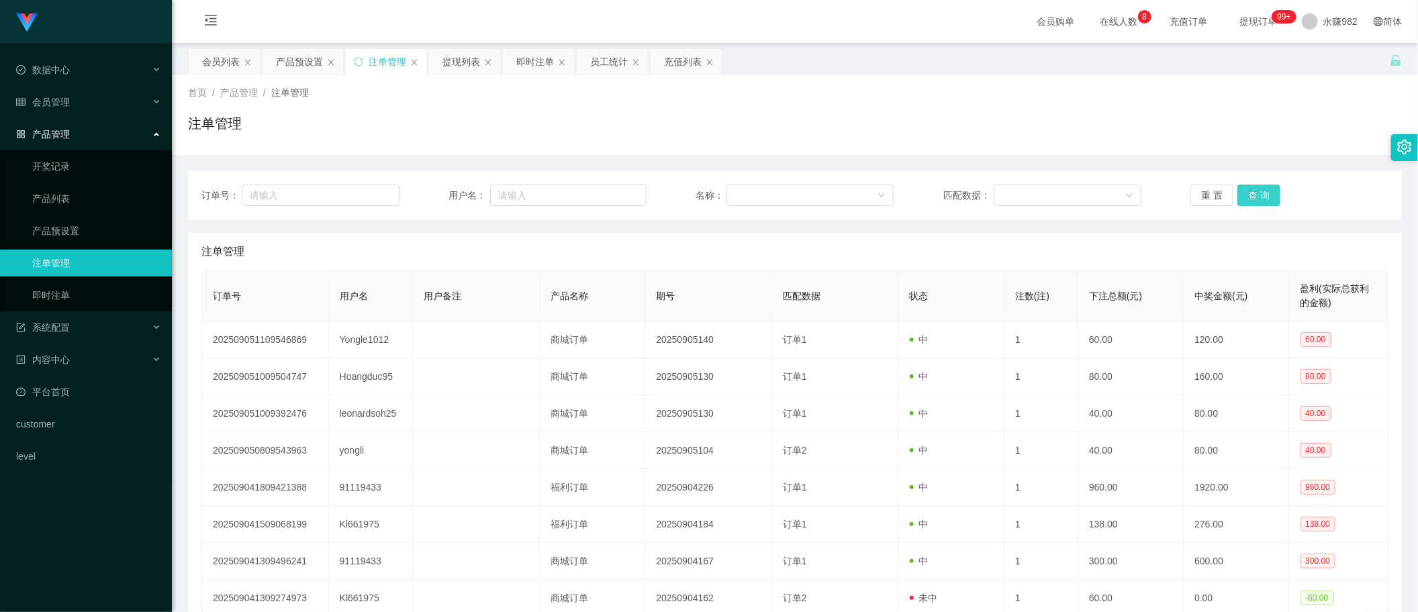
click at [1242, 187] on button "查 询" at bounding box center [1258, 195] width 43 height 21
click at [1242, 188] on button "查 询" at bounding box center [1258, 195] width 43 height 21
drag, startPoint x: 831, startPoint y: 148, endPoint x: 848, endPoint y: 146, distance: 17.5
click at [831, 148] on div "首页 / 产品管理 / 注单管理 / 注单管理" at bounding box center [795, 115] width 1246 height 80
click at [1253, 193] on button "查 询" at bounding box center [1258, 195] width 43 height 21
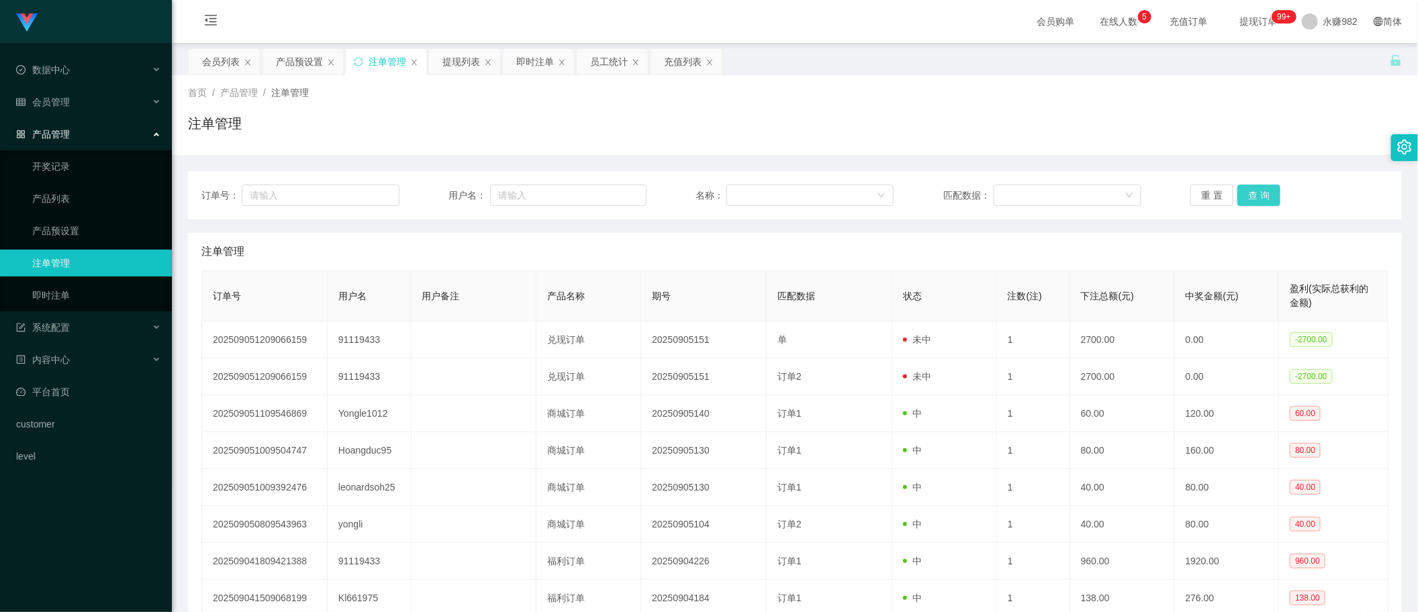
click at [1254, 192] on button "查 询" at bounding box center [1258, 195] width 43 height 21
click at [1256, 192] on button "查 询" at bounding box center [1258, 195] width 43 height 21
click at [1263, 191] on button "查 询" at bounding box center [1258, 195] width 43 height 21
click at [1270, 185] on button "查 询" at bounding box center [1258, 195] width 43 height 21
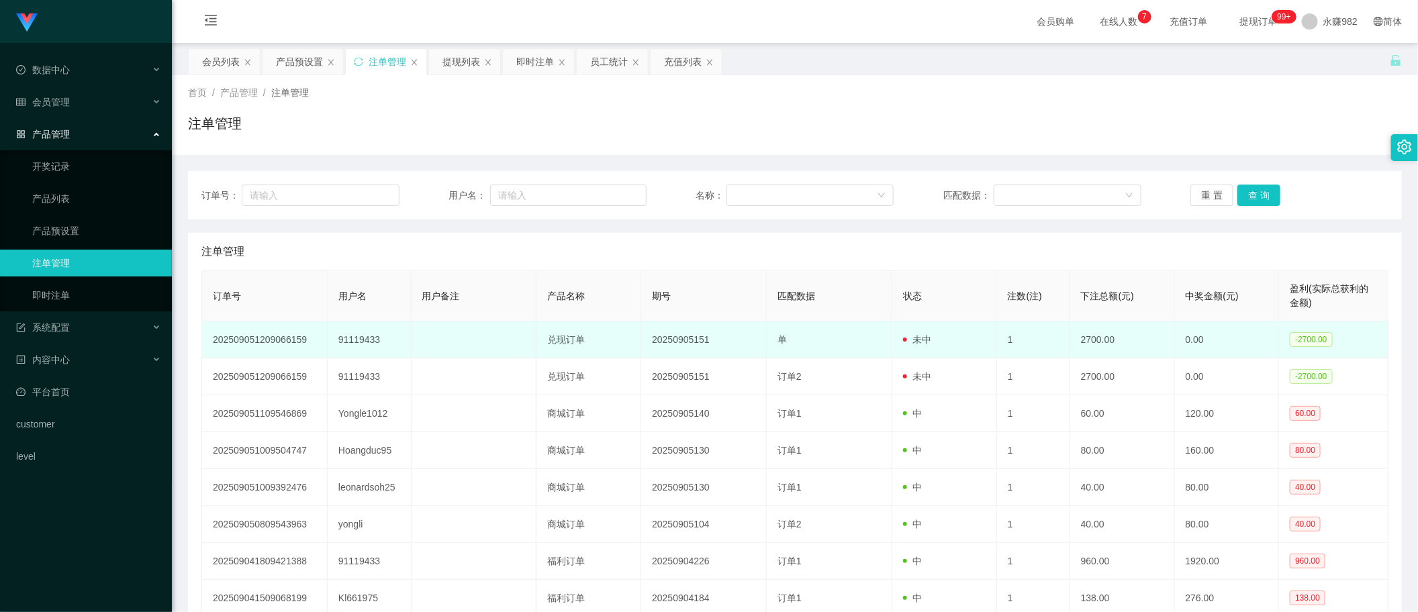
click at [790, 344] on td "单" at bounding box center [830, 340] width 126 height 37
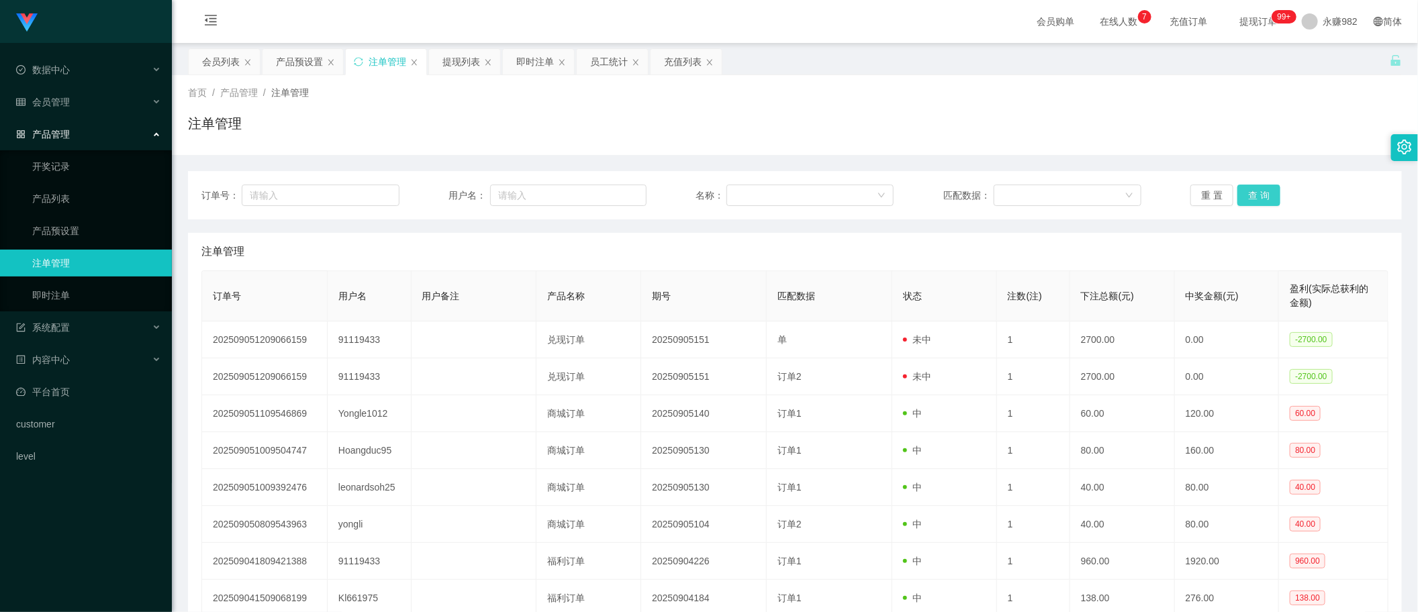
click at [1260, 188] on button "查 询" at bounding box center [1258, 195] width 43 height 21
click at [227, 64] on div "会员列表" at bounding box center [221, 62] width 38 height 26
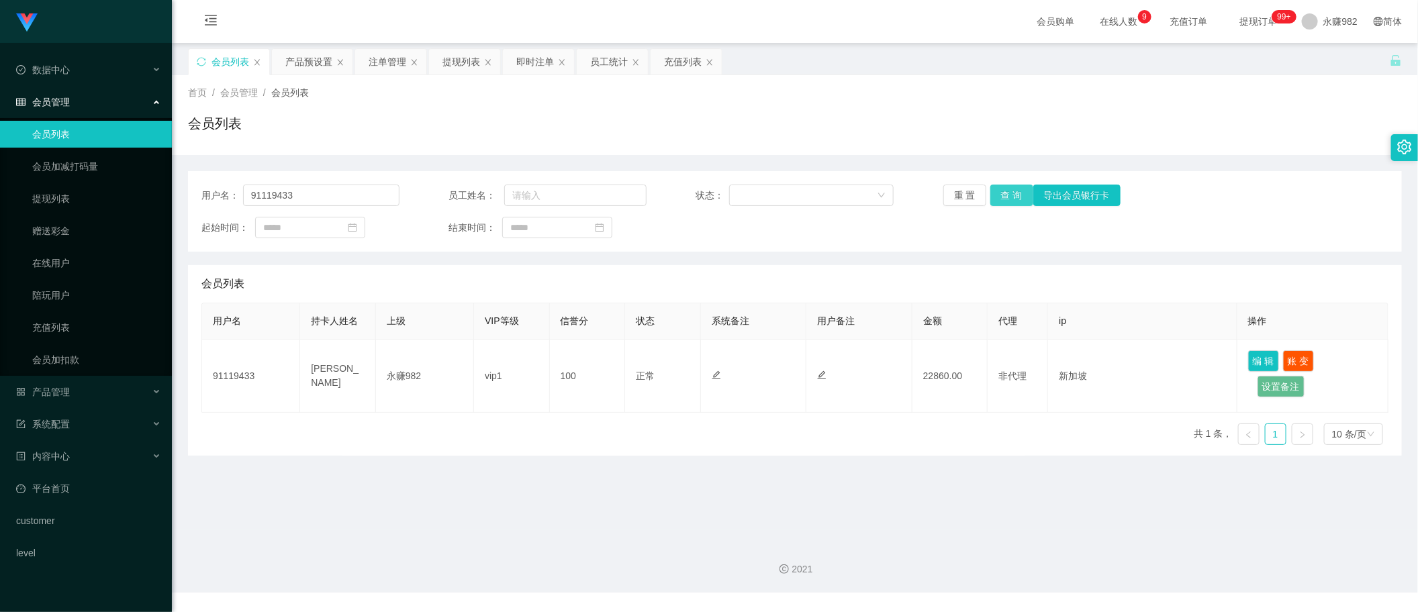
click at [1000, 191] on button "查 询" at bounding box center [1011, 195] width 43 height 21
click at [792, 246] on div "用户名： 91119433 员工姓名： 状态： 重 置 查 询 导出会员银行卡 起始时间： 结束时间：" at bounding box center [795, 211] width 1214 height 81
click at [1018, 189] on button "查 询" at bounding box center [1011, 195] width 43 height 21
click at [765, 143] on div "会员列表" at bounding box center [795, 128] width 1214 height 31
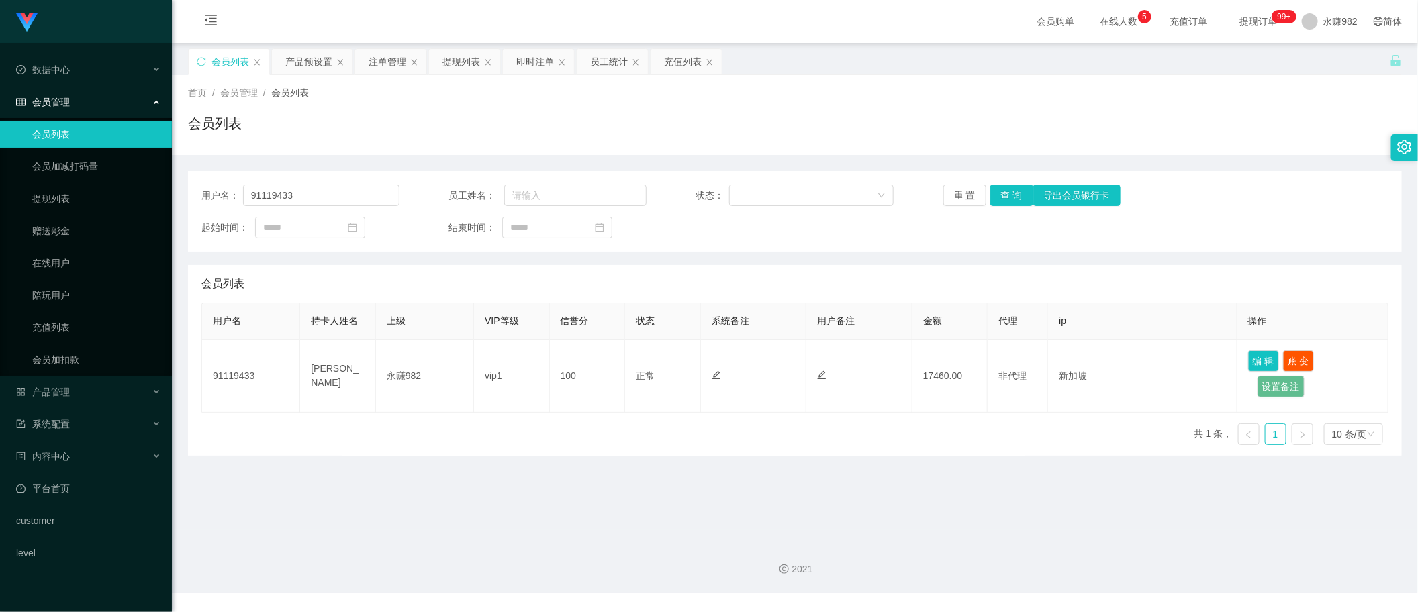
click at [723, 236] on div "起始时间： 结束时间：" at bounding box center [794, 227] width 1187 height 21
click at [1002, 192] on button "查 询" at bounding box center [1011, 195] width 43 height 21
click at [307, 187] on input "91119433" at bounding box center [321, 195] width 156 height 21
click at [1002, 198] on button "查 询" at bounding box center [1011, 195] width 43 height 21
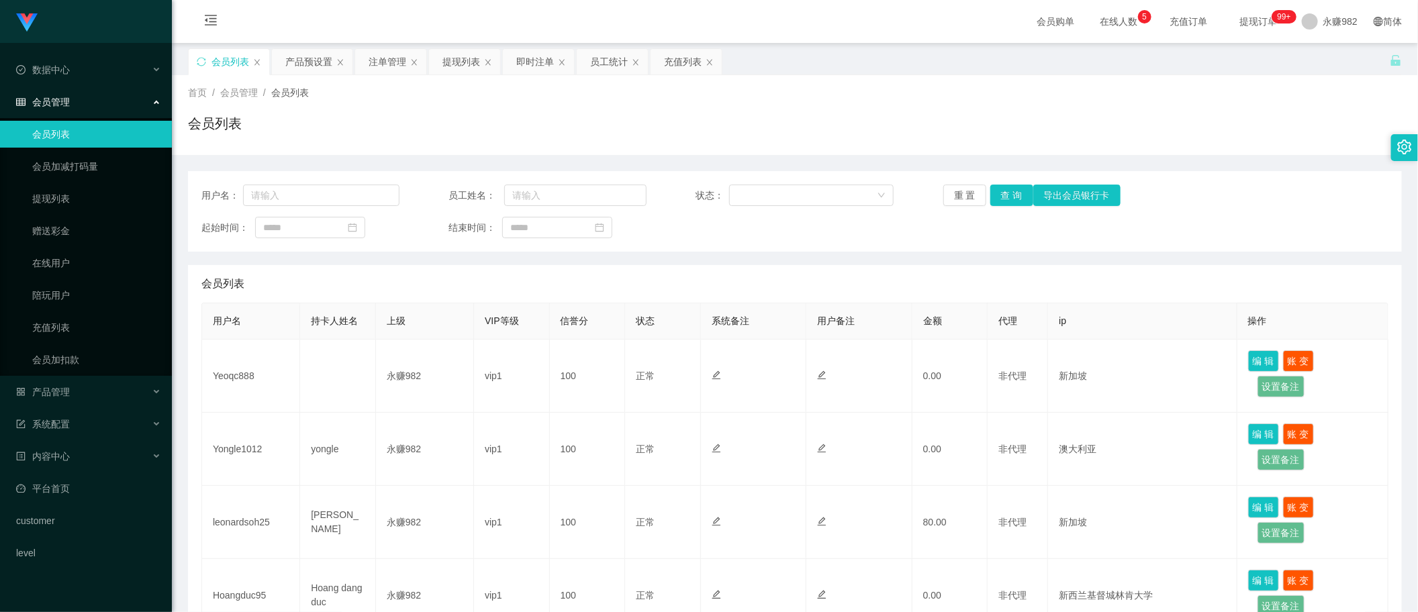
click at [710, 134] on div "会员列表" at bounding box center [795, 128] width 1214 height 31
click at [998, 199] on button "查 询" at bounding box center [1011, 195] width 43 height 21
